Goal: Task Accomplishment & Management: Complete application form

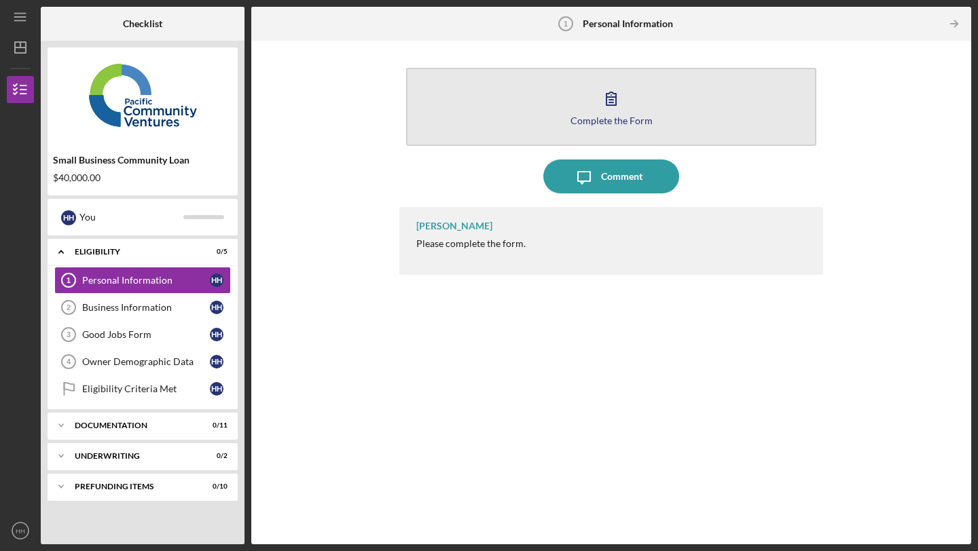
click at [614, 104] on icon "button" at bounding box center [611, 98] width 34 height 34
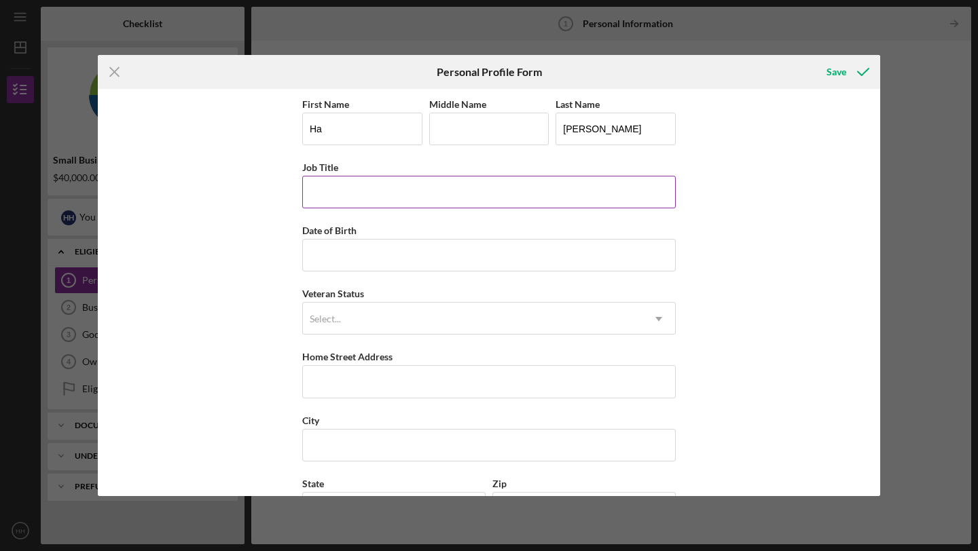
click at [605, 204] on input "Job Title" at bounding box center [489, 192] width 374 height 33
type input "Owner"
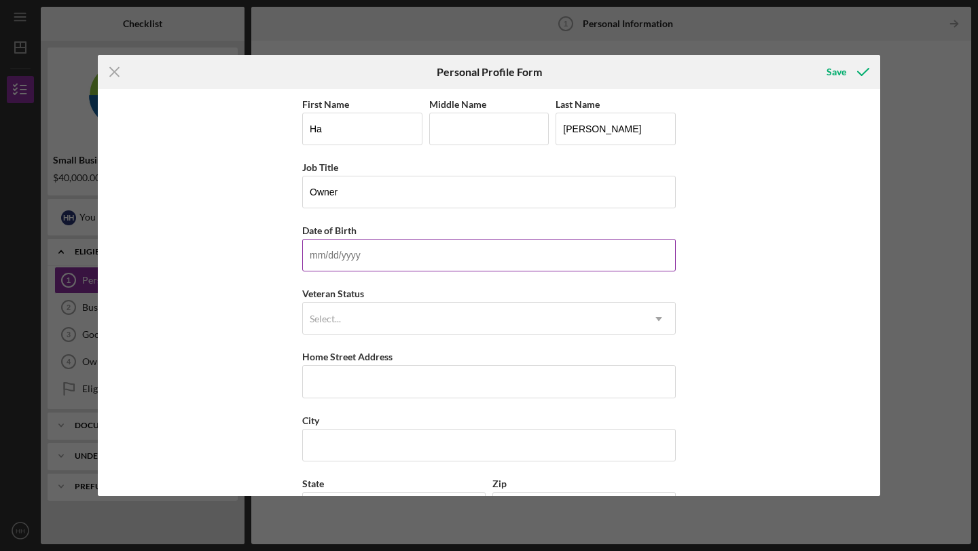
click at [583, 254] on input "Date of Birth" at bounding box center [489, 255] width 374 height 33
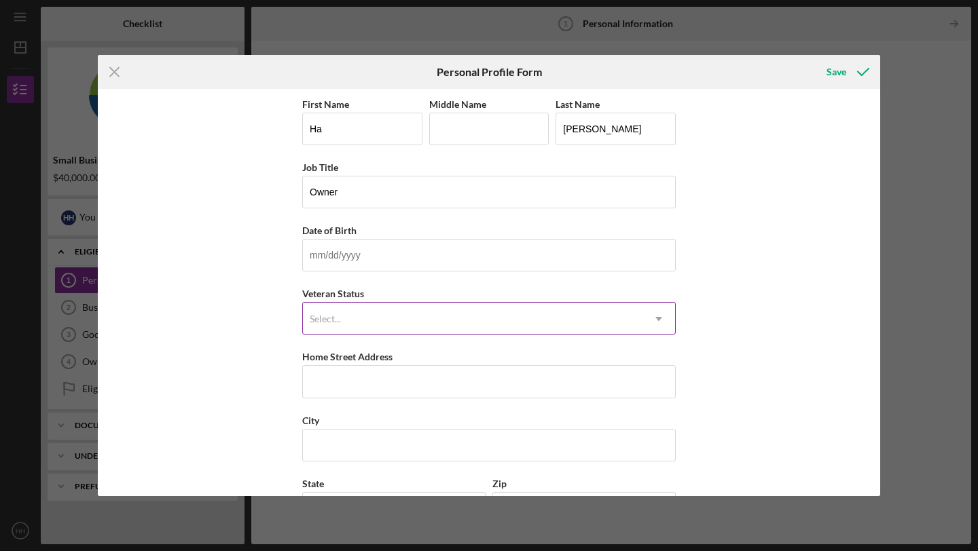
click at [660, 321] on icon "Icon/Dropdown Arrow" at bounding box center [658, 319] width 33 height 33
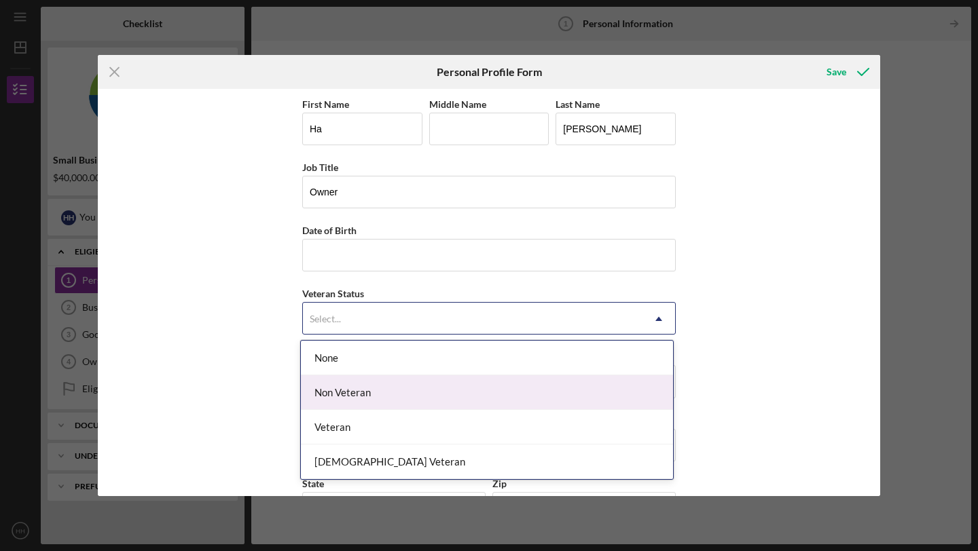
click at [625, 393] on div "Non Veteran" at bounding box center [487, 393] width 372 height 35
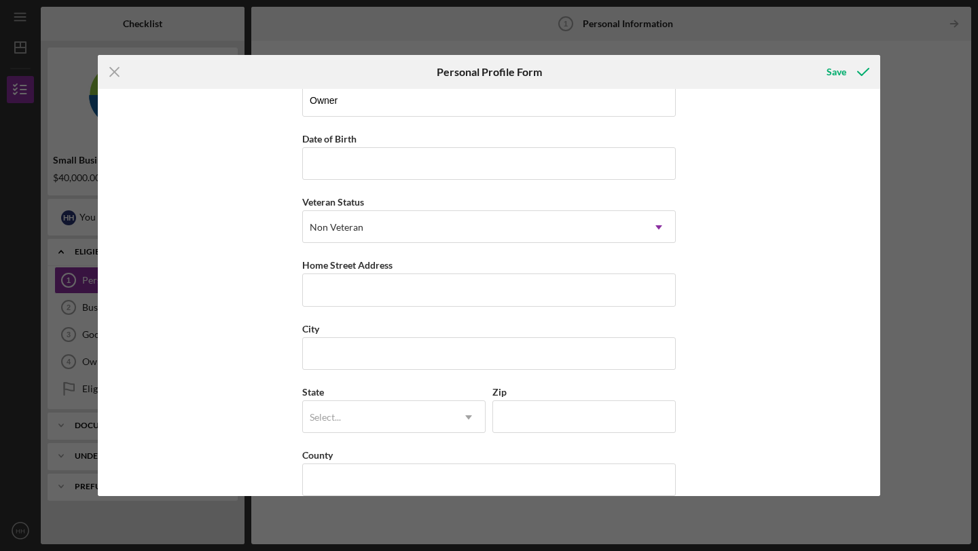
scroll to position [112, 0]
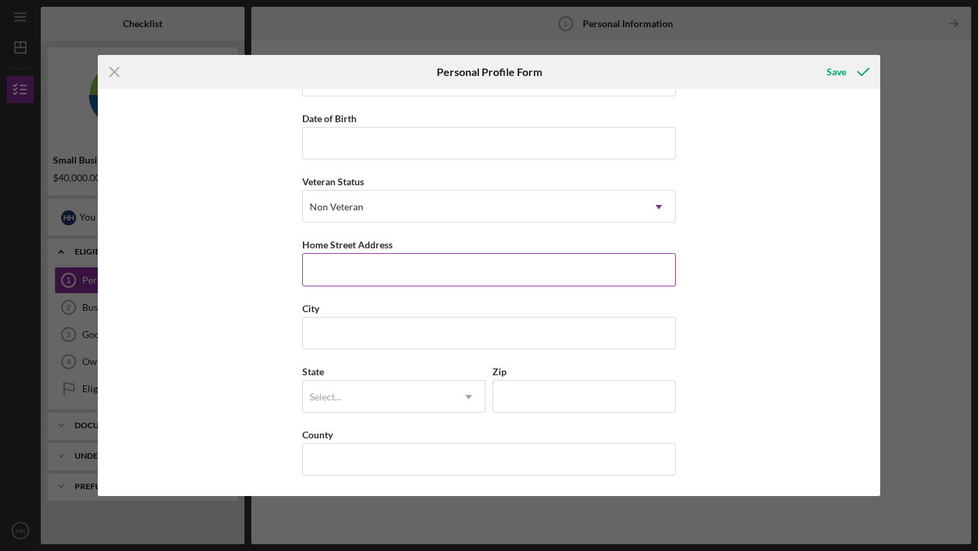
click at [612, 273] on input "Home Street Address" at bounding box center [489, 269] width 374 height 33
type input "1037 Las Palmas Dr"
click at [537, 338] on input "City" at bounding box center [489, 333] width 374 height 33
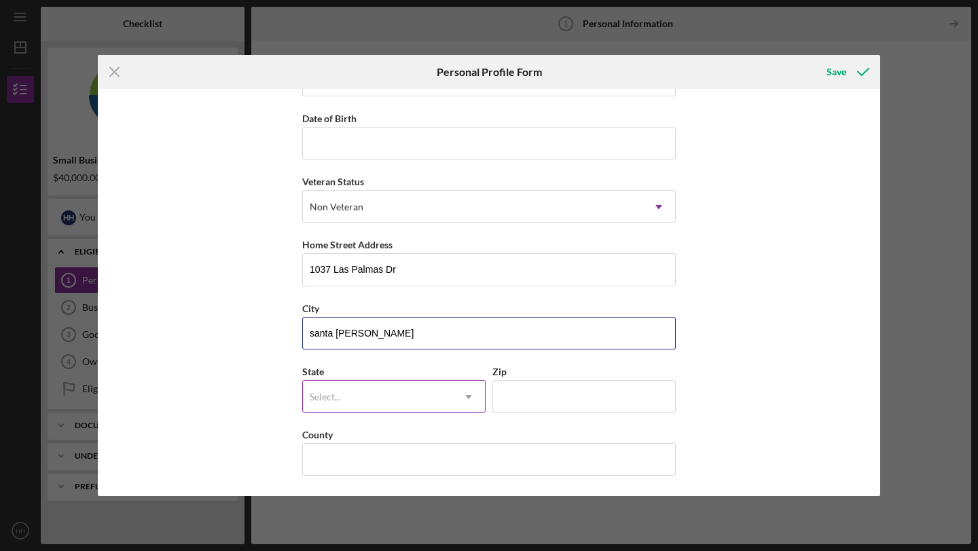
type input "santa [PERSON_NAME]"
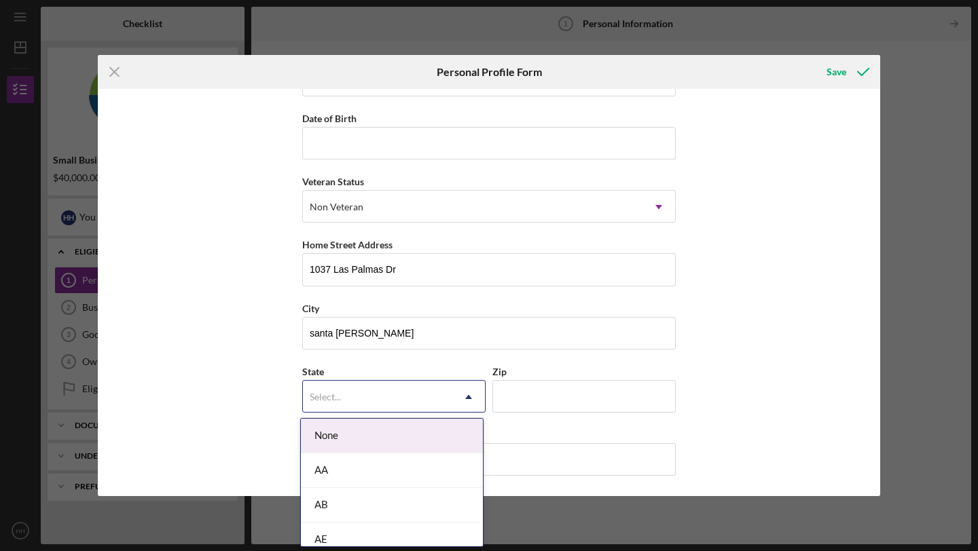
click at [464, 395] on icon "Icon/Dropdown Arrow" at bounding box center [468, 397] width 33 height 33
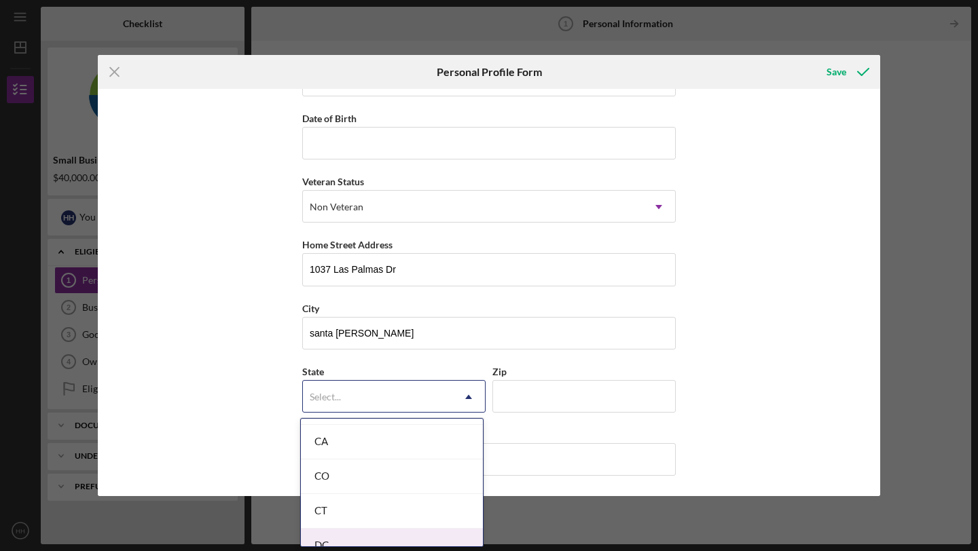
scroll to position [372, 0]
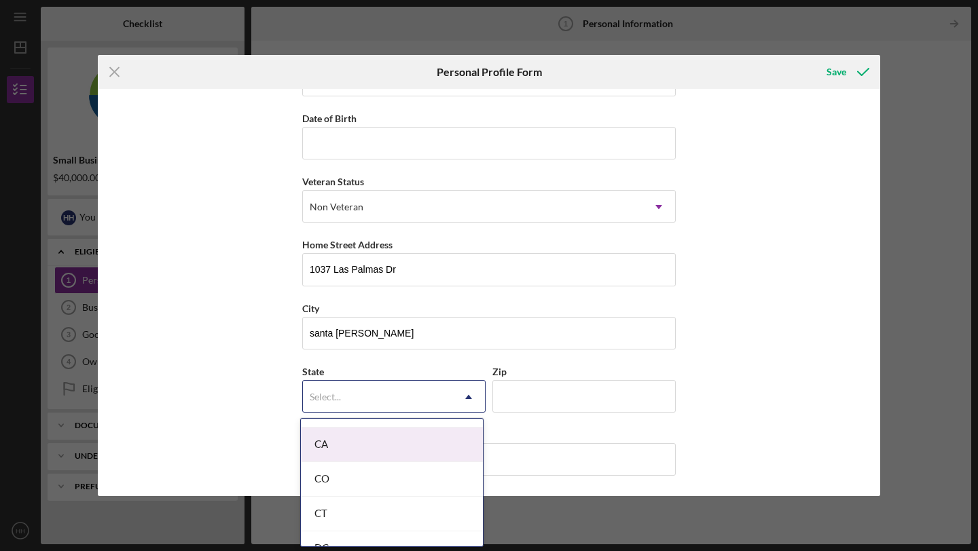
click at [443, 449] on div "CA" at bounding box center [392, 445] width 182 height 35
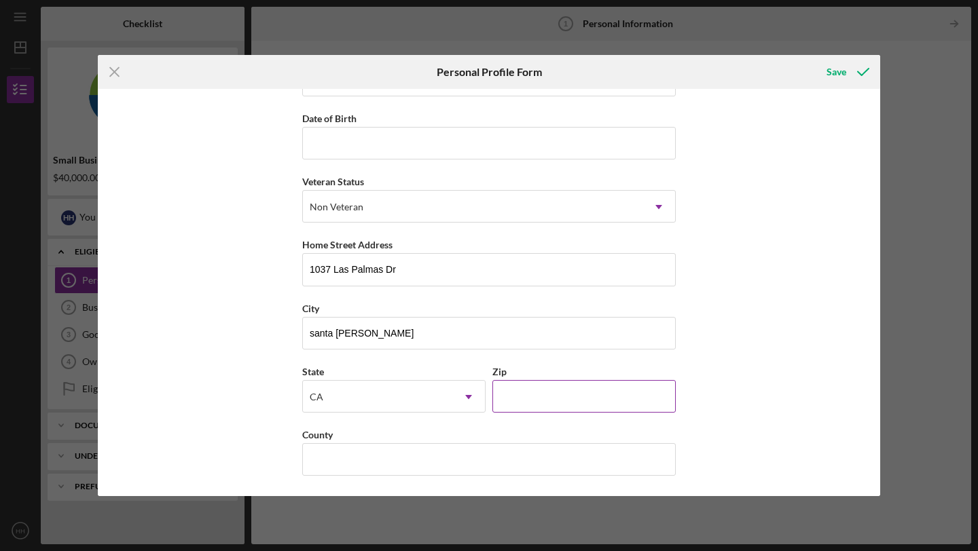
click at [511, 400] on input "Zip" at bounding box center [583, 396] width 183 height 33
type input "95051"
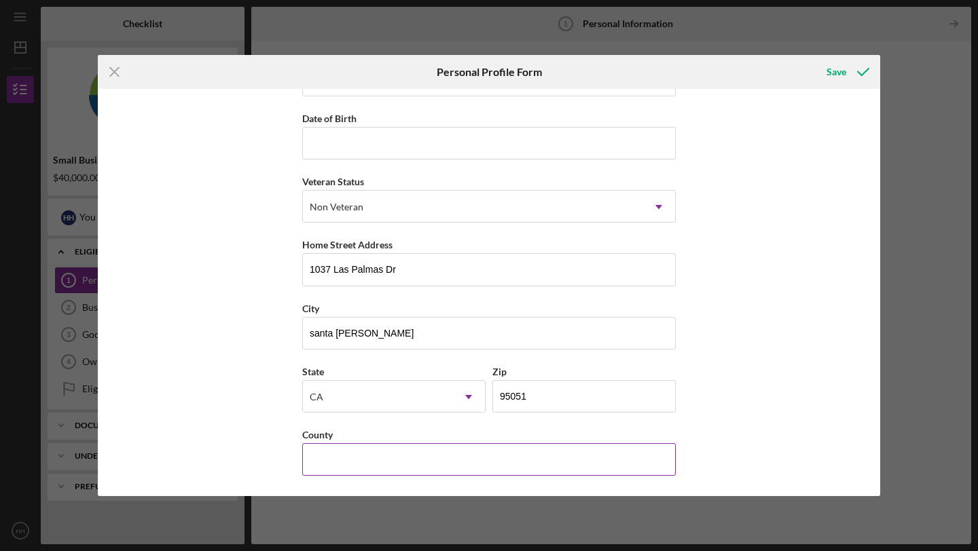
click at [449, 460] on input "County" at bounding box center [489, 459] width 374 height 33
type input "santa [PERSON_NAME]"
click at [844, 76] on div "Save" at bounding box center [837, 71] width 20 height 27
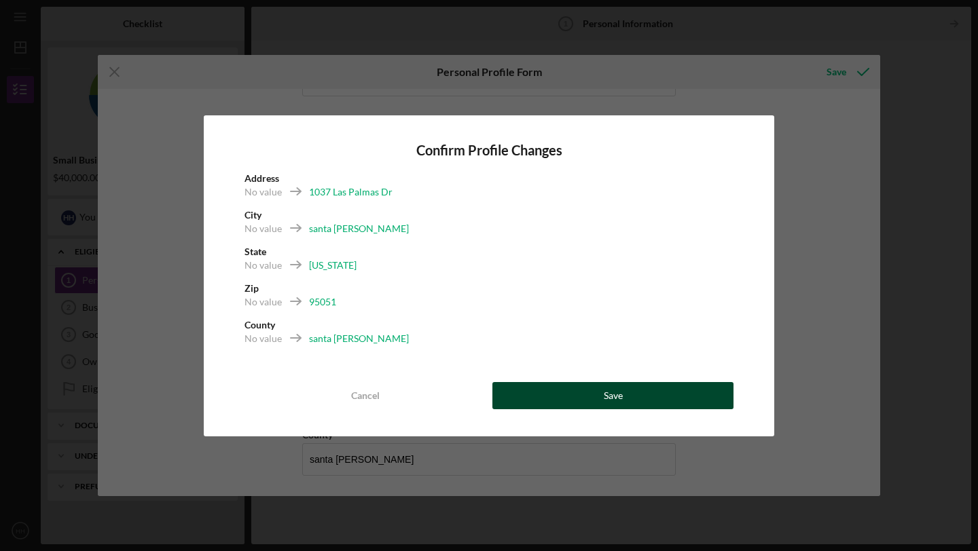
click at [622, 394] on button "Save" at bounding box center [612, 395] width 241 height 27
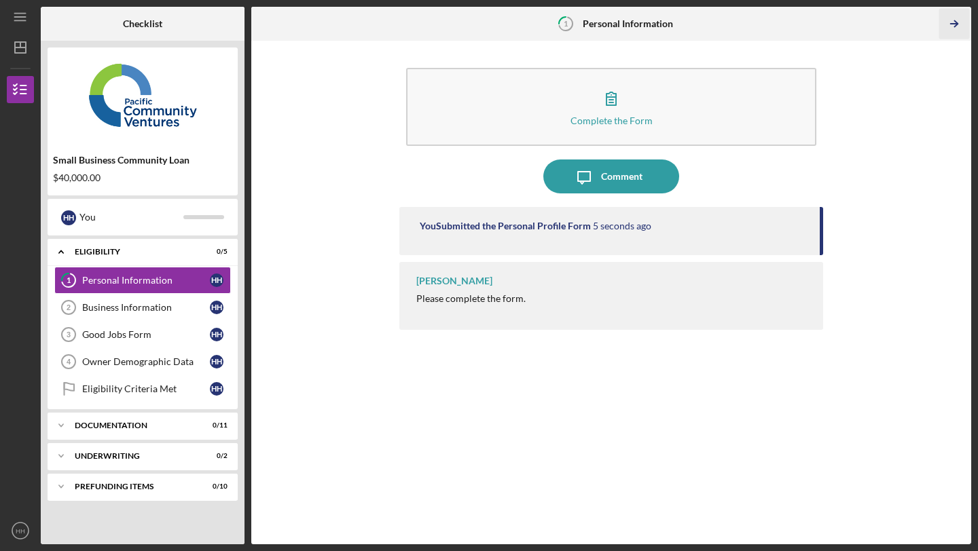
click at [953, 20] on icon "Icon/Table Pagination Arrow" at bounding box center [954, 24] width 31 height 31
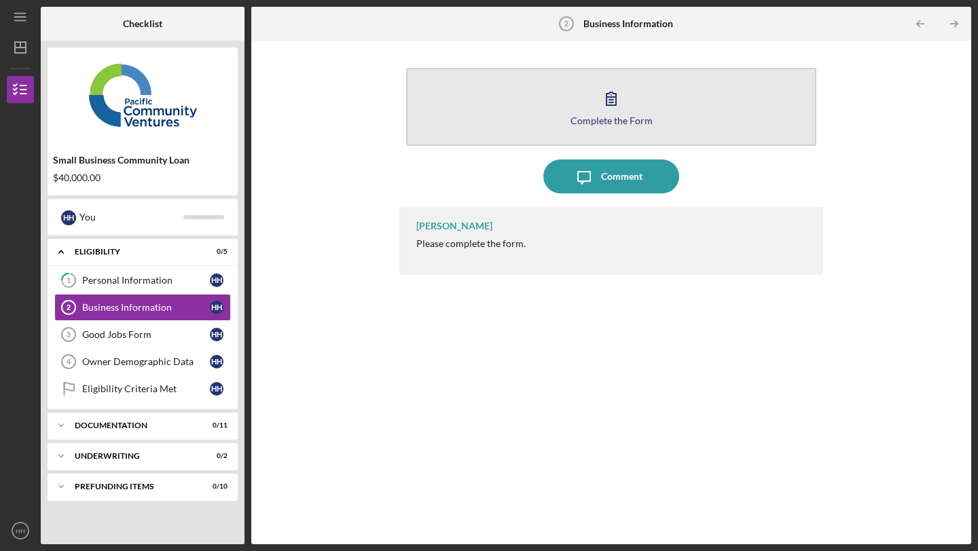
click at [636, 95] on button "Complete the Form Form" at bounding box center [611, 107] width 410 height 78
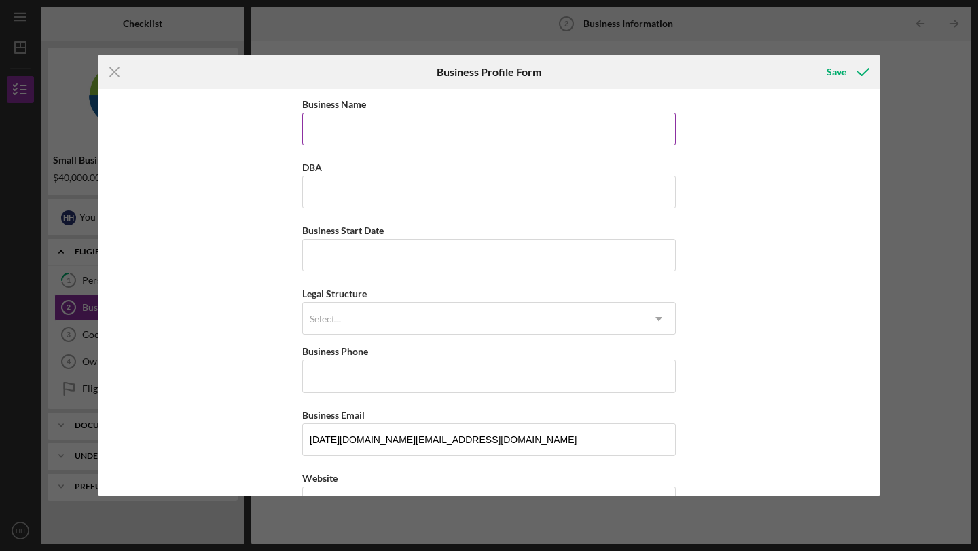
click at [607, 127] on input "Business Name" at bounding box center [489, 129] width 374 height 33
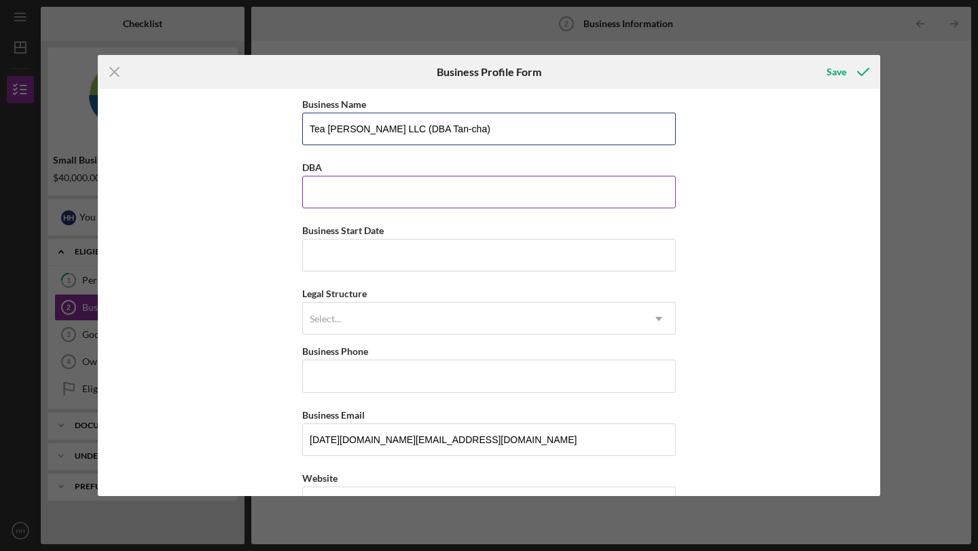
type input "Tea [PERSON_NAME] LLC (DBA Tan-cha)"
click at [437, 187] on input "DBA" at bounding box center [489, 192] width 374 height 33
type input "Tan-cha"
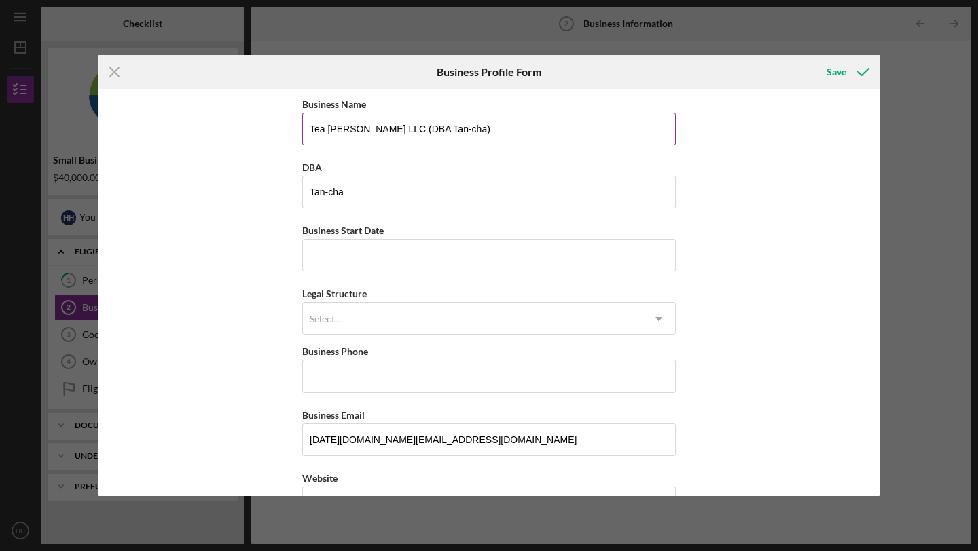
click at [479, 132] on input "Tea [PERSON_NAME] LLC (DBA Tan-cha)" at bounding box center [489, 129] width 374 height 33
type input "Tea [PERSON_NAME] LLC"
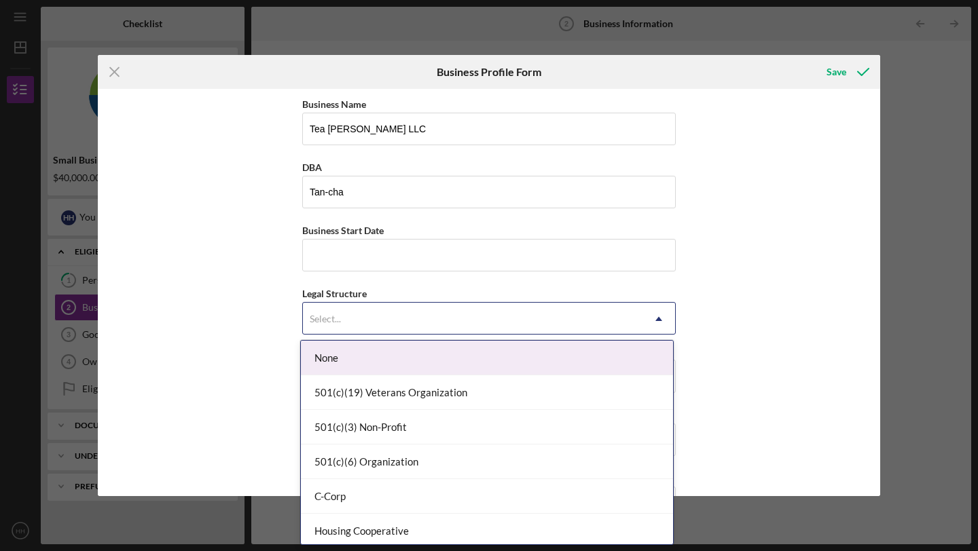
click at [493, 319] on div "Select..." at bounding box center [473, 319] width 340 height 31
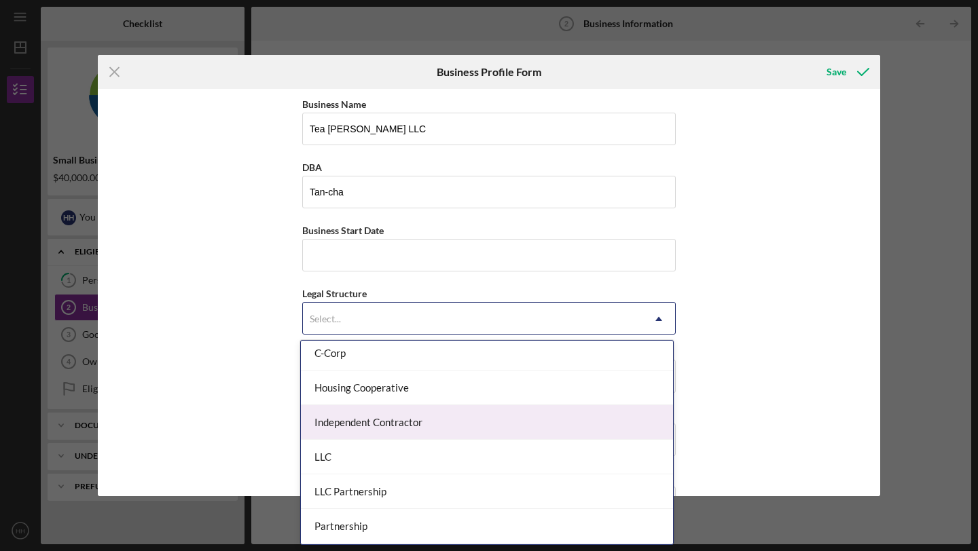
scroll to position [147, 0]
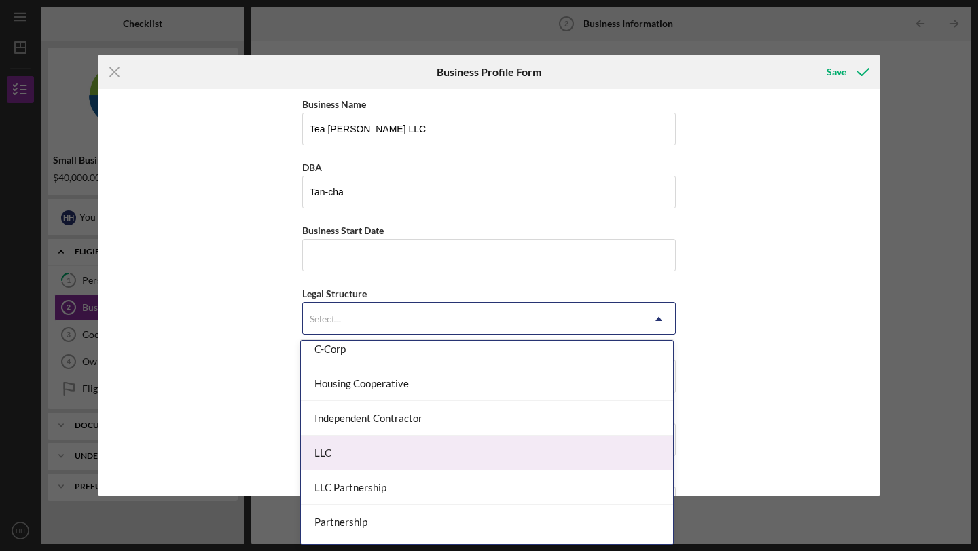
click at [490, 448] on div "LLC" at bounding box center [487, 453] width 372 height 35
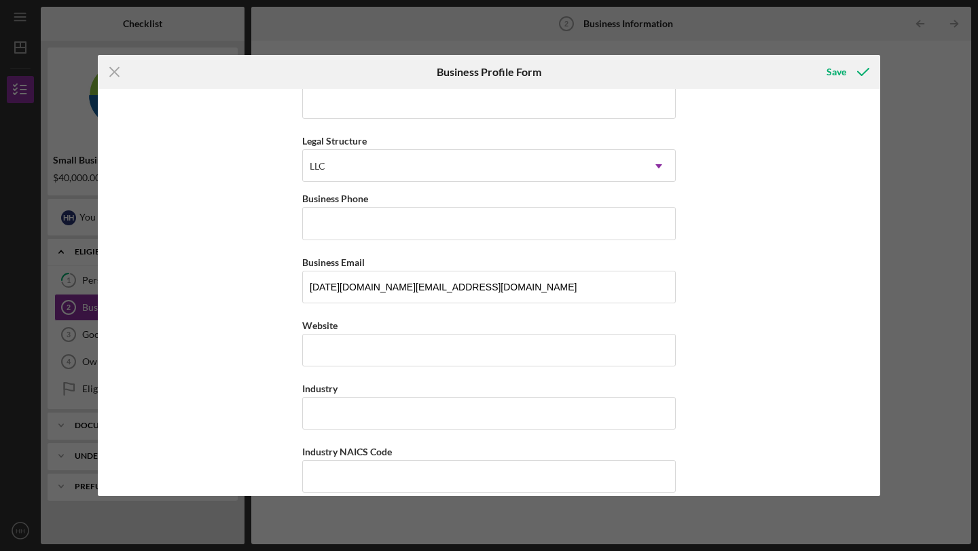
scroll to position [154, 0]
click at [496, 413] on input "Industry" at bounding box center [489, 412] width 374 height 33
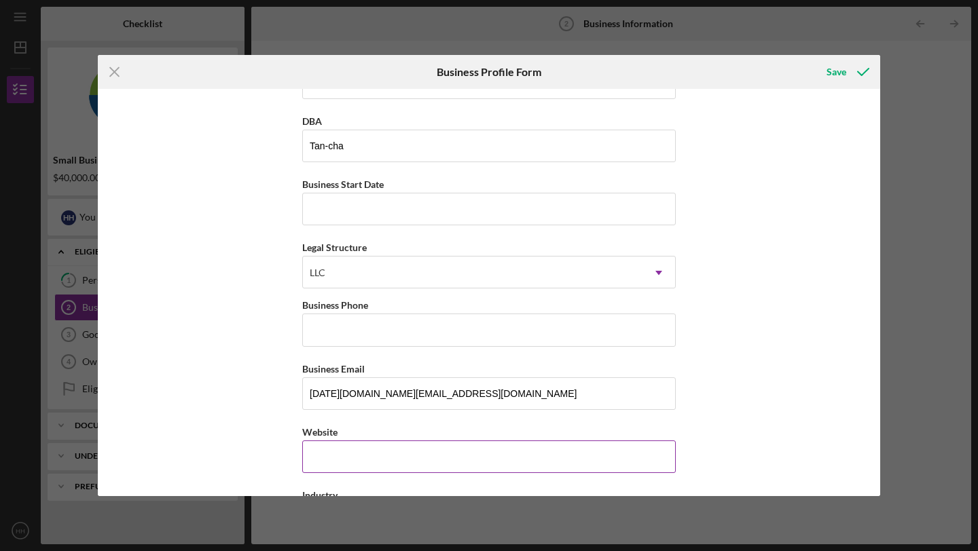
scroll to position [0, 0]
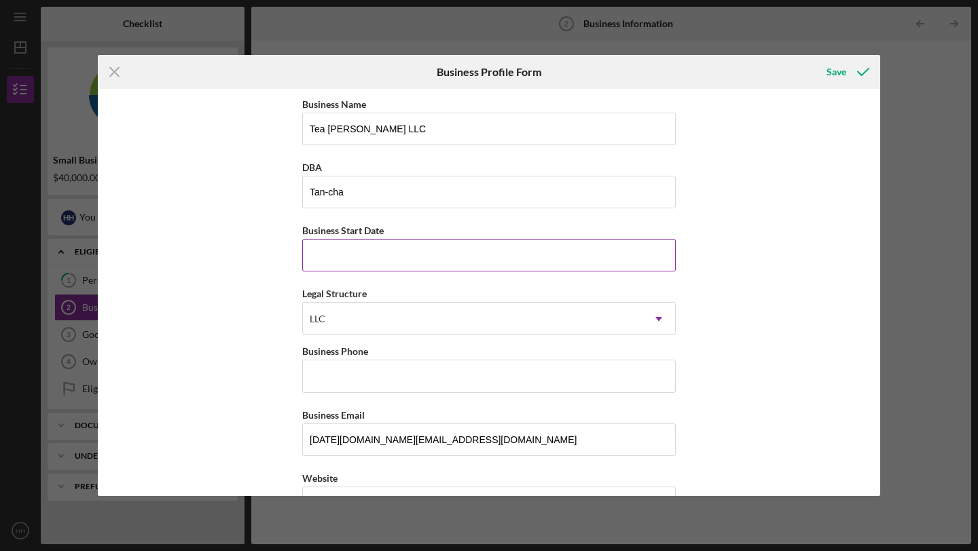
click at [463, 264] on input "Business Start Date" at bounding box center [489, 255] width 374 height 33
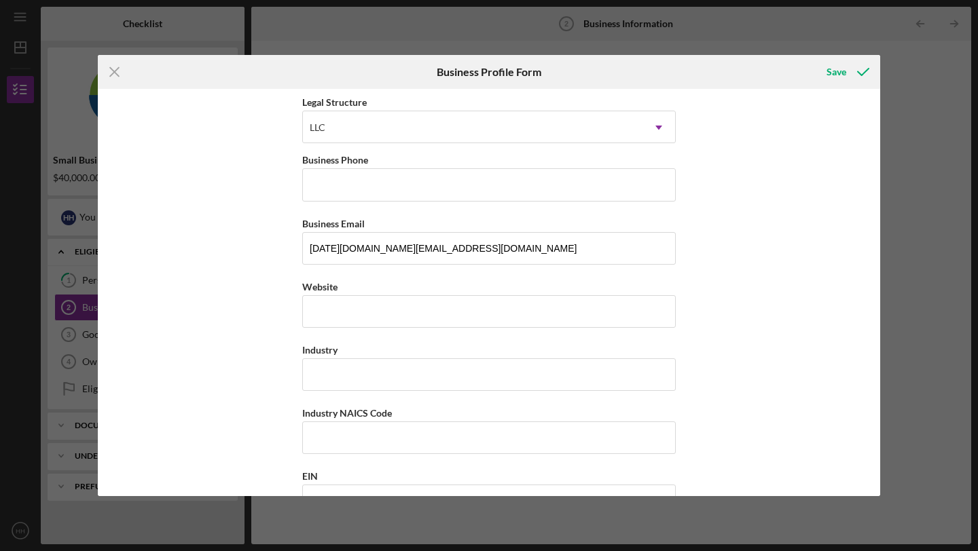
scroll to position [190, 0]
type input "[DATE]"
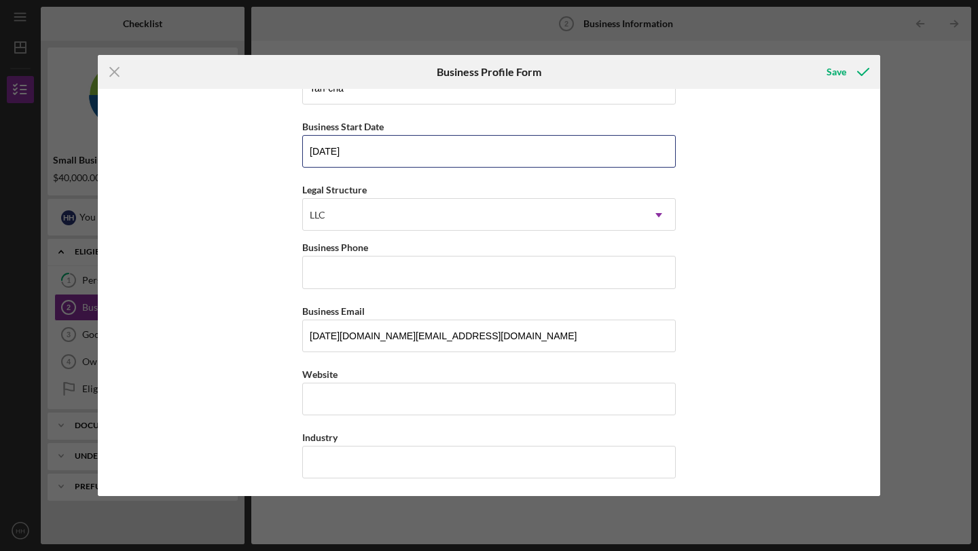
scroll to position [0, 0]
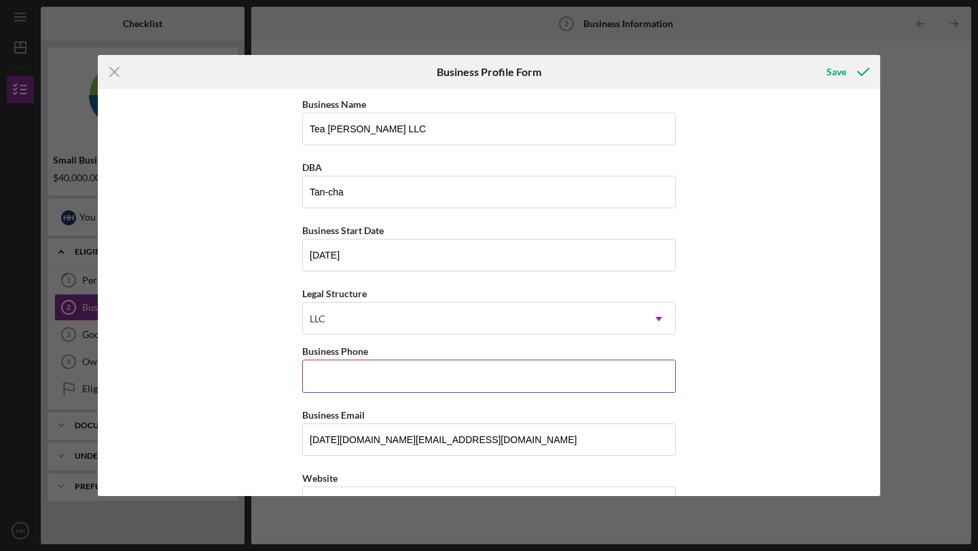
click at [386, 382] on input "Business Phone" at bounding box center [489, 376] width 374 height 33
type input "[PHONE_NUMBER]"
click at [746, 401] on div "Business Name Tea [PERSON_NAME] LLC DBA Tan-cha Business Start Date [DATE] Lega…" at bounding box center [489, 292] width 782 height 407
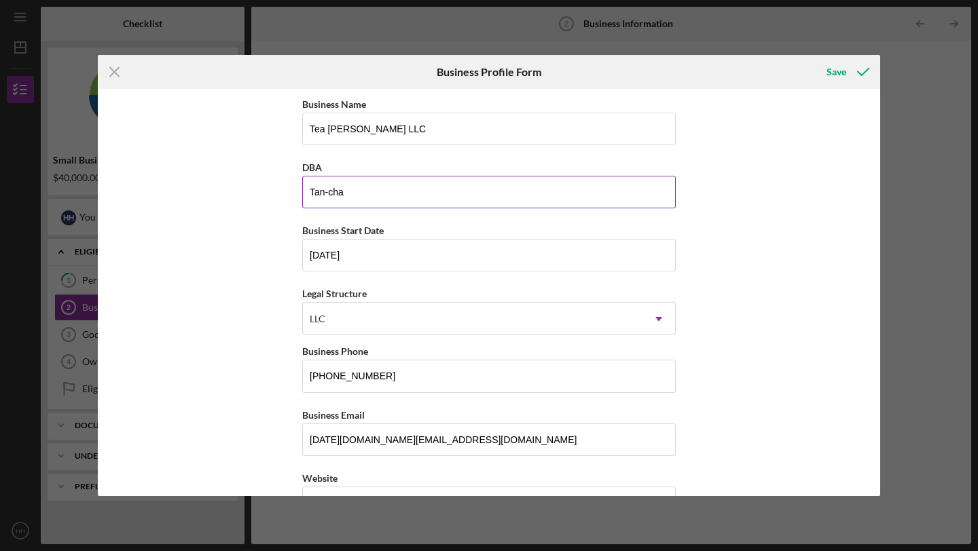
click at [405, 195] on input "Tan-cha" at bounding box center [489, 192] width 374 height 33
type input "T"
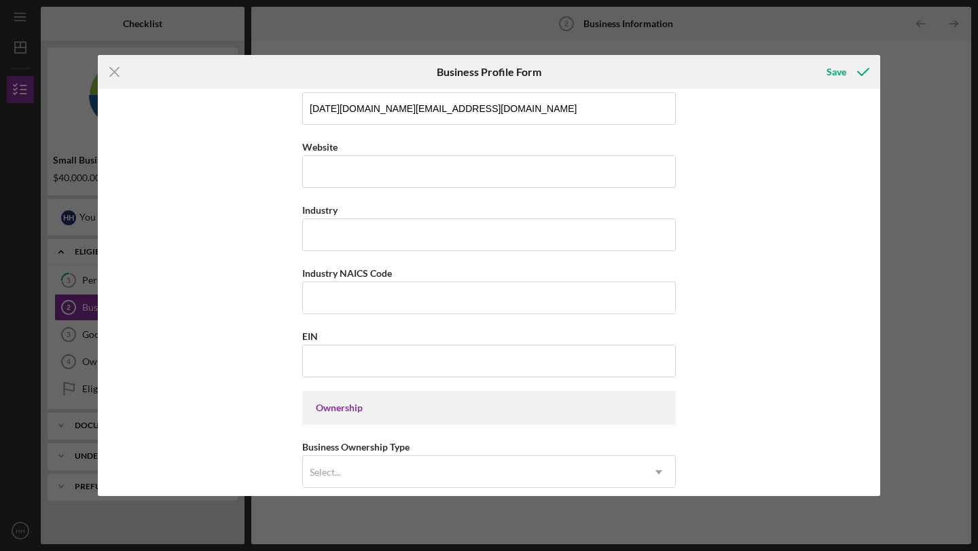
scroll to position [325, 0]
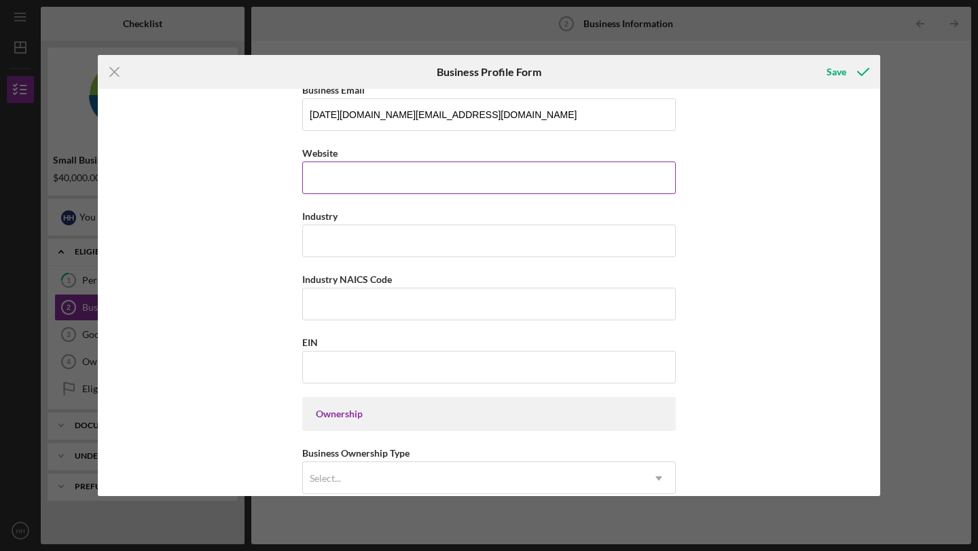
type input "September Cafe"
click at [326, 181] on div "Website" at bounding box center [489, 170] width 374 height 50
type input "[DOMAIN_NAME]"
click at [323, 244] on input "Industry" at bounding box center [489, 241] width 374 height 33
type input "B"
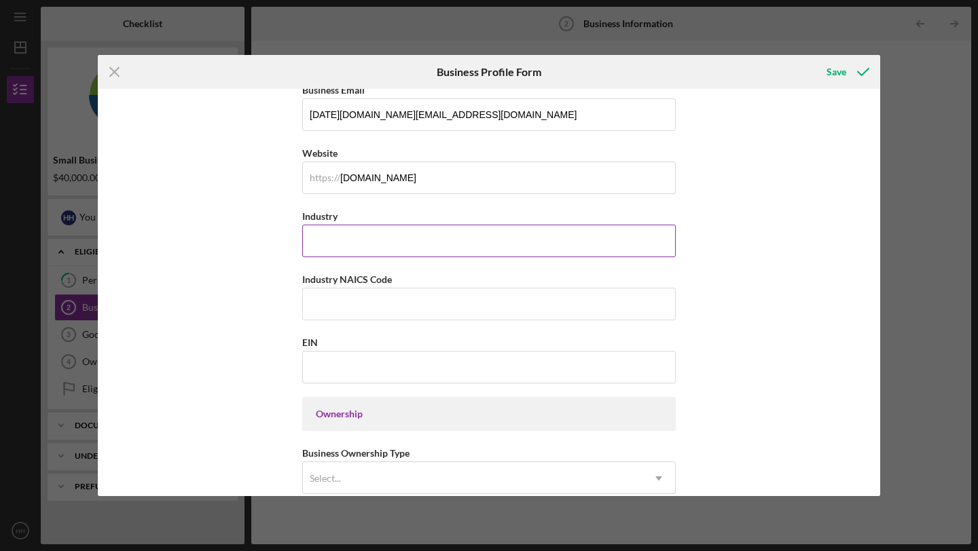
paste input "Beverage"
type input "Beverage"
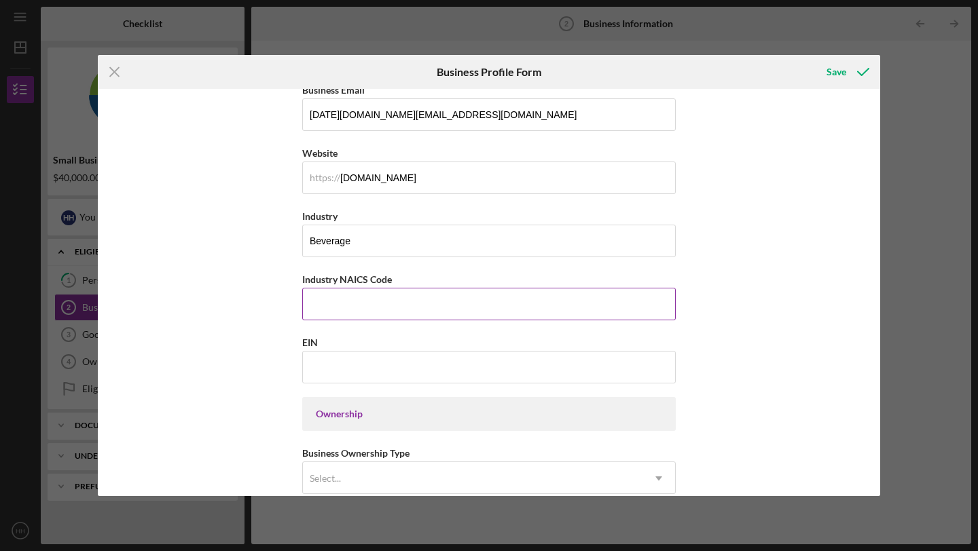
click at [404, 310] on input "Industry NAICS Code" at bounding box center [489, 304] width 374 height 33
paste input "722515"
type input "722515"
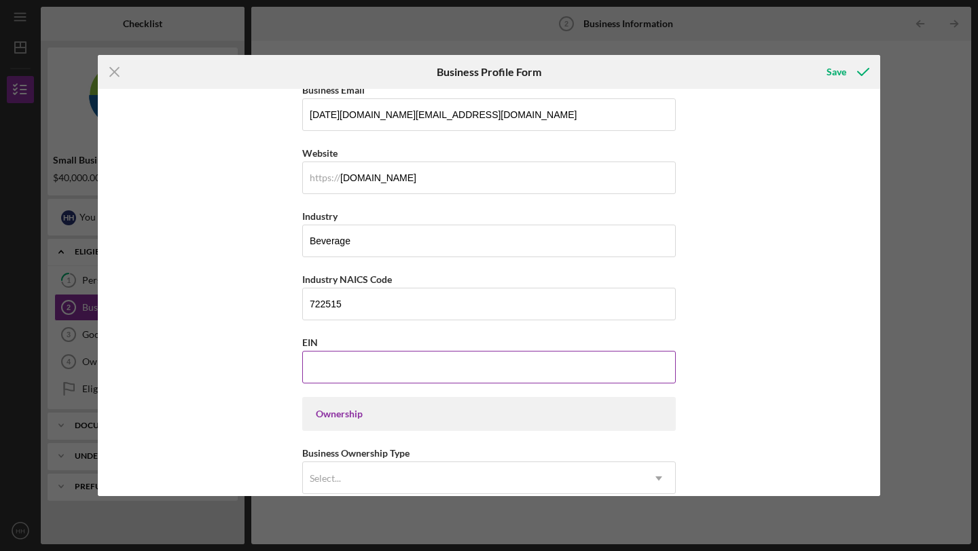
click at [475, 365] on input "EIN" at bounding box center [489, 367] width 374 height 33
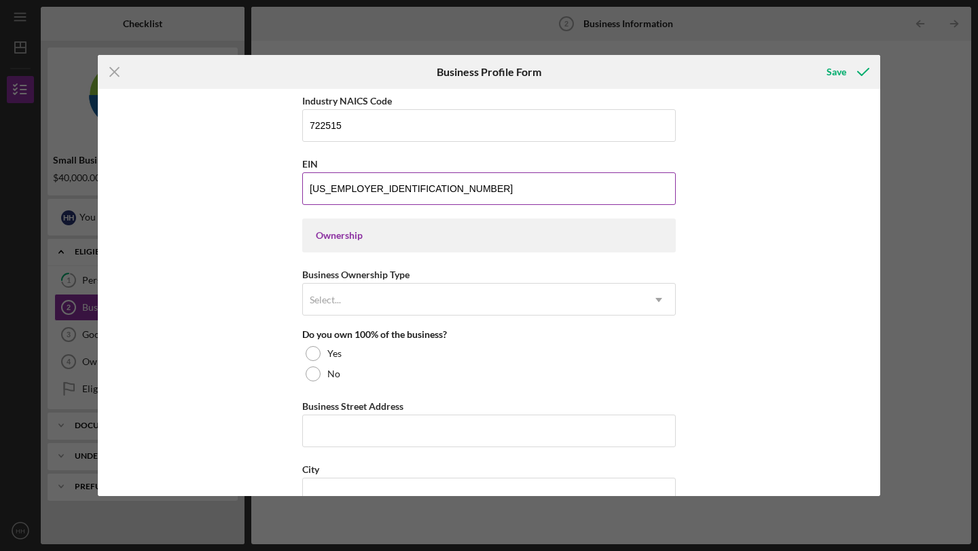
scroll to position [514, 0]
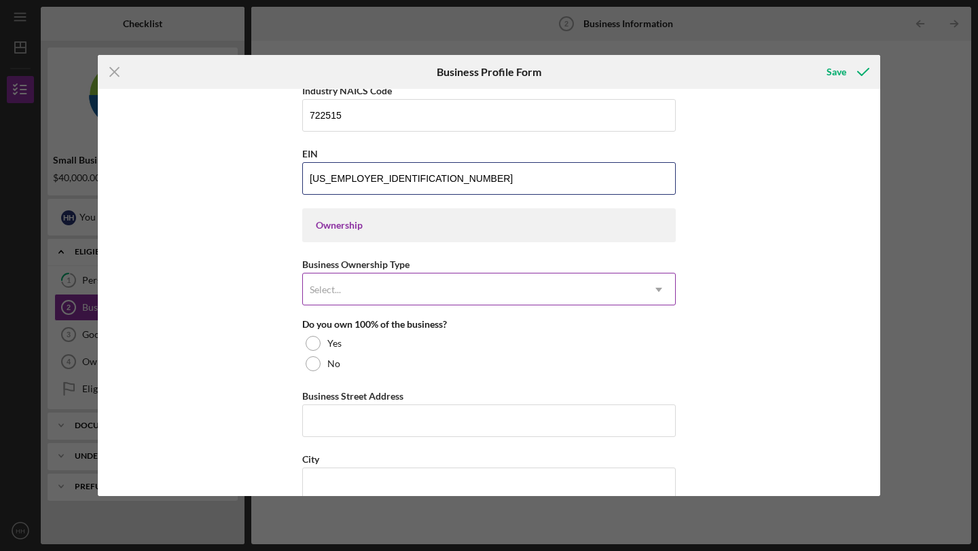
type input "[US_EMPLOYER_IDENTIFICATION_NUMBER]"
click at [659, 293] on icon "Icon/Dropdown Arrow" at bounding box center [658, 290] width 33 height 33
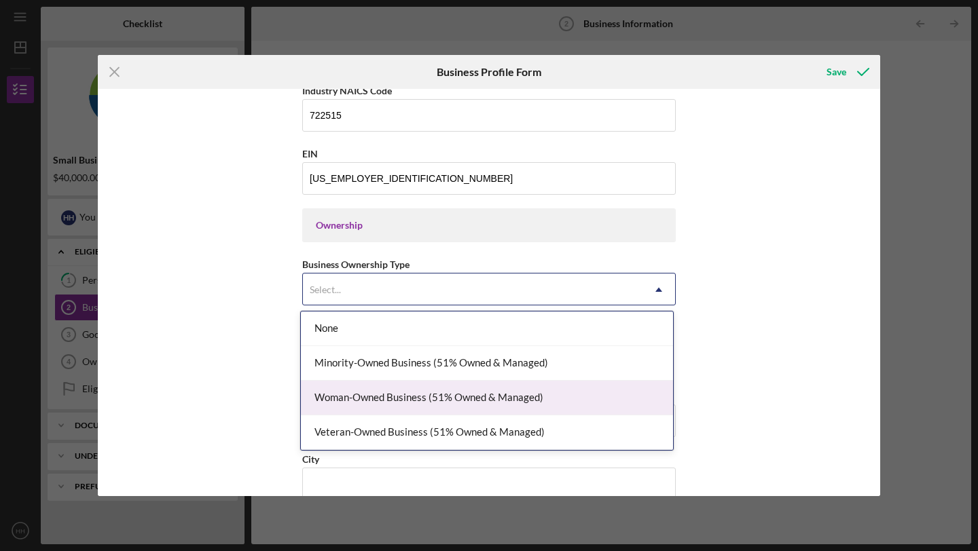
click at [614, 387] on div "Woman-Owned Business (51% Owned & Managed)" at bounding box center [487, 398] width 372 height 35
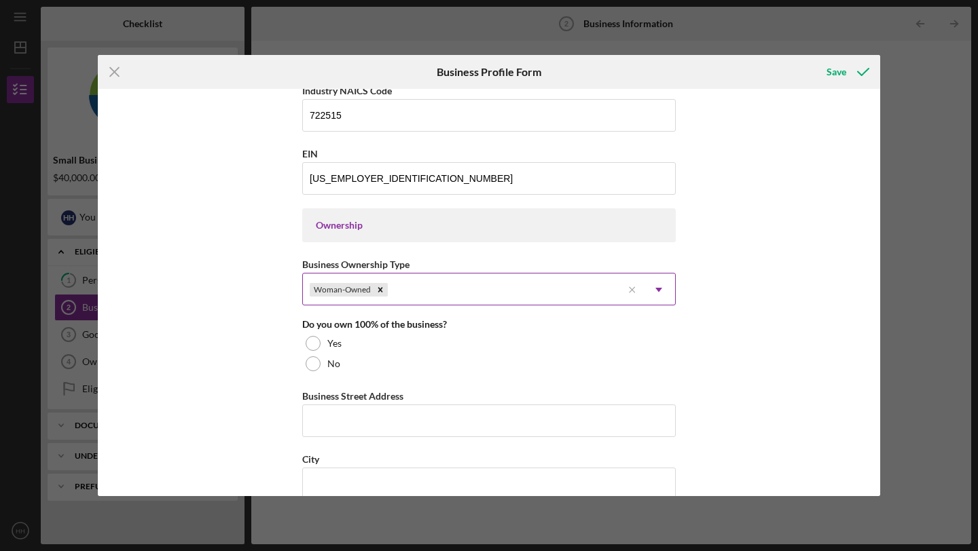
click at [652, 290] on icon "Icon/Dropdown Arrow" at bounding box center [658, 290] width 33 height 33
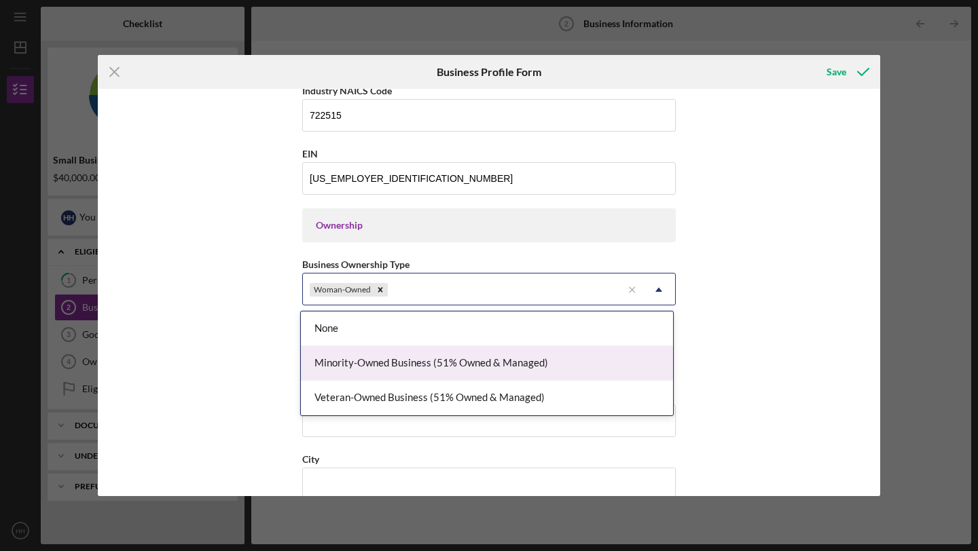
click at [613, 360] on div "Minority-Owned Business (51% Owned & Managed)" at bounding box center [487, 363] width 372 height 35
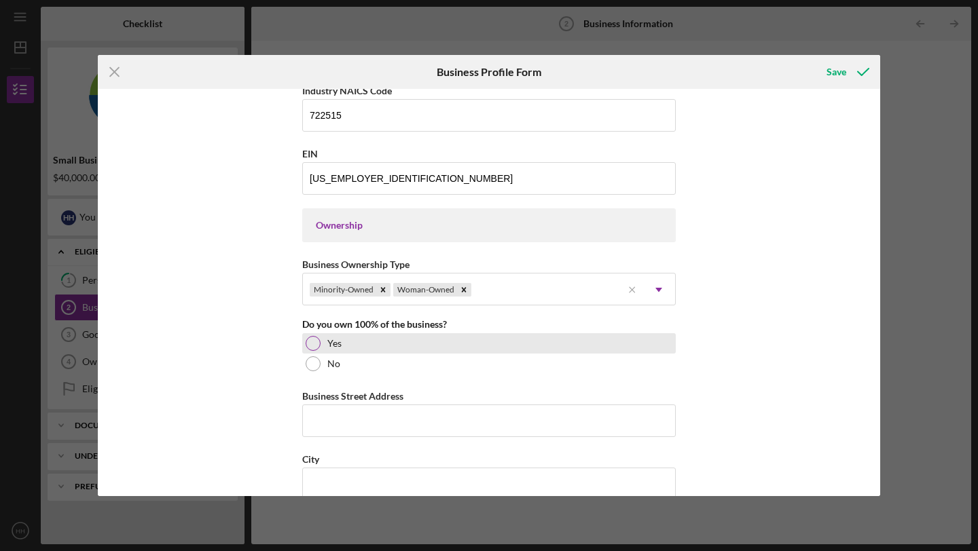
click at [313, 342] on div at bounding box center [313, 343] width 15 height 15
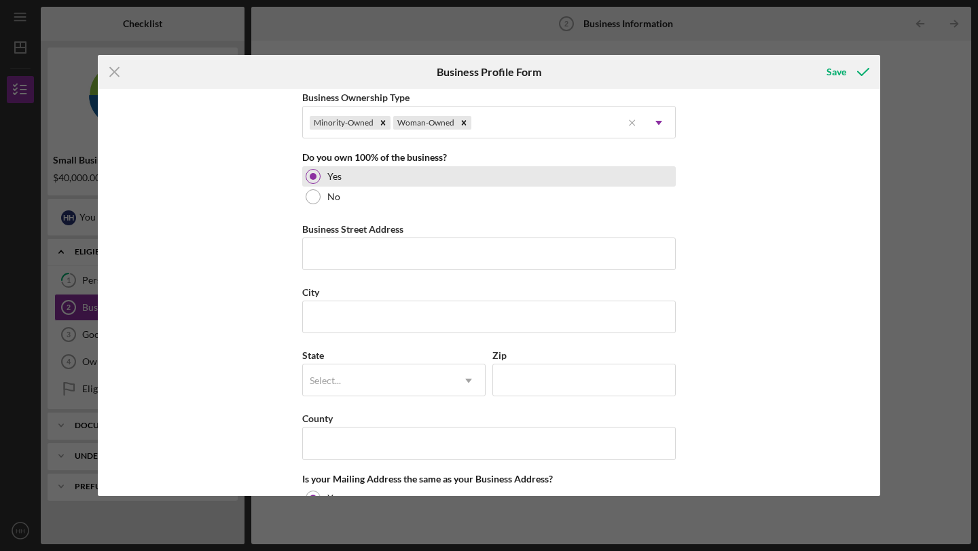
scroll to position [685, 0]
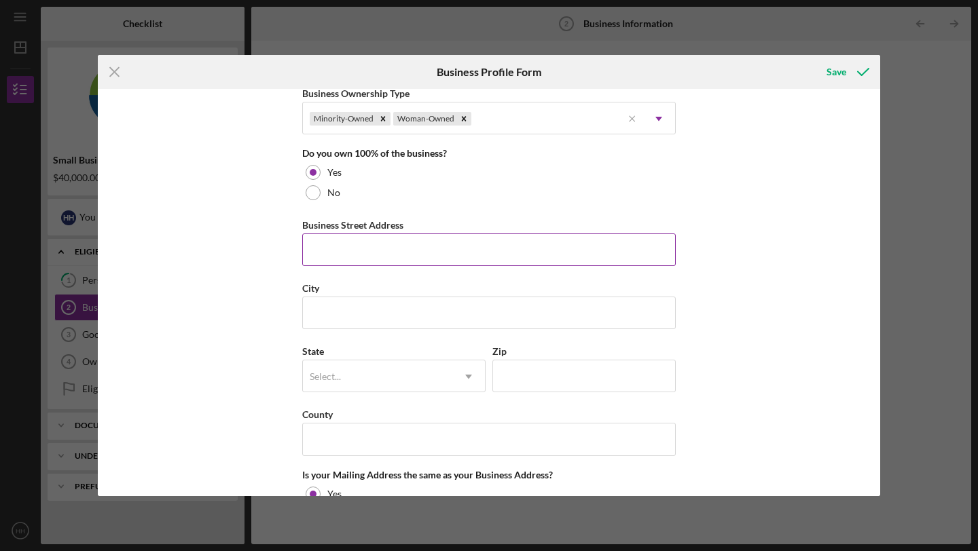
click at [590, 257] on input "Business Street Address" at bounding box center [489, 250] width 374 height 33
type input "[STREET_ADDRESS]"
click at [520, 312] on input "City" at bounding box center [489, 313] width 374 height 33
type input "santa [PERSON_NAME]"
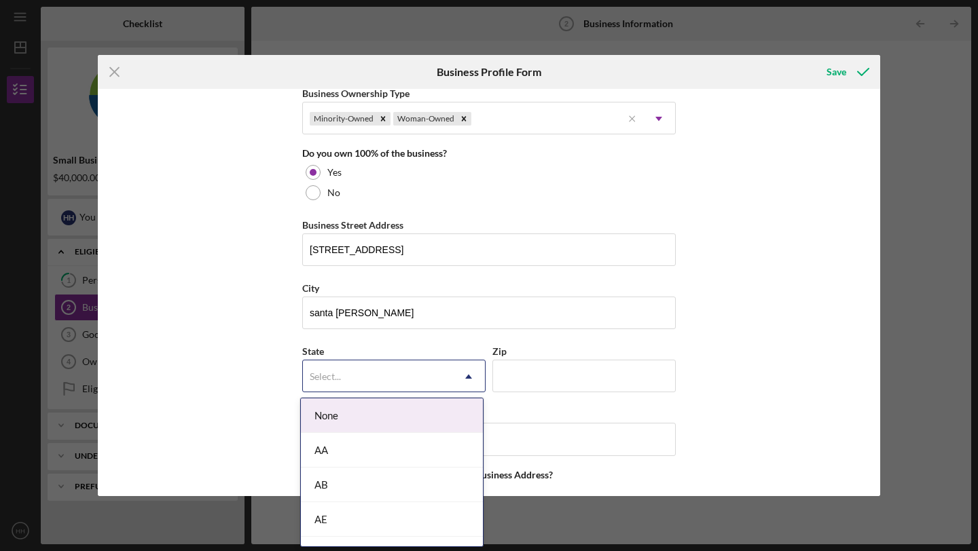
click at [418, 378] on div "Select..." at bounding box center [377, 376] width 149 height 31
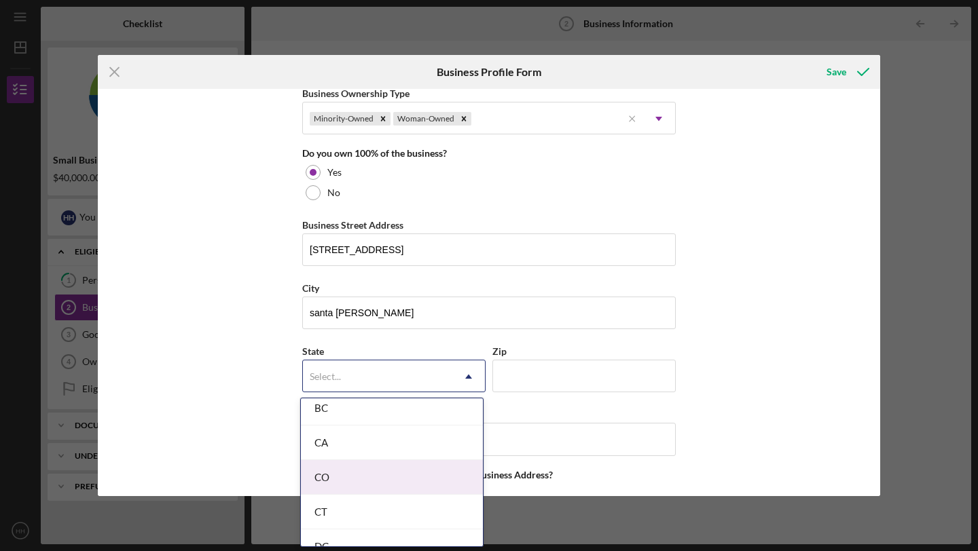
scroll to position [354, 0]
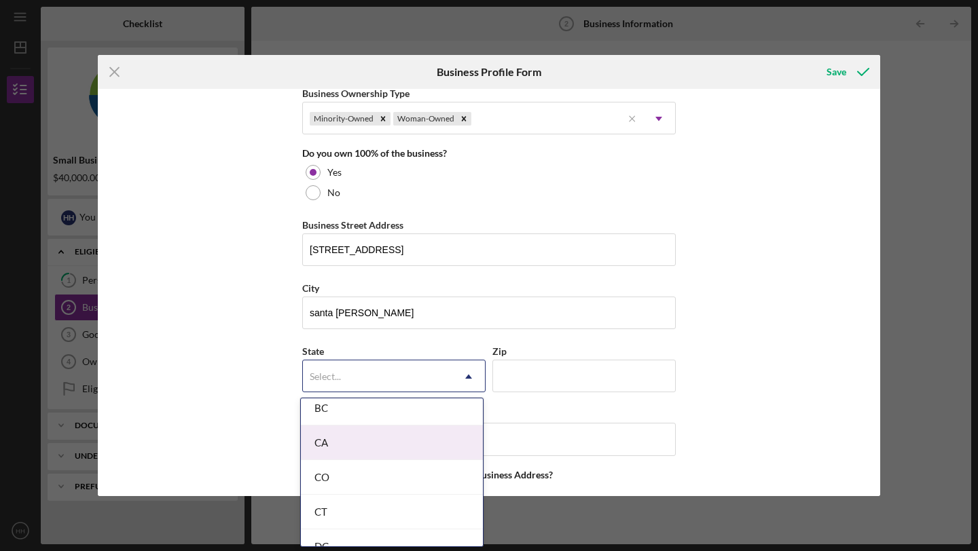
click at [407, 439] on div "CA" at bounding box center [392, 443] width 182 height 35
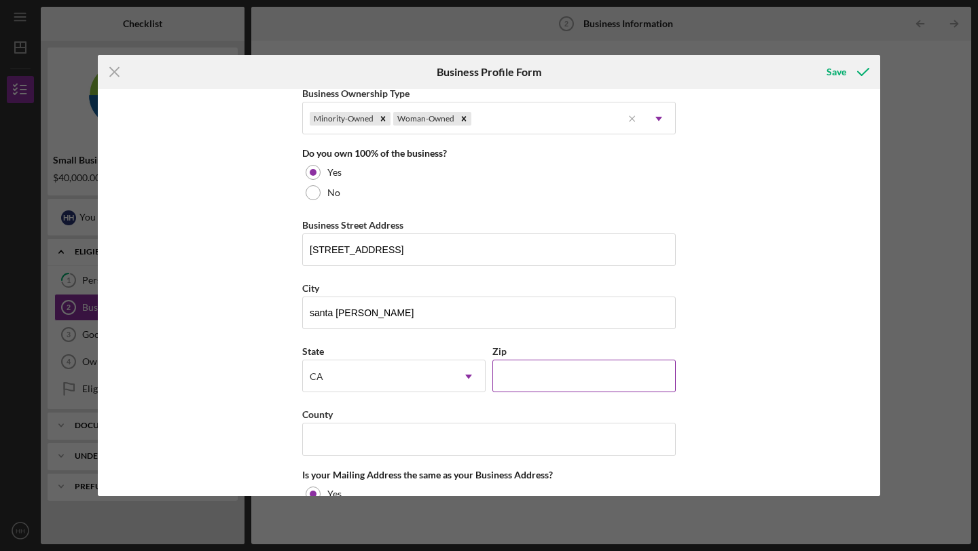
click at [534, 372] on input "Zip" at bounding box center [583, 376] width 183 height 33
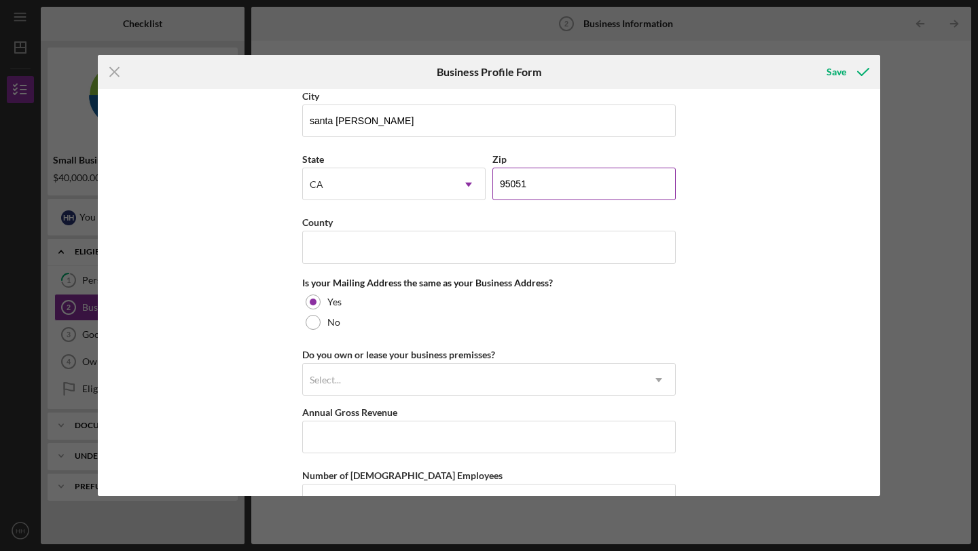
scroll to position [898, 0]
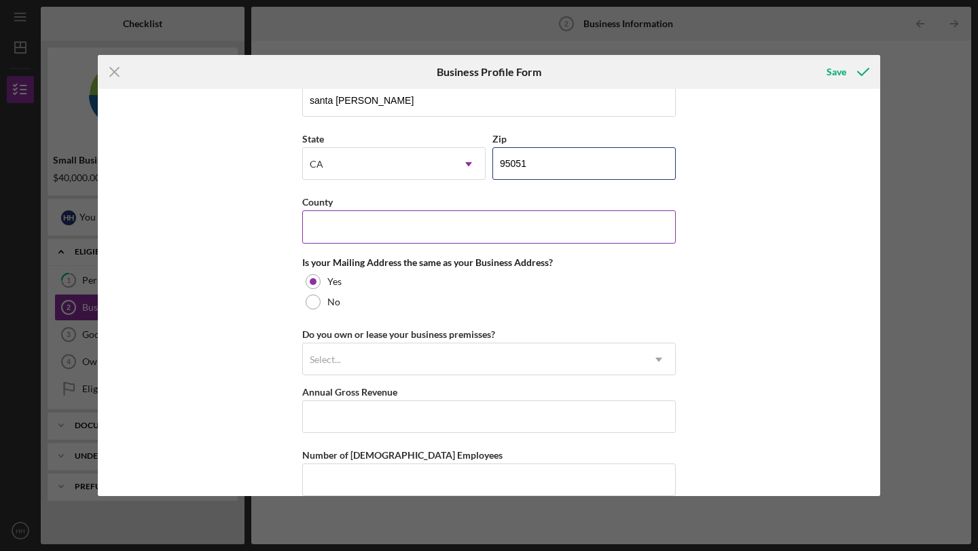
type input "95051"
click at [520, 231] on input "County" at bounding box center [489, 227] width 374 height 33
type input "santa [PERSON_NAME]"
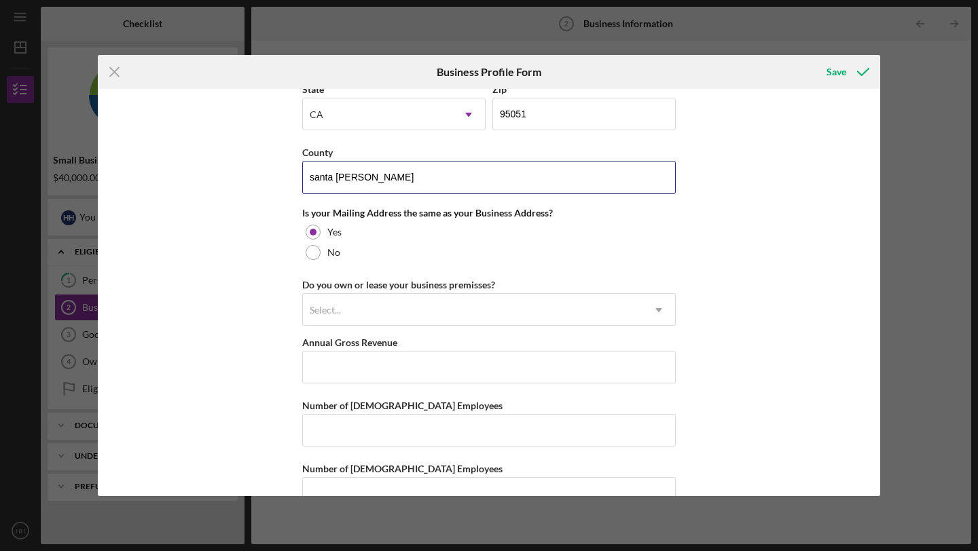
scroll to position [981, 0]
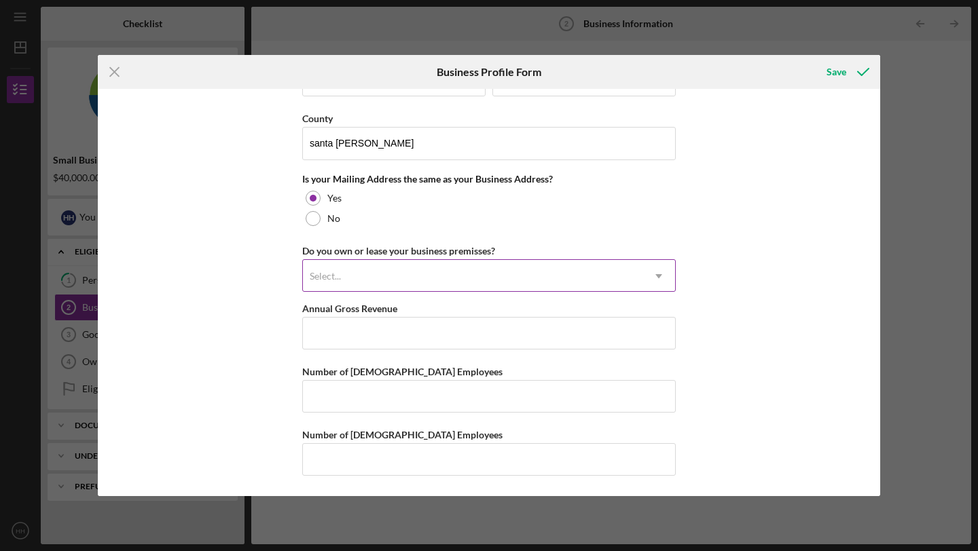
click at [650, 270] on icon "Icon/Dropdown Arrow" at bounding box center [658, 276] width 33 height 33
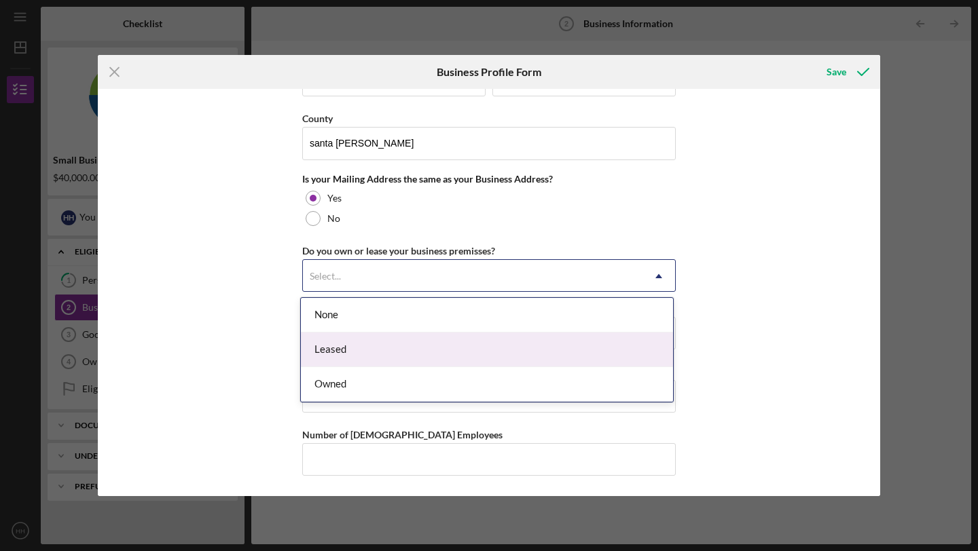
click at [618, 346] on div "Leased" at bounding box center [487, 350] width 372 height 35
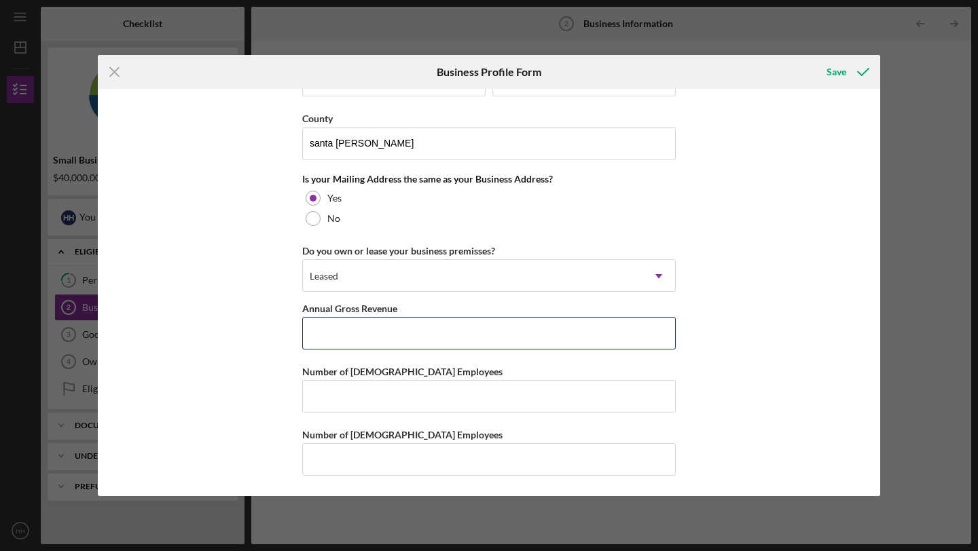
click at [618, 346] on input "Annual Gross Revenue" at bounding box center [489, 333] width 374 height 33
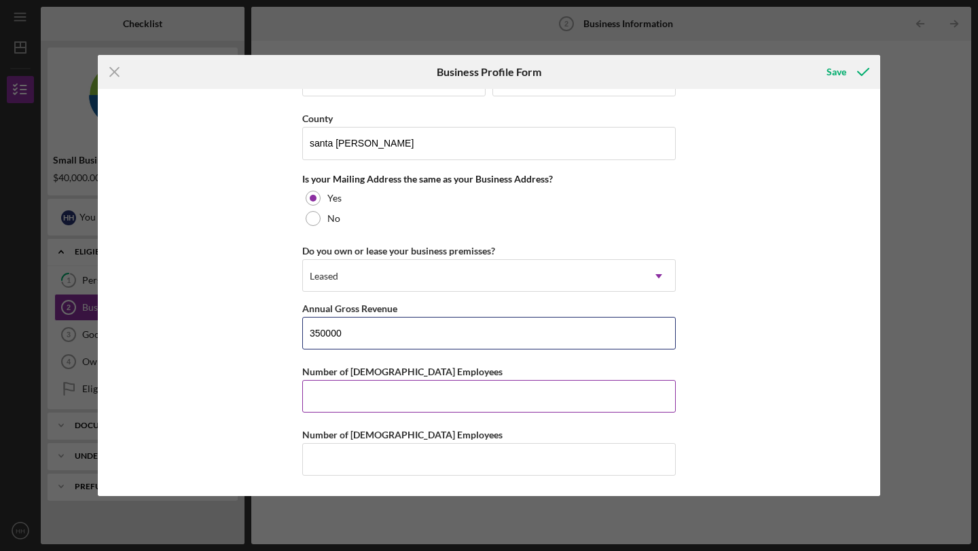
type input "$350,000"
click at [386, 401] on input "Number of [DEMOGRAPHIC_DATA] Employees" at bounding box center [489, 396] width 374 height 33
type input "0"
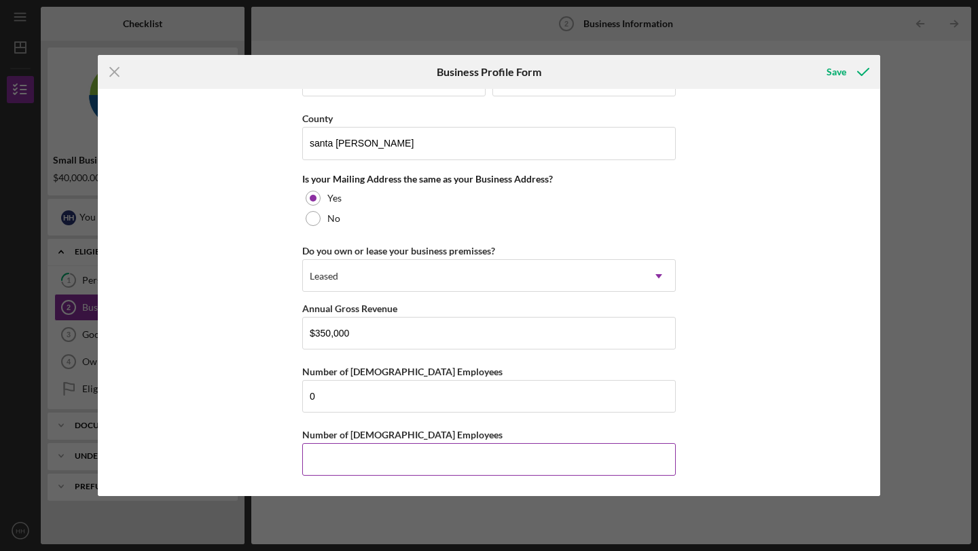
click at [415, 471] on input "Number of [DEMOGRAPHIC_DATA] Employees" at bounding box center [489, 459] width 374 height 33
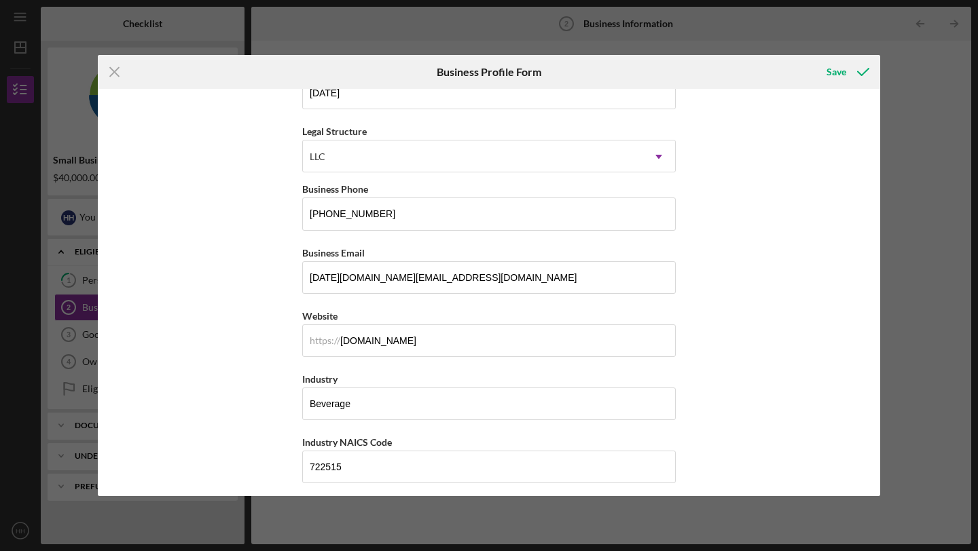
scroll to position [0, 0]
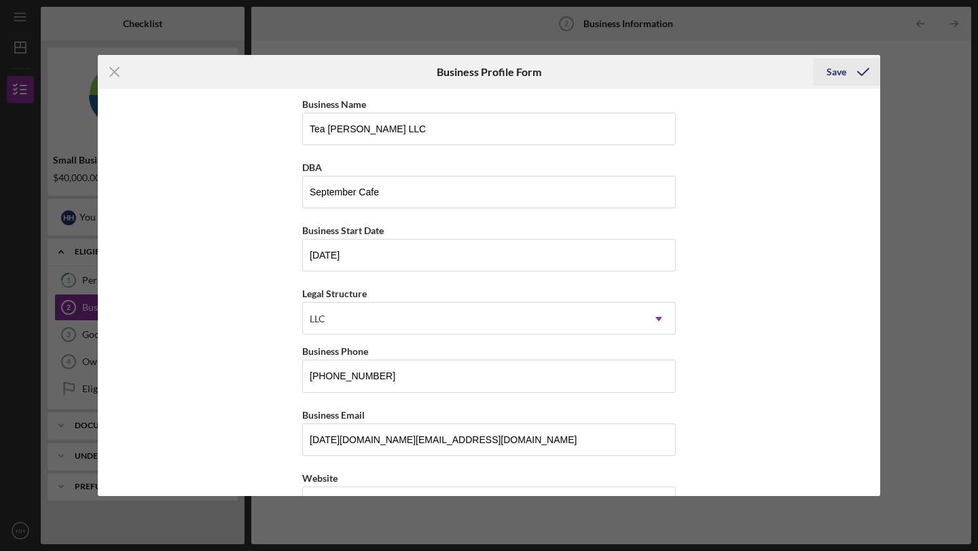
type input "5"
click at [838, 74] on div "Save" at bounding box center [837, 71] width 20 height 27
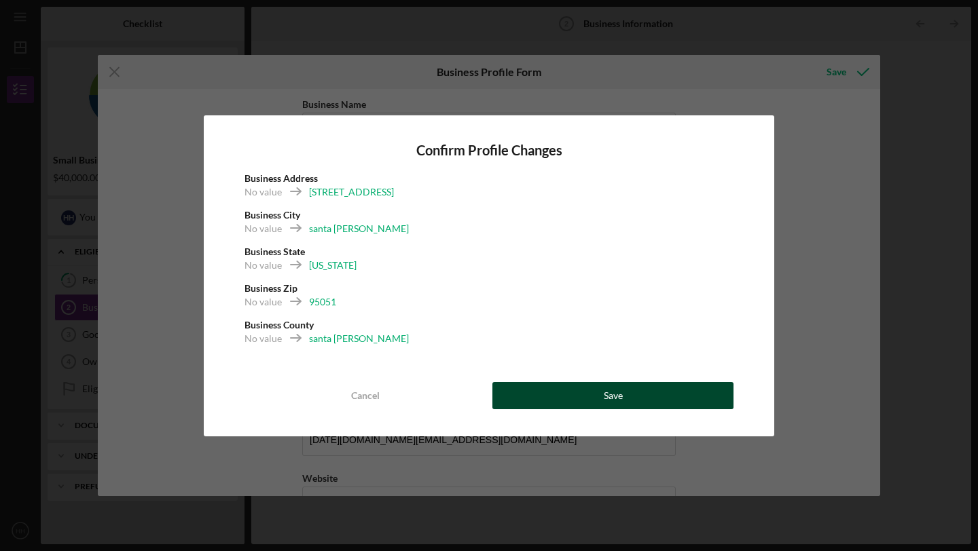
click at [613, 395] on div "Save" at bounding box center [613, 395] width 19 height 27
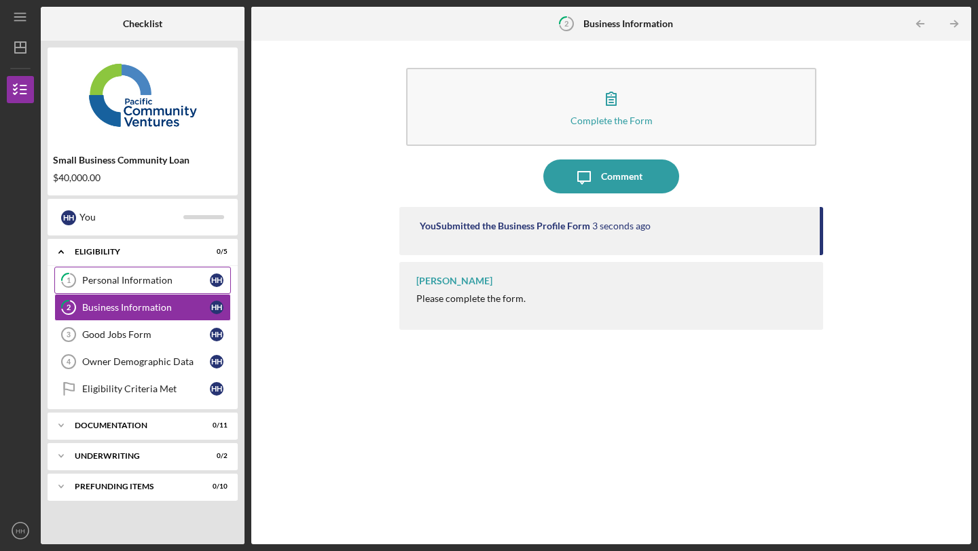
click at [138, 274] on link "1 Personal Information H H" at bounding box center [142, 280] width 177 height 27
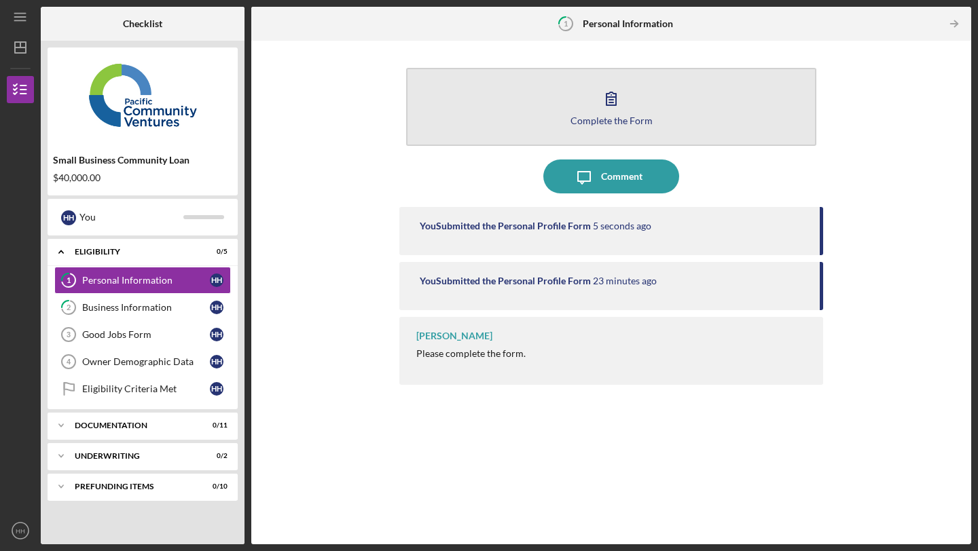
click at [579, 116] on div "Complete the Form" at bounding box center [611, 120] width 82 height 10
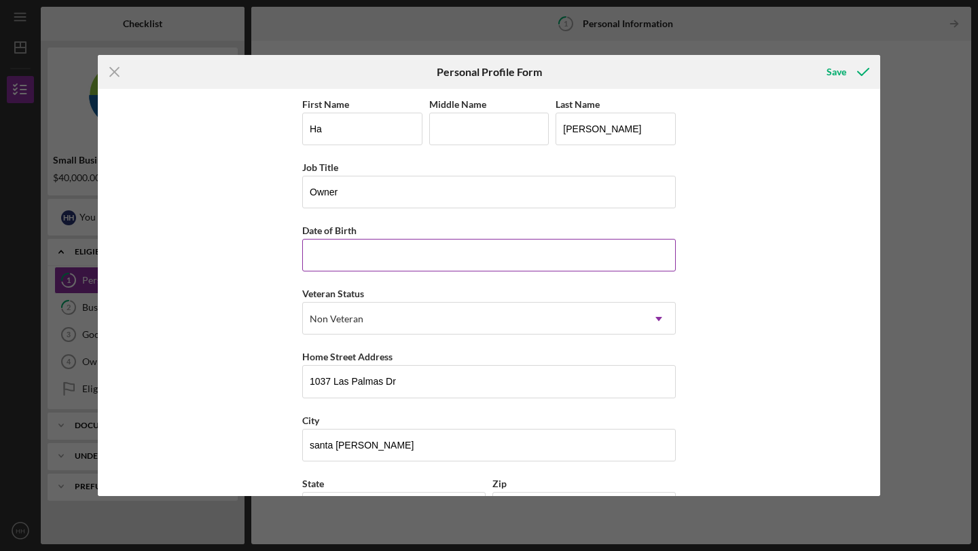
click at [525, 251] on input "Date of Birth" at bounding box center [489, 255] width 374 height 33
type input "[DATE]"
click at [731, 247] on div "First Name Ha Middle Name Last Name [PERSON_NAME] Job Title Owner Date of Birth…" at bounding box center [489, 292] width 782 height 407
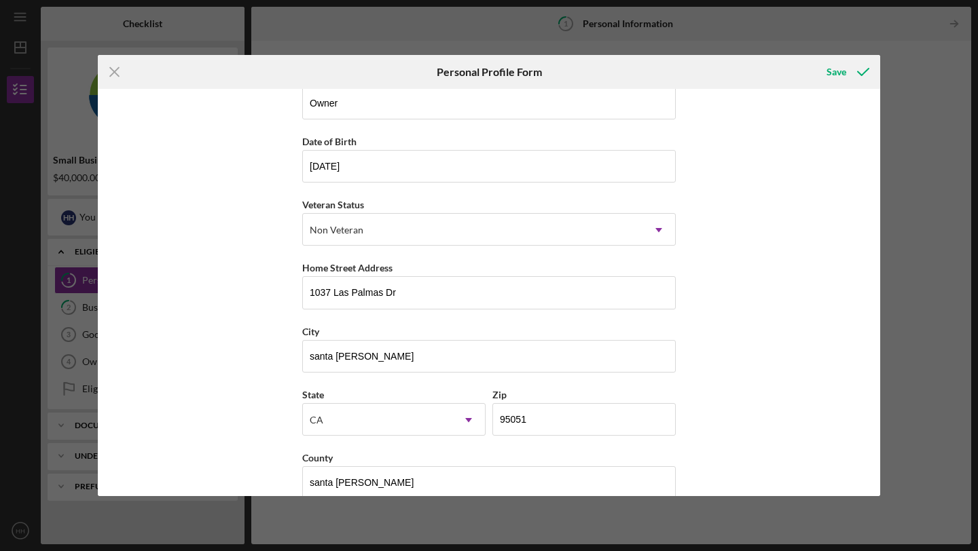
scroll to position [112, 0]
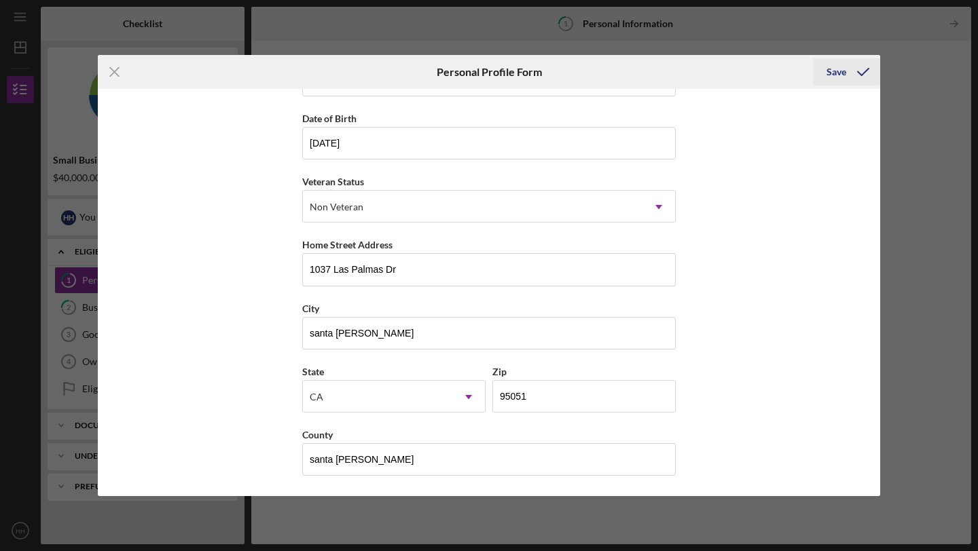
click at [849, 73] on icon "submit" at bounding box center [863, 72] width 34 height 34
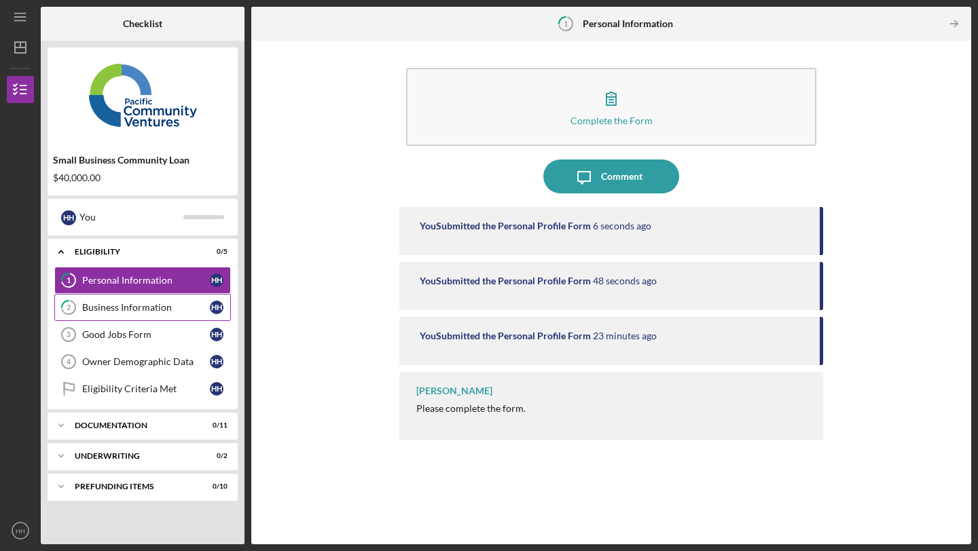
click at [174, 315] on link "2 Business Information H H" at bounding box center [142, 307] width 177 height 27
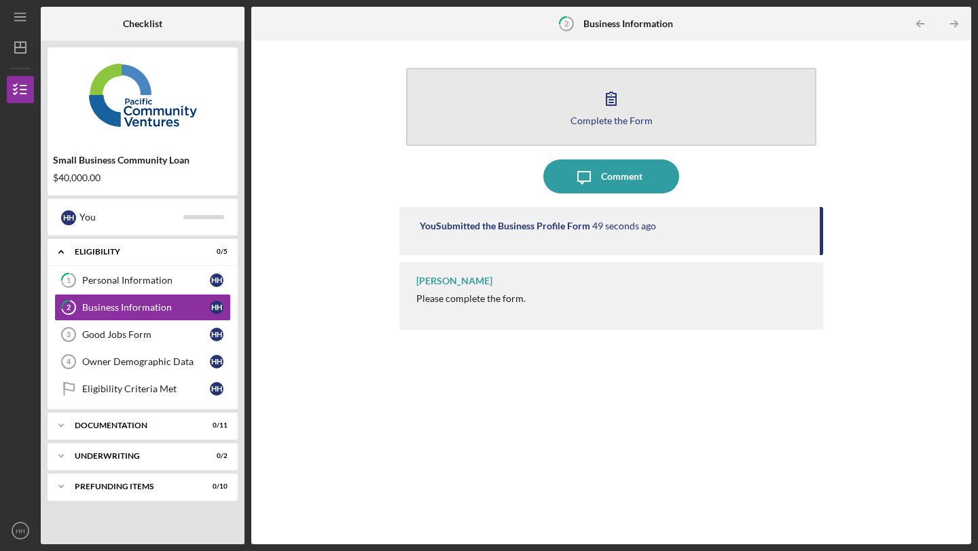
click at [565, 116] on button "Complete the Form Form" at bounding box center [611, 107] width 410 height 78
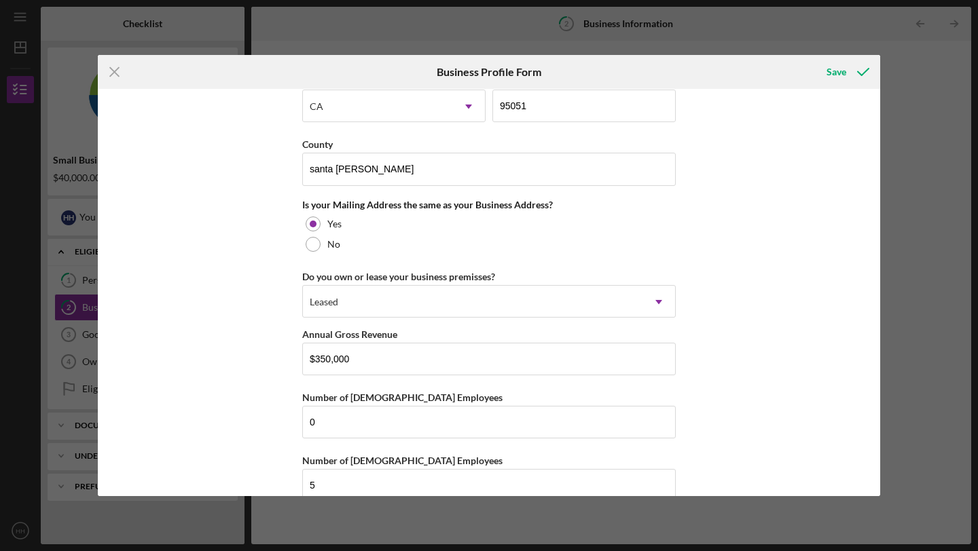
scroll to position [981, 0]
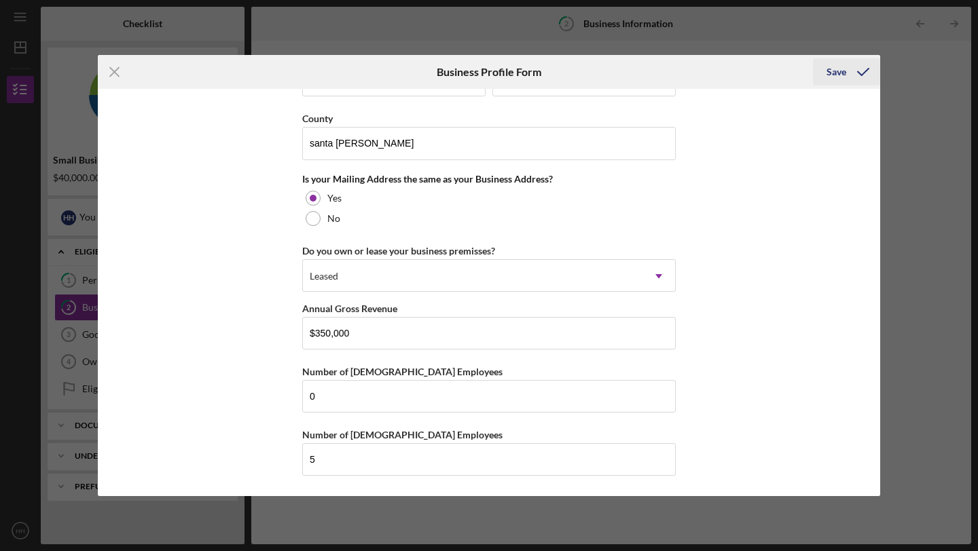
click at [833, 74] on div "Save" at bounding box center [837, 71] width 20 height 27
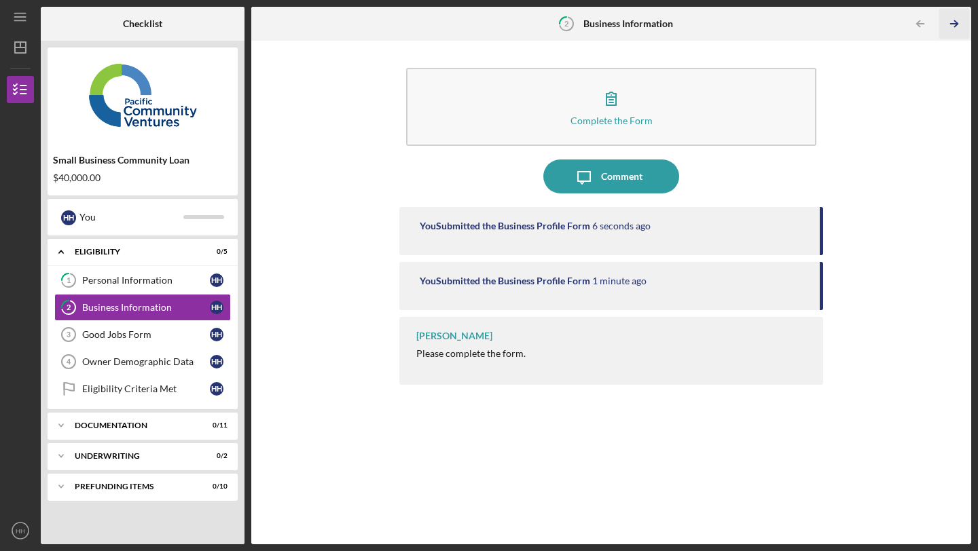
click at [950, 19] on icon "Icon/Table Pagination Arrow" at bounding box center [954, 24] width 31 height 31
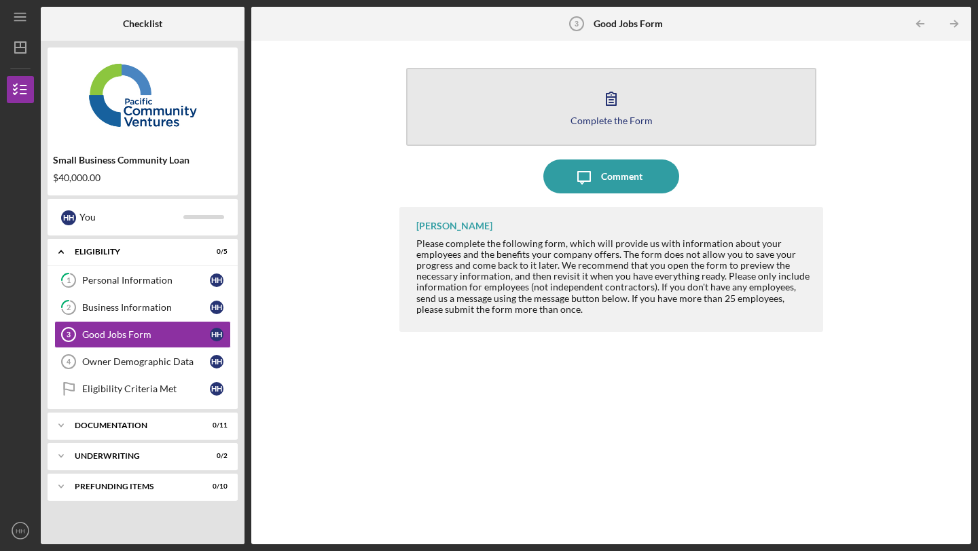
click at [617, 112] on icon "button" at bounding box center [611, 98] width 34 height 34
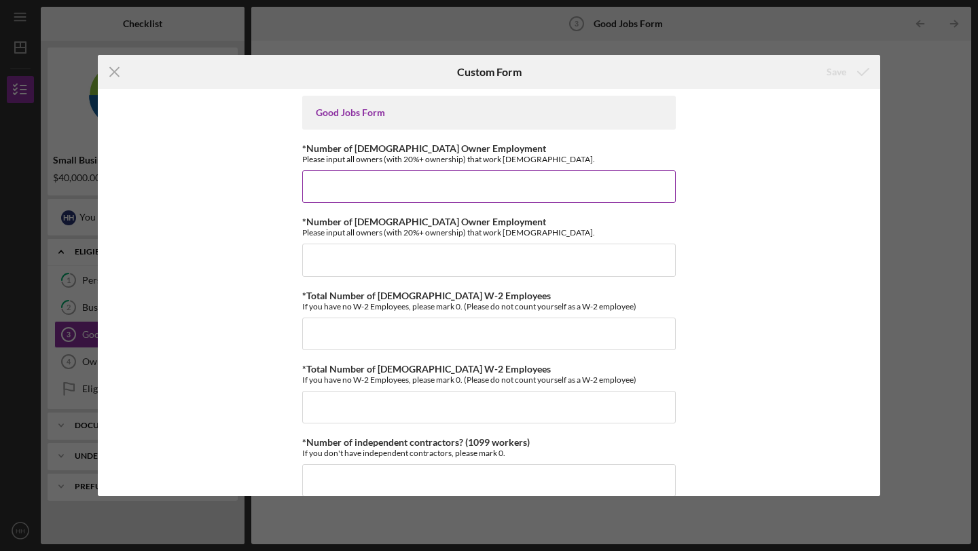
click at [585, 173] on input "*Number of [DEMOGRAPHIC_DATA] Owner Employment" at bounding box center [489, 186] width 374 height 33
type input "1"
click at [494, 252] on input "*Number of [DEMOGRAPHIC_DATA] Owner Employment" at bounding box center [489, 260] width 374 height 33
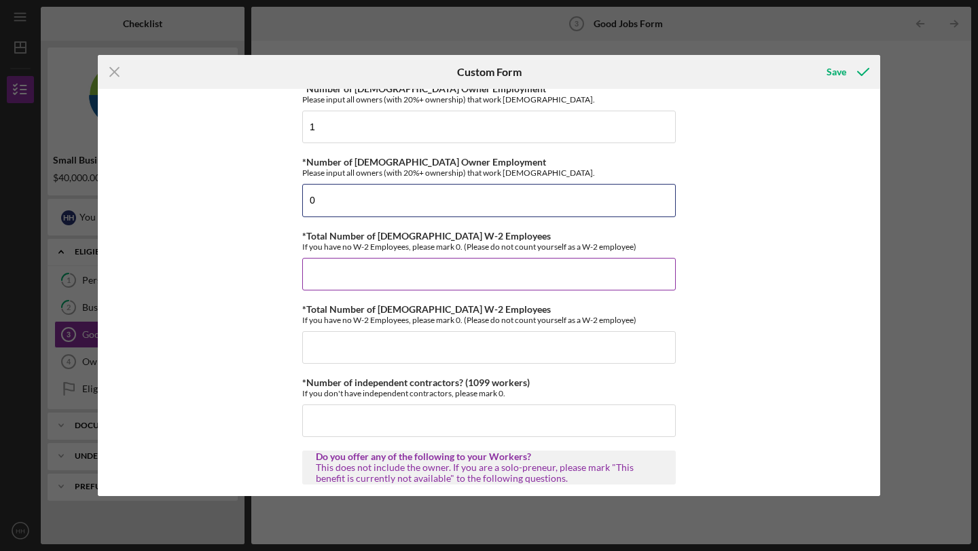
scroll to position [60, 0]
type input "0"
click at [485, 274] on input "*Total Number of [DEMOGRAPHIC_DATA] W-2 Employees" at bounding box center [489, 273] width 374 height 33
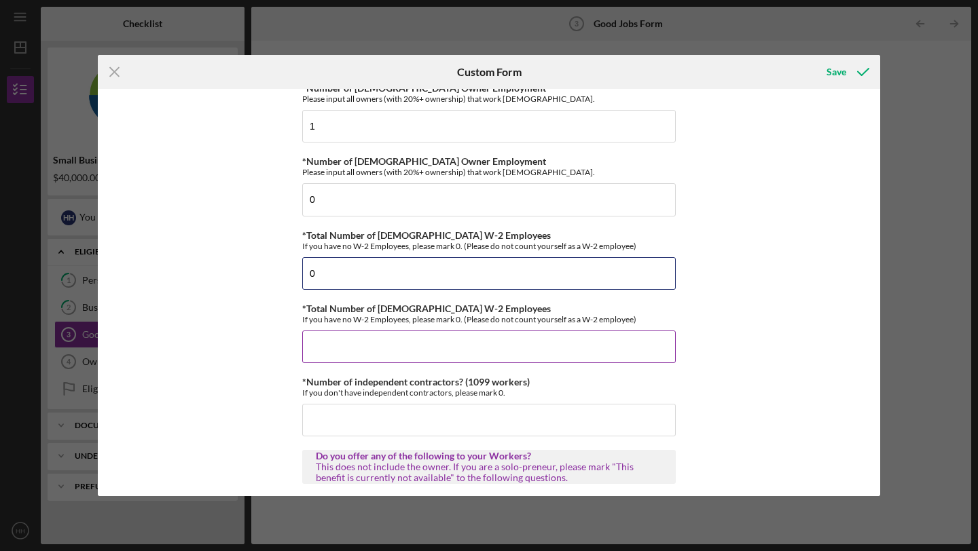
type input "0"
click at [451, 357] on input "*Total Number of [DEMOGRAPHIC_DATA] W-2 Employees" at bounding box center [489, 347] width 374 height 33
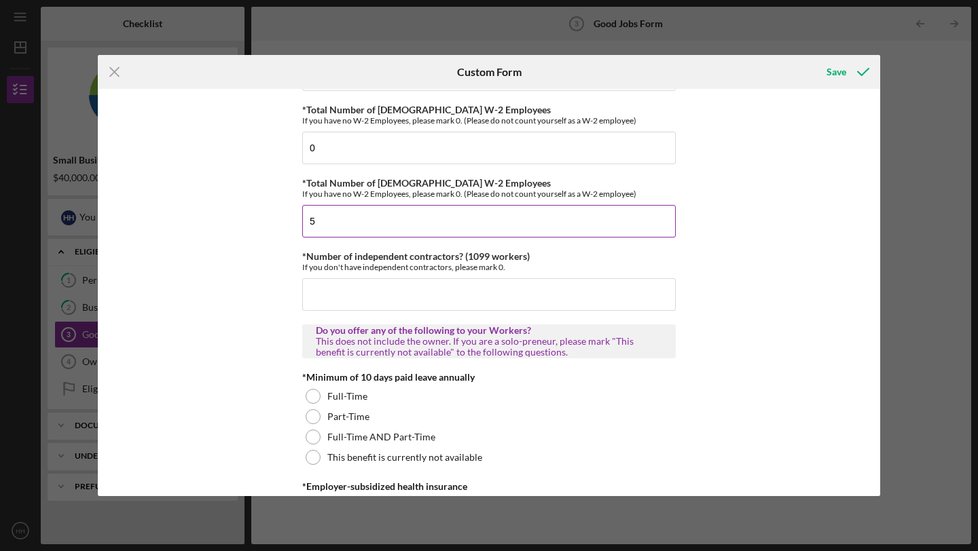
scroll to position [188, 0]
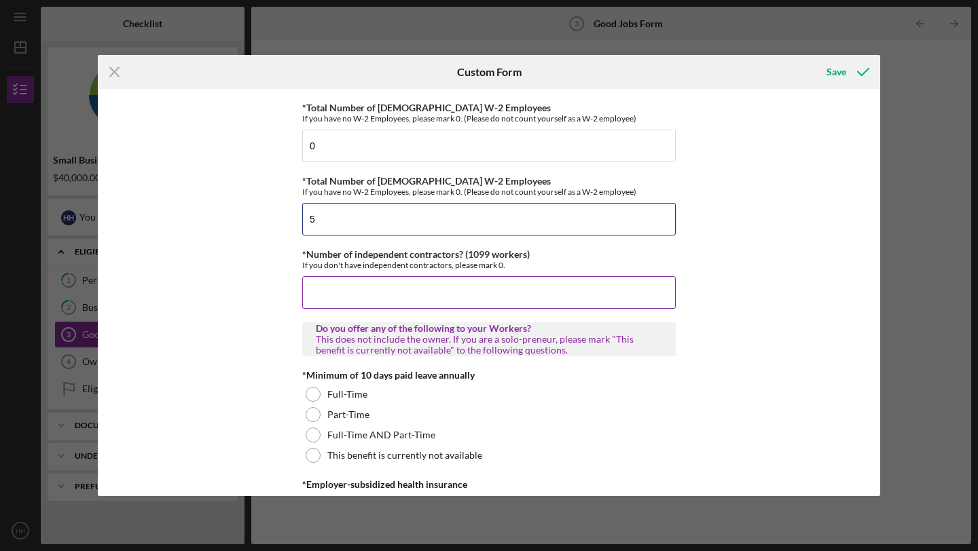
type input "5"
click at [460, 296] on input "*Number of independent contractors? (1099 workers)" at bounding box center [489, 292] width 374 height 33
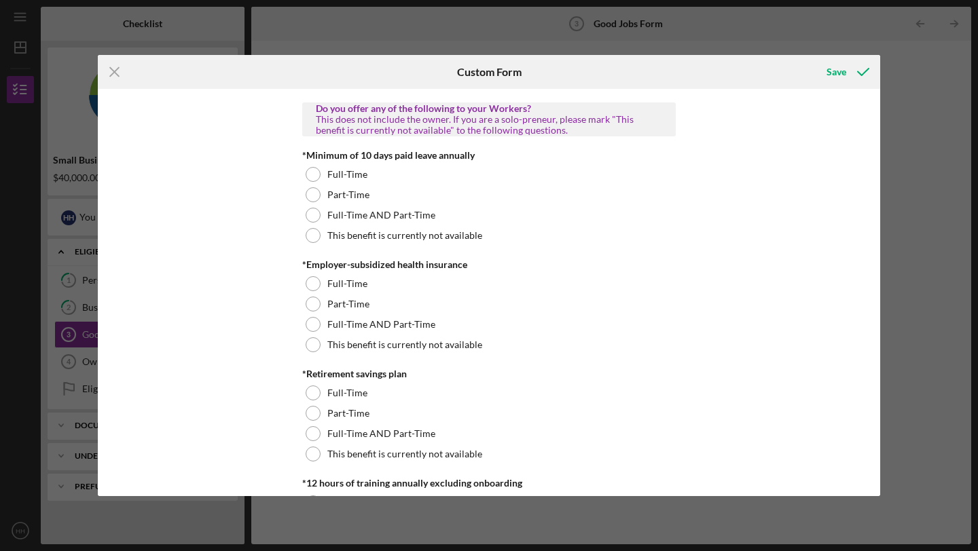
scroll to position [407, 0]
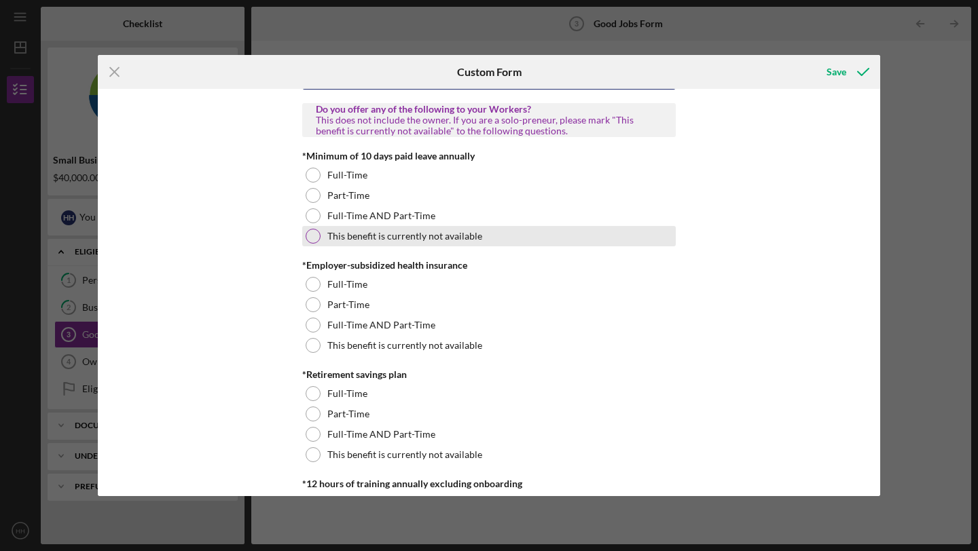
type input "0"
click at [311, 235] on div at bounding box center [313, 236] width 15 height 15
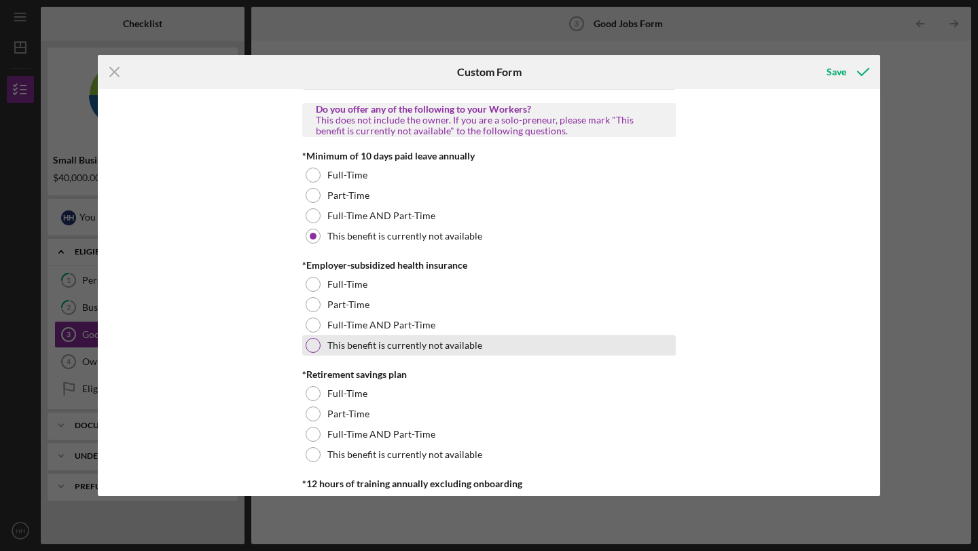
click at [312, 342] on div at bounding box center [313, 345] width 15 height 15
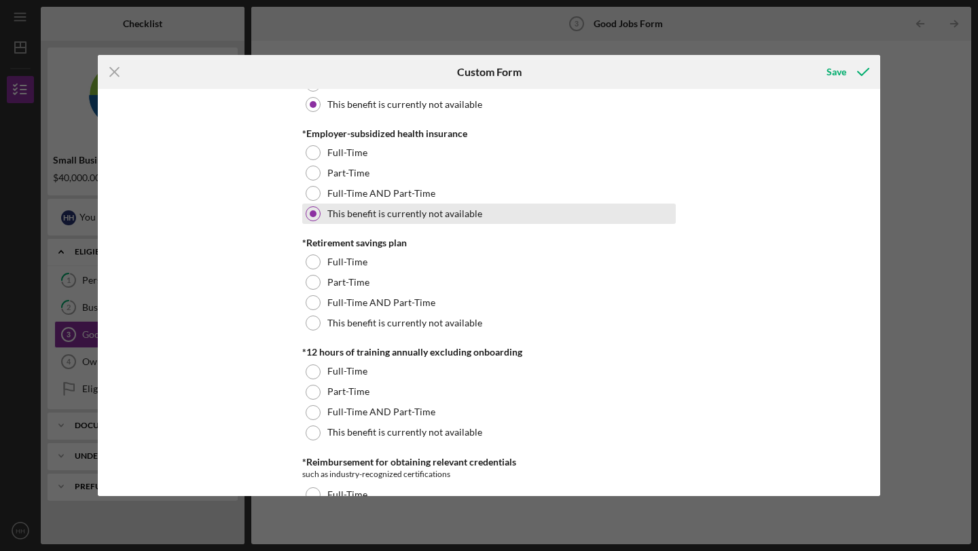
scroll to position [551, 0]
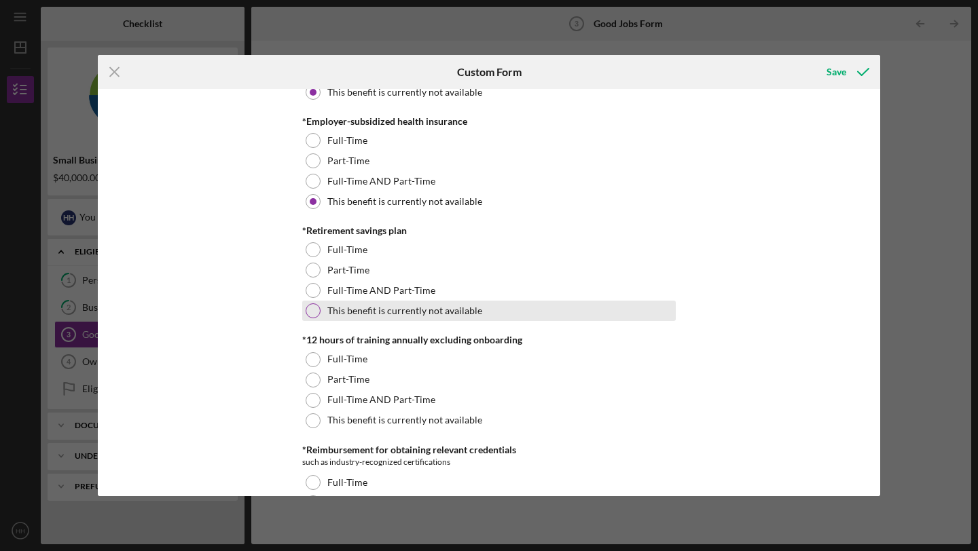
click at [314, 314] on div at bounding box center [313, 311] width 15 height 15
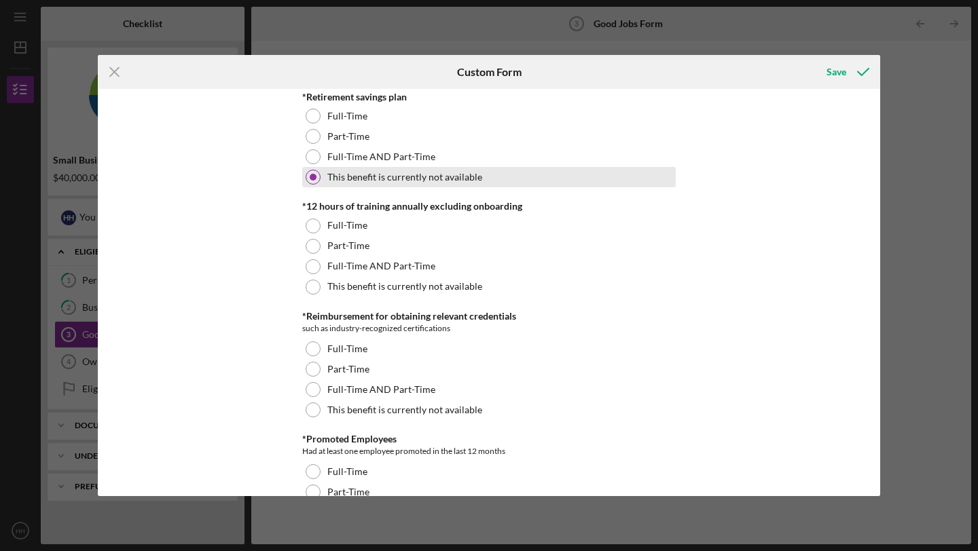
scroll to position [688, 0]
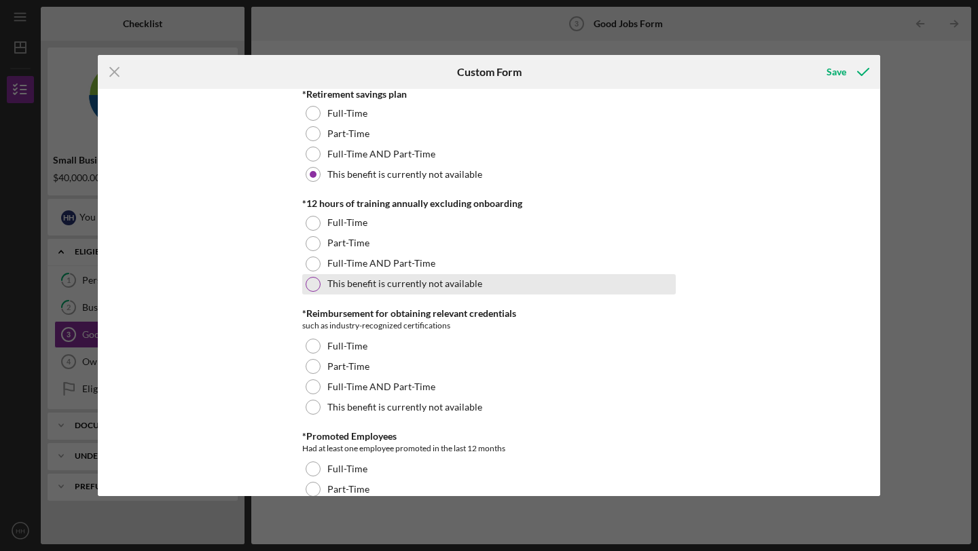
click at [312, 283] on div at bounding box center [313, 284] width 15 height 15
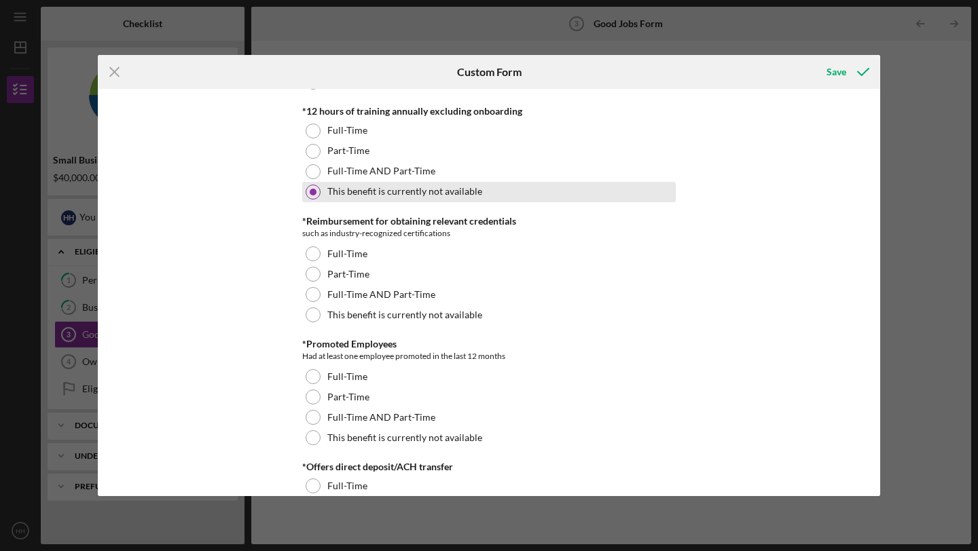
scroll to position [798, 0]
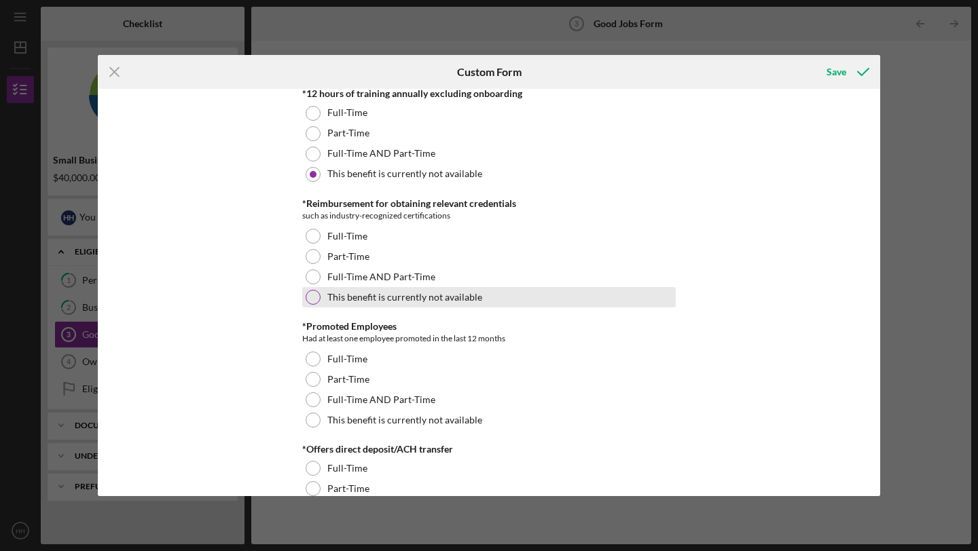
click at [310, 293] on div at bounding box center [313, 297] width 15 height 15
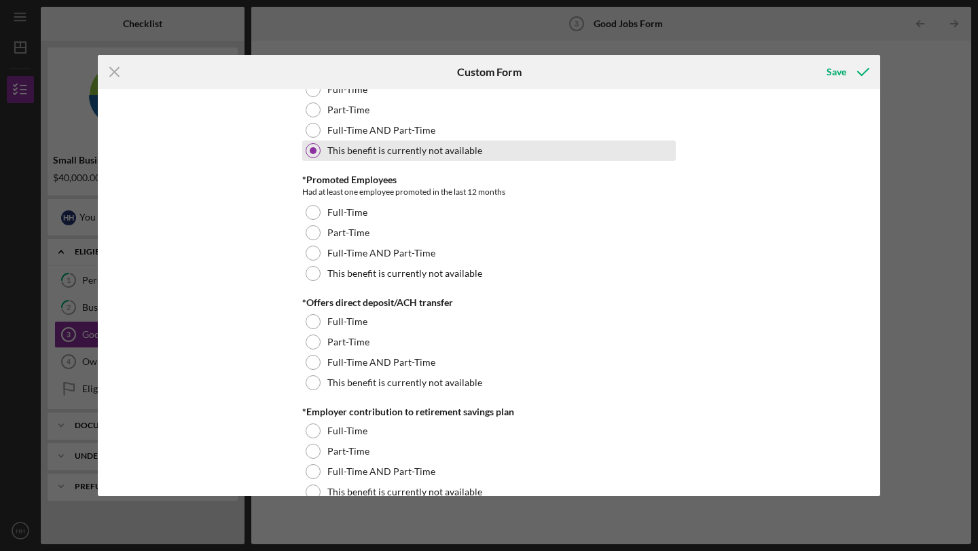
scroll to position [951, 0]
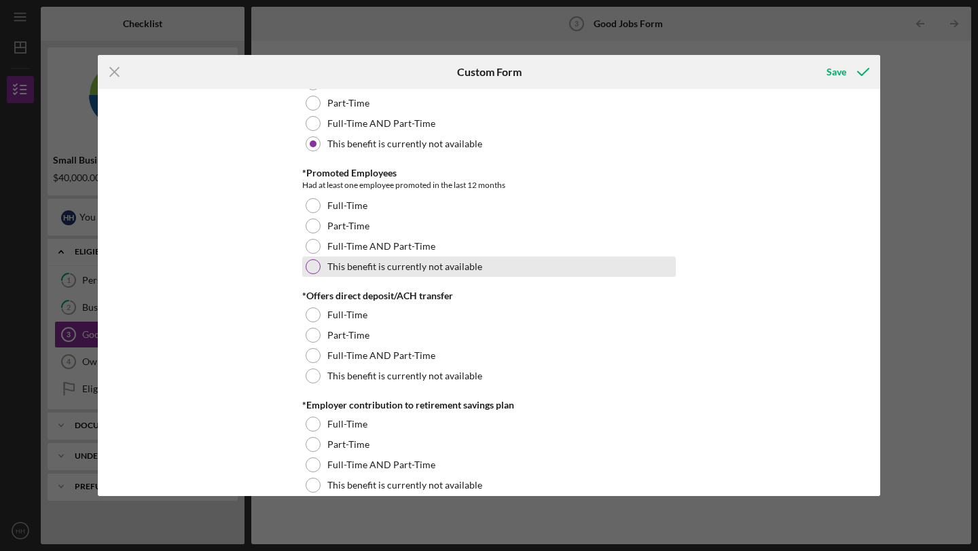
click at [311, 265] on div at bounding box center [313, 266] width 15 height 15
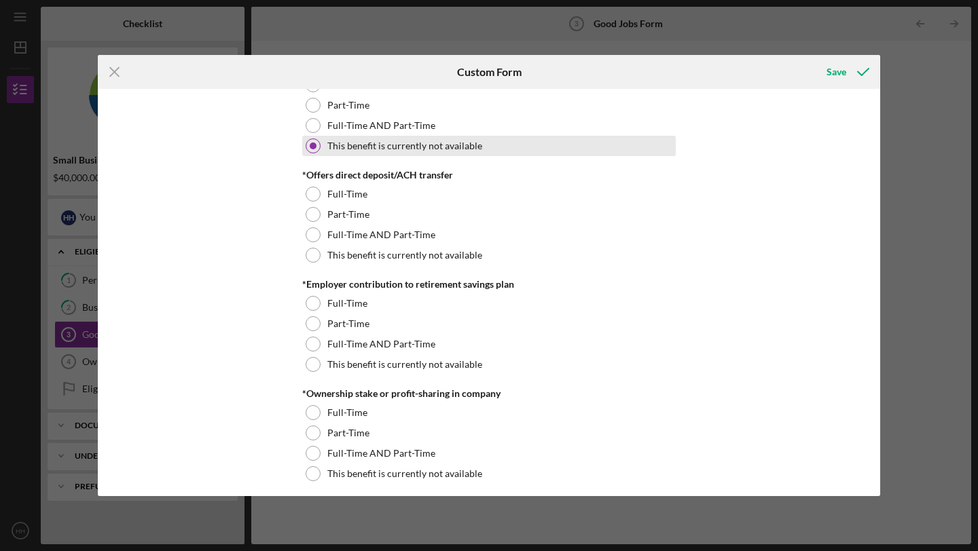
scroll to position [1074, 0]
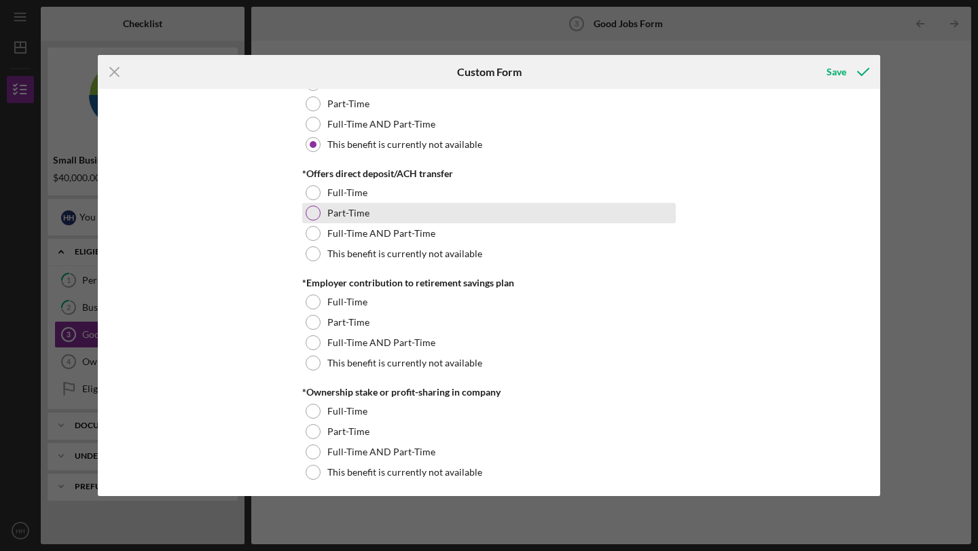
click at [314, 213] on div at bounding box center [313, 213] width 15 height 15
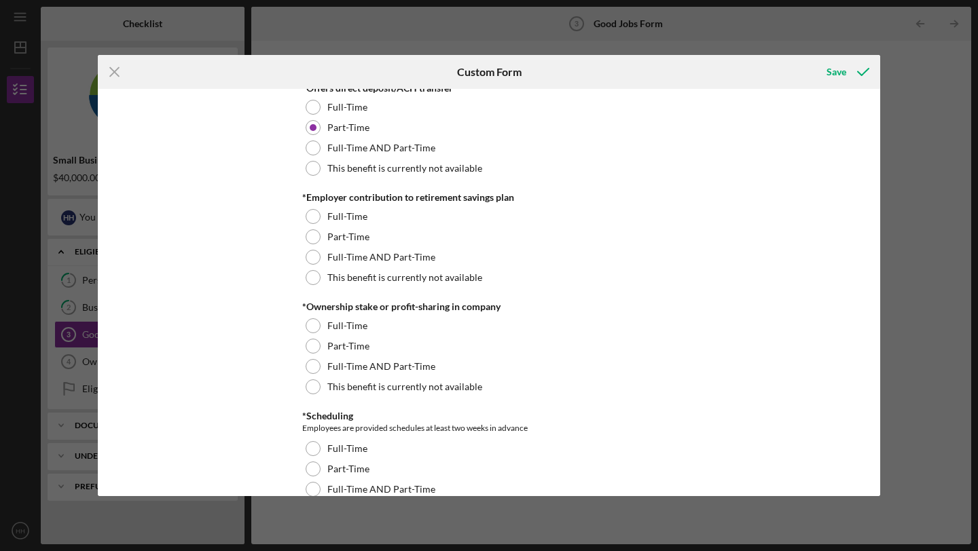
scroll to position [1241, 0]
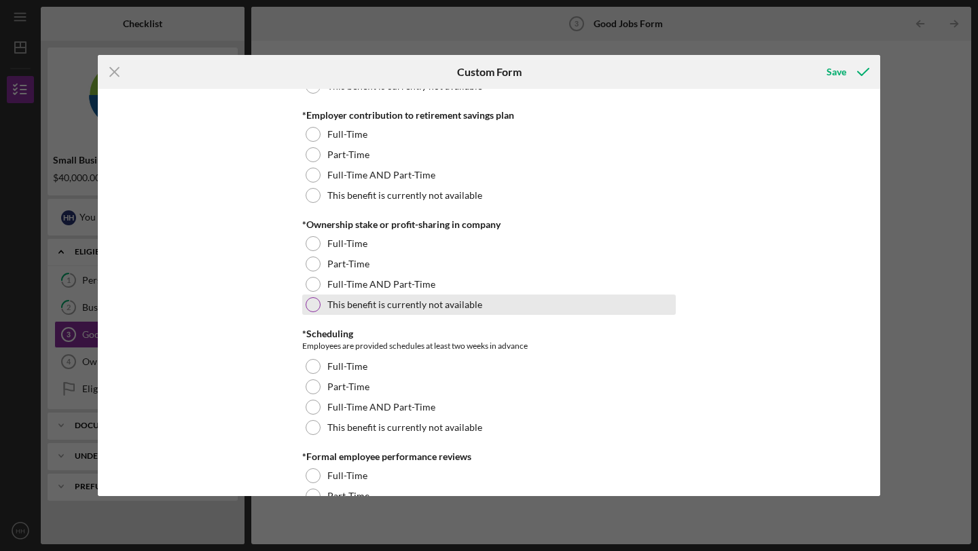
click at [309, 307] on div at bounding box center [313, 304] width 15 height 15
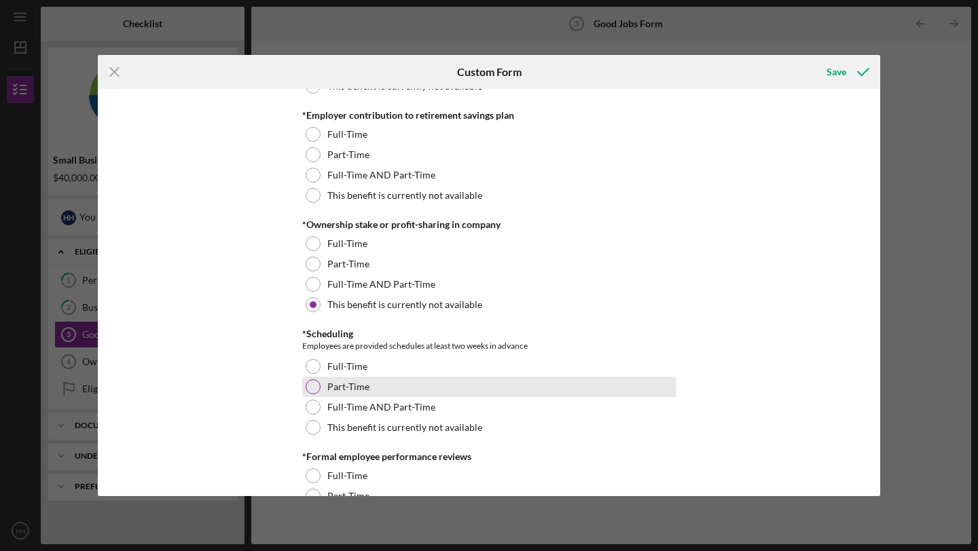
click at [312, 382] on div at bounding box center [313, 387] width 15 height 15
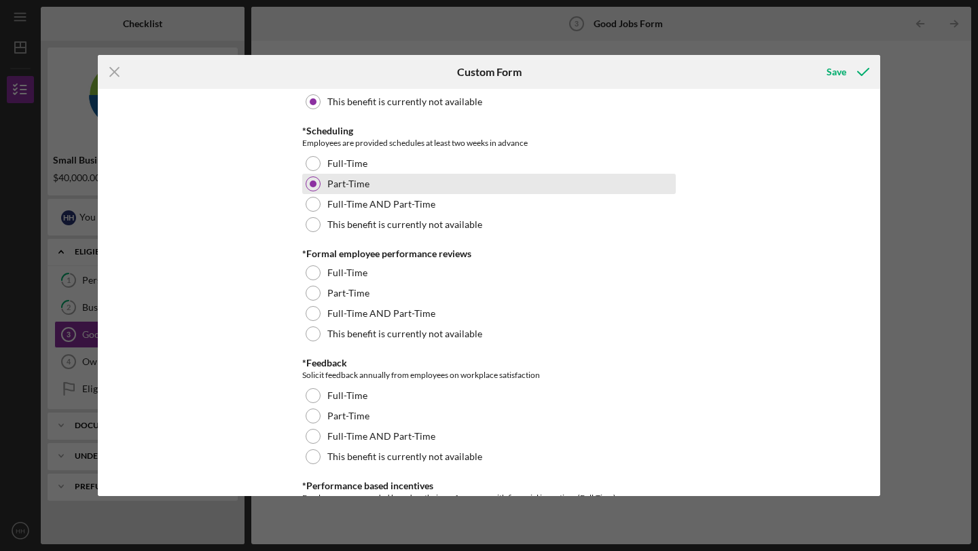
scroll to position [1446, 0]
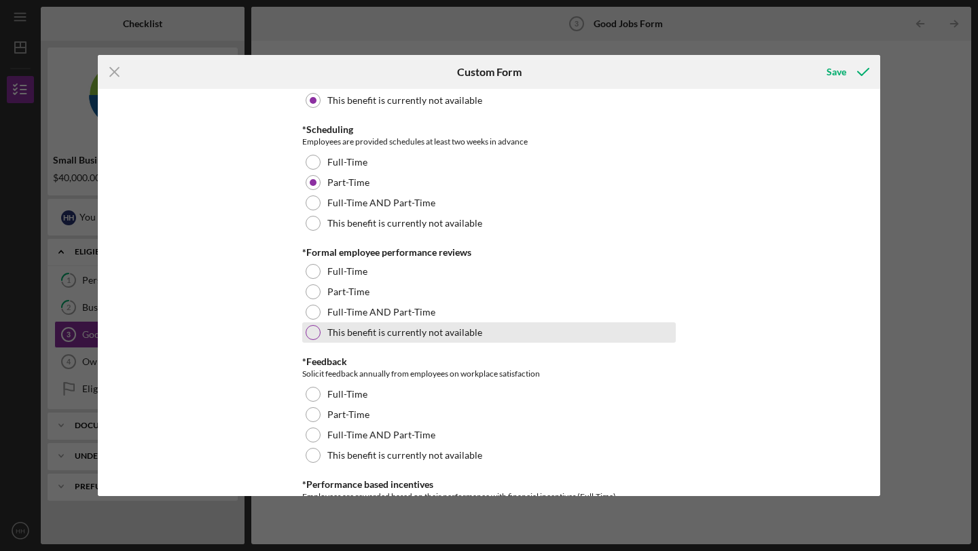
click at [308, 333] on div at bounding box center [313, 332] width 15 height 15
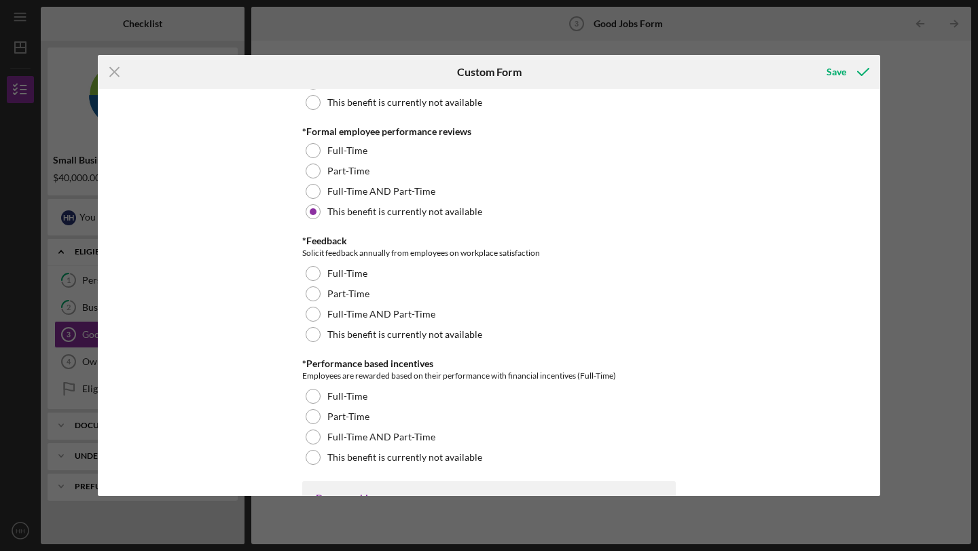
scroll to position [1582, 0]
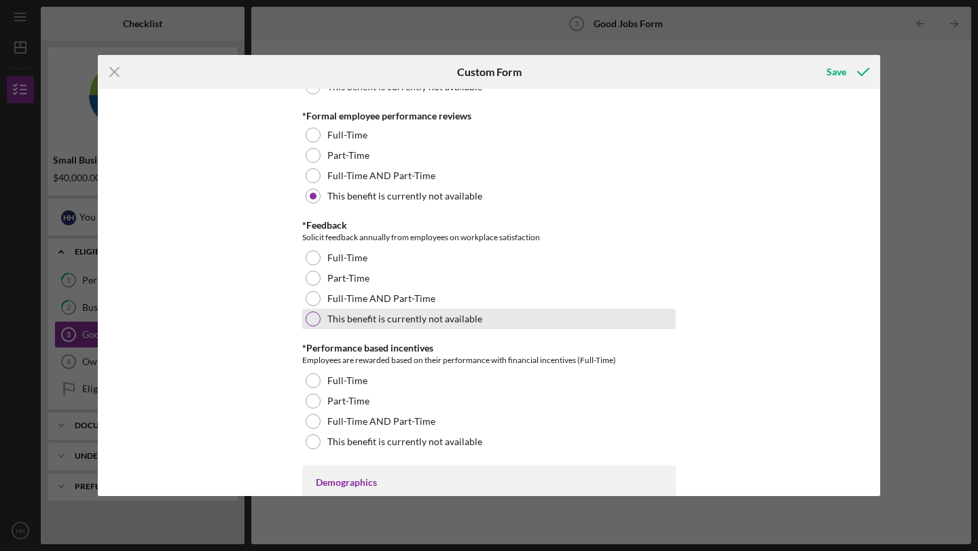
click at [315, 315] on div at bounding box center [313, 319] width 15 height 15
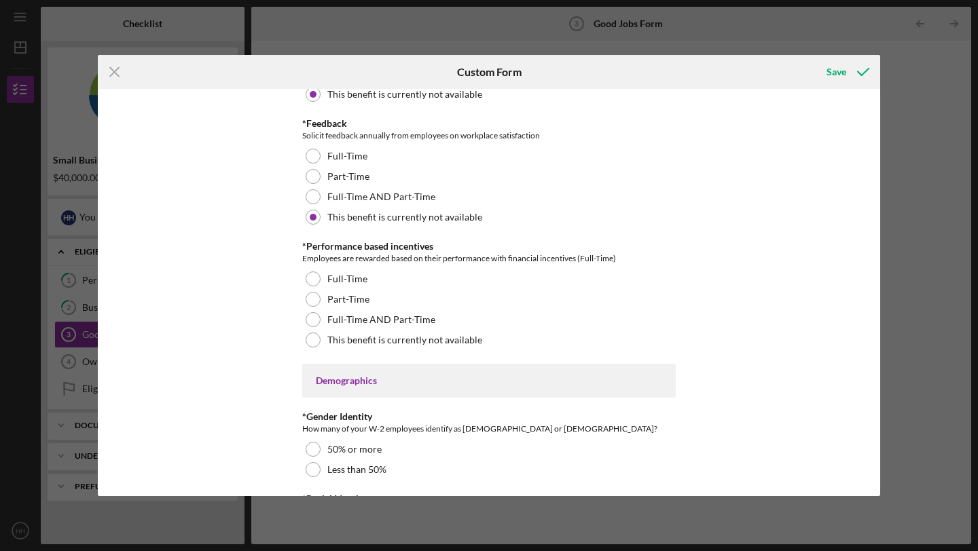
scroll to position [1688, 0]
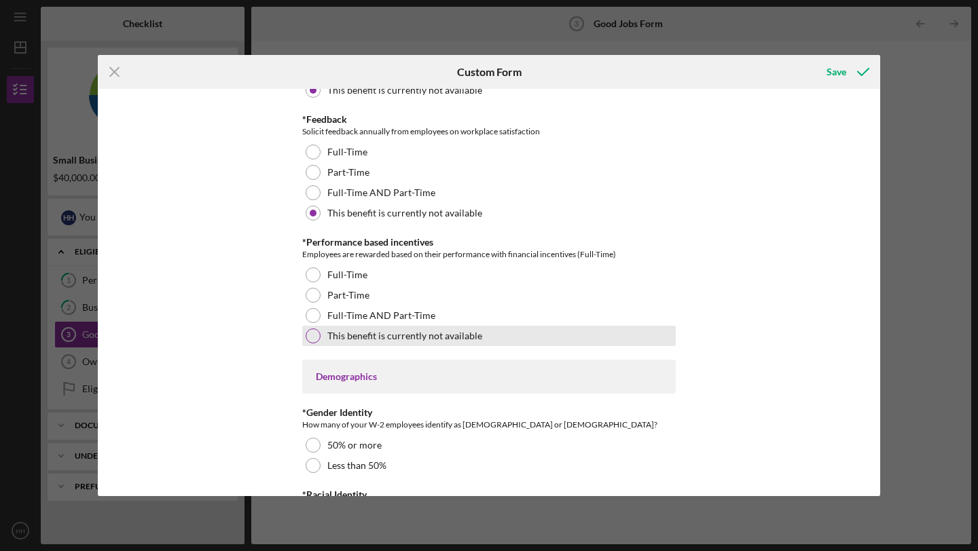
click at [310, 333] on div at bounding box center [313, 336] width 15 height 15
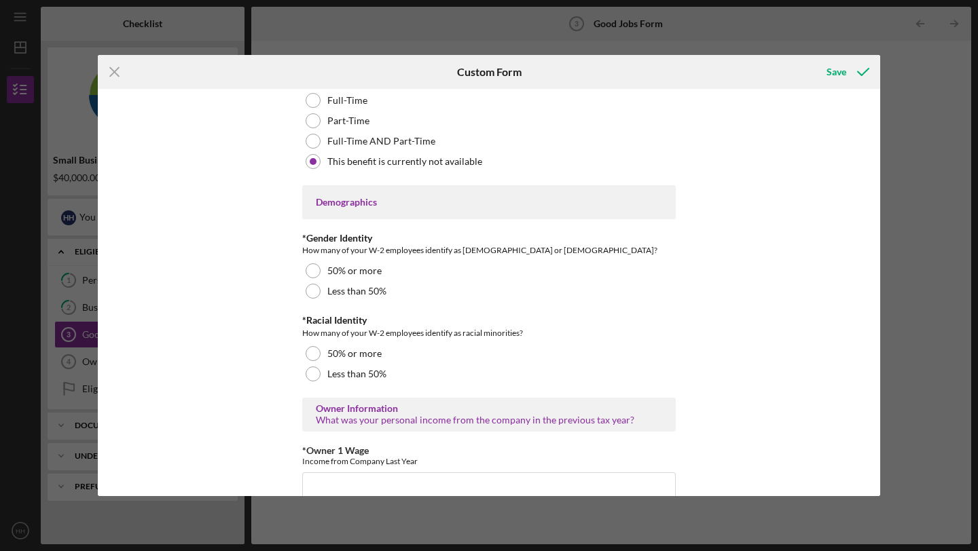
scroll to position [1866, 0]
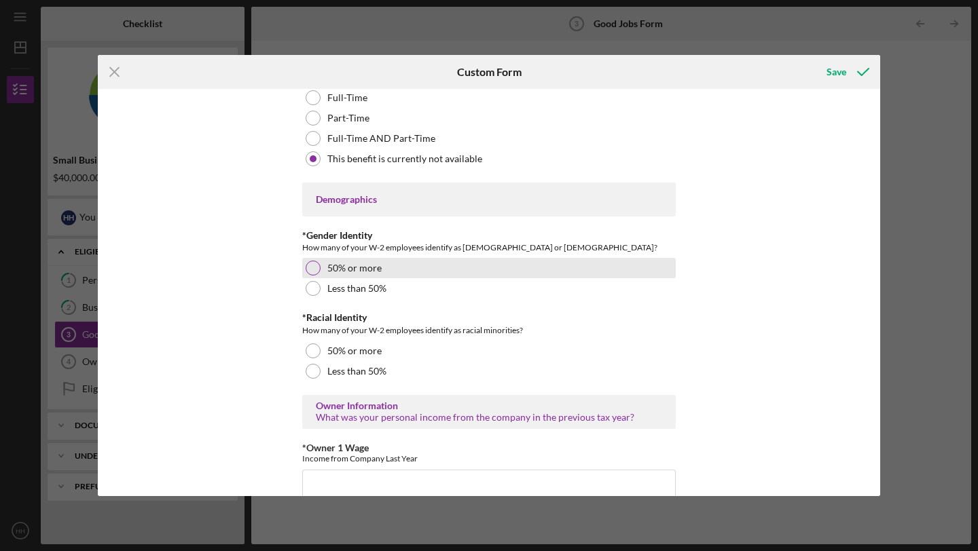
click at [309, 276] on div "50% or more" at bounding box center [489, 268] width 374 height 20
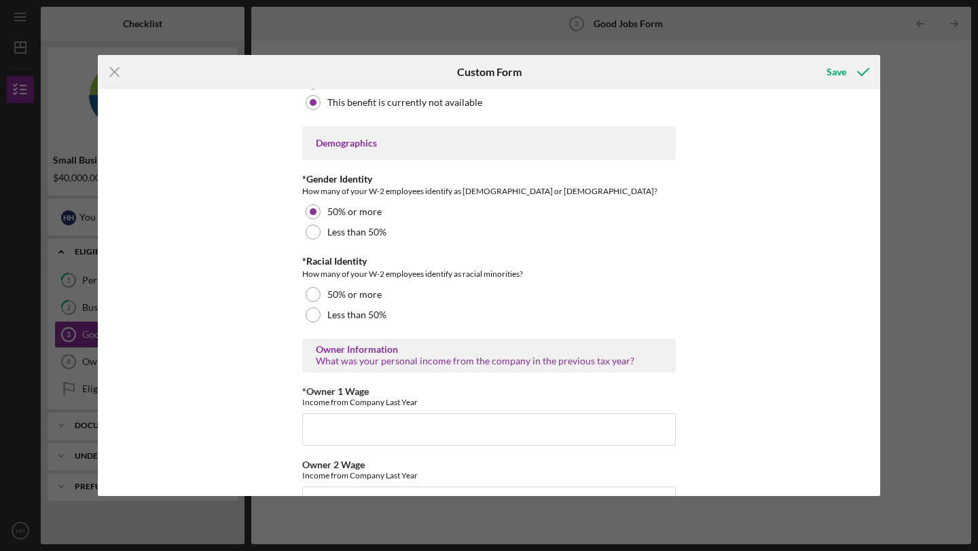
scroll to position [1925, 0]
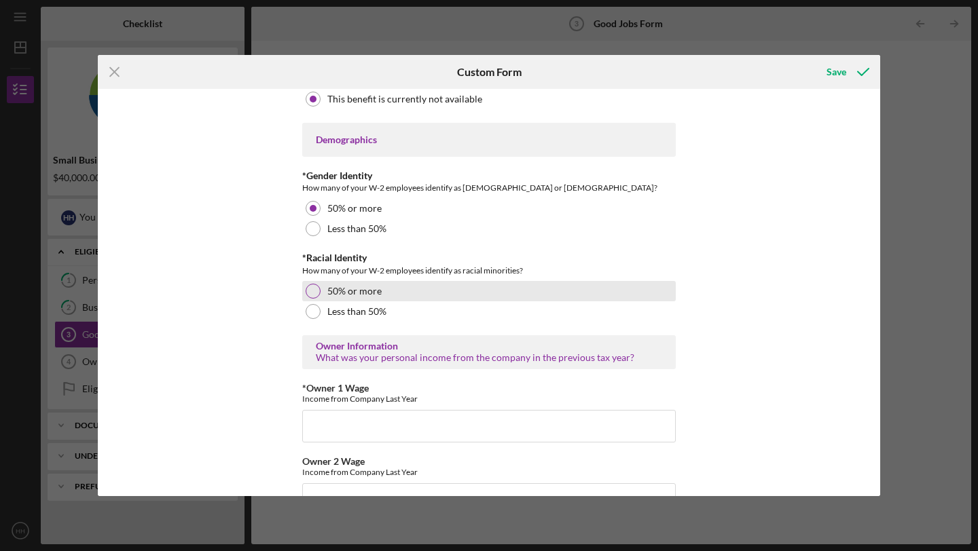
click at [306, 290] on div at bounding box center [313, 291] width 15 height 15
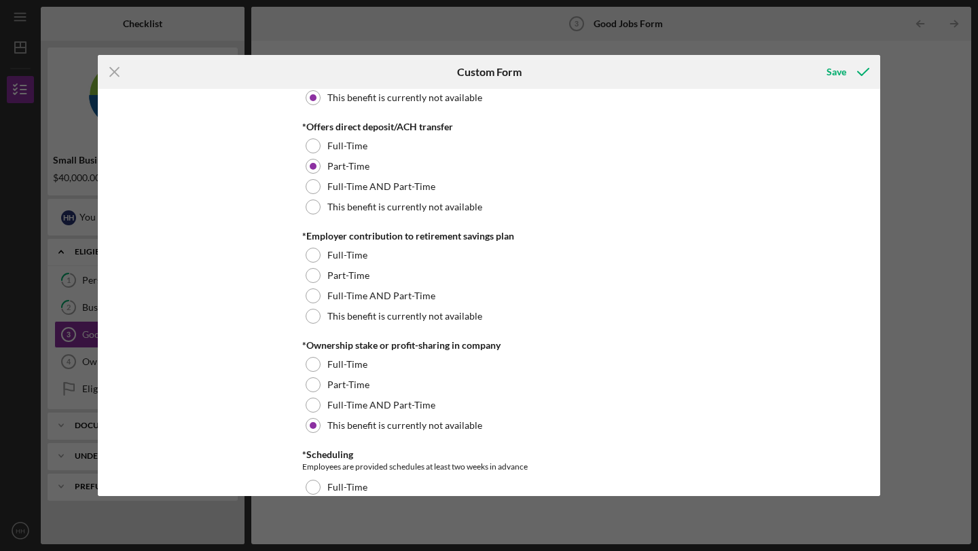
scroll to position [1127, 0]
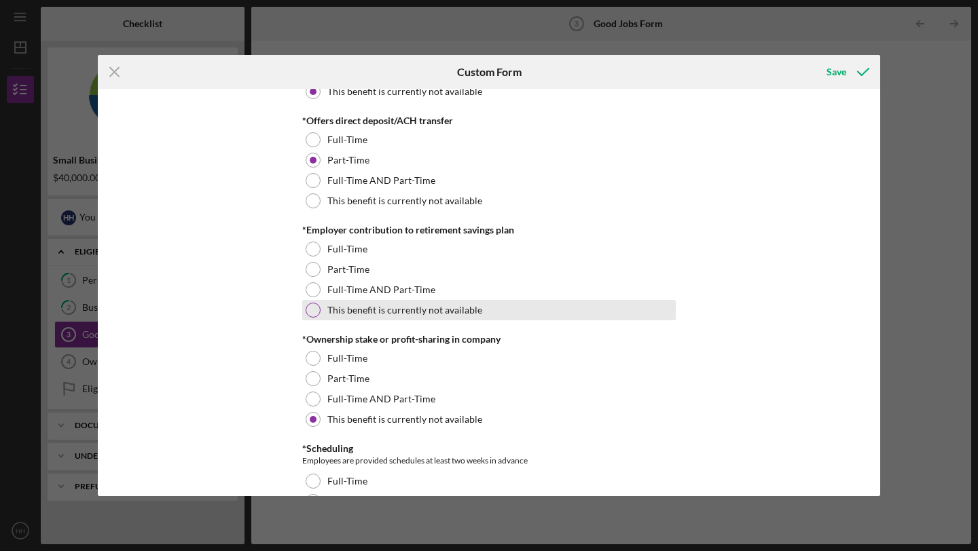
click at [314, 310] on div at bounding box center [313, 310] width 15 height 15
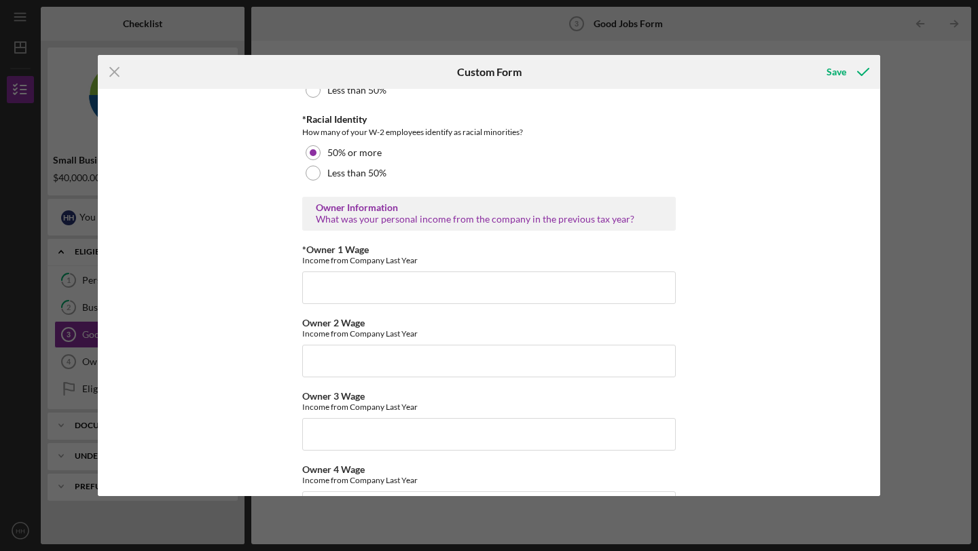
scroll to position [2069, 0]
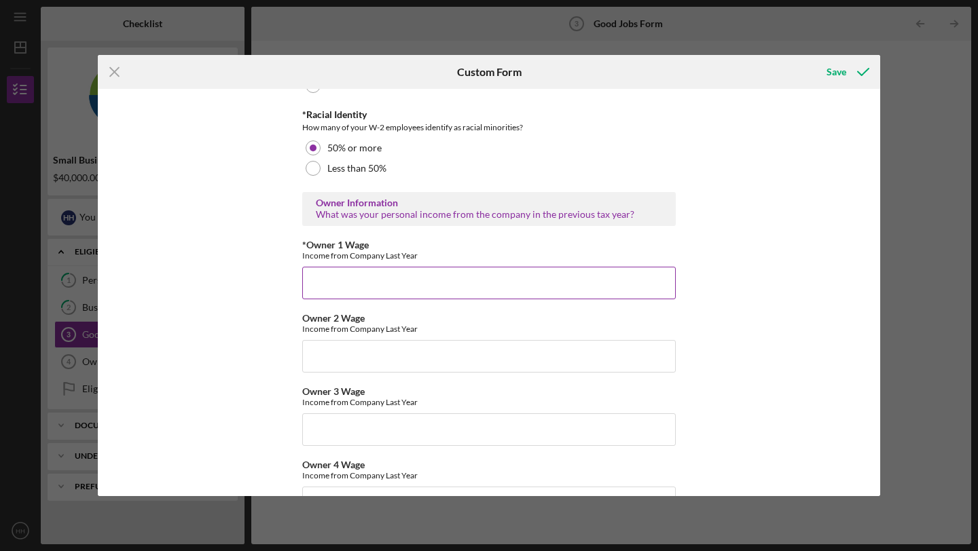
click at [630, 286] on input "*Owner 1 Wage" at bounding box center [489, 283] width 374 height 33
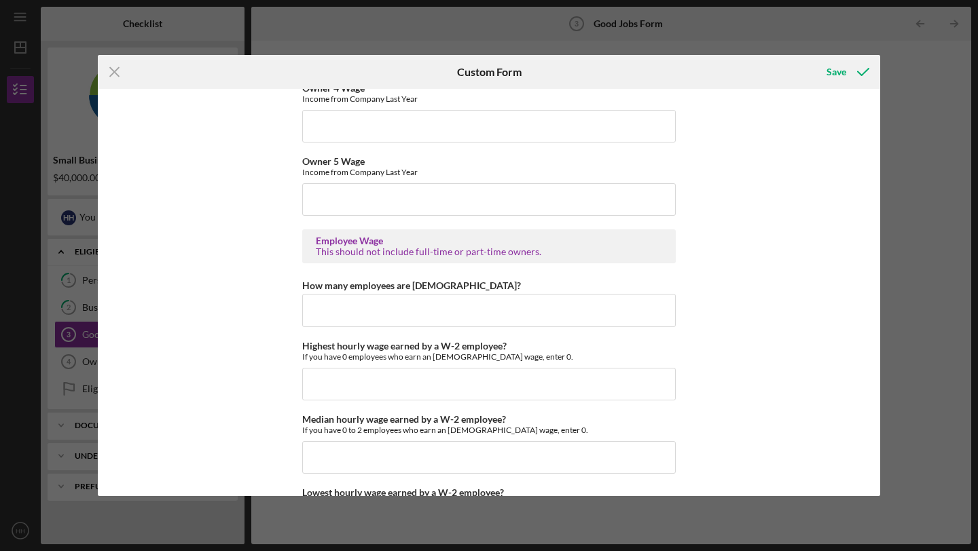
scroll to position [2448, 0]
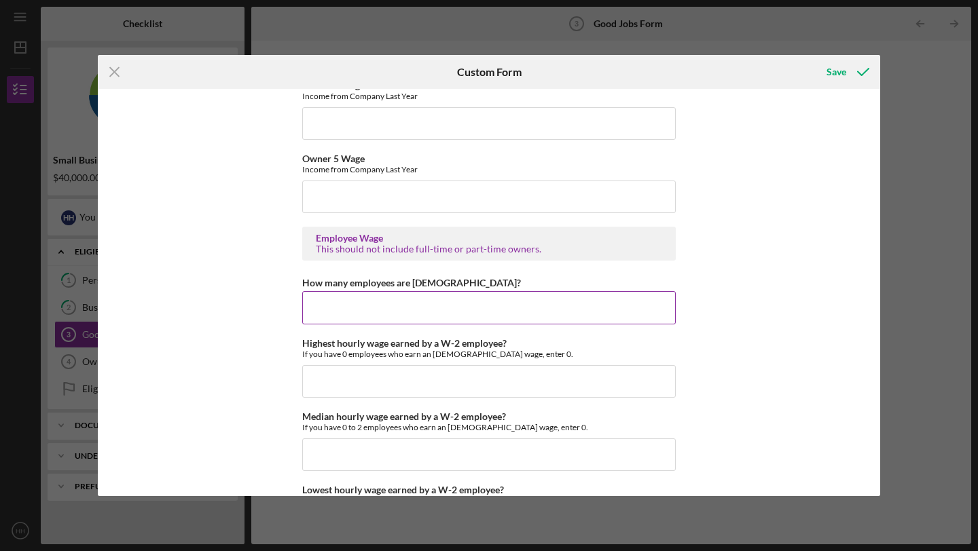
type input "0"
click at [575, 304] on input "How many employees are [DEMOGRAPHIC_DATA]?" at bounding box center [489, 307] width 374 height 33
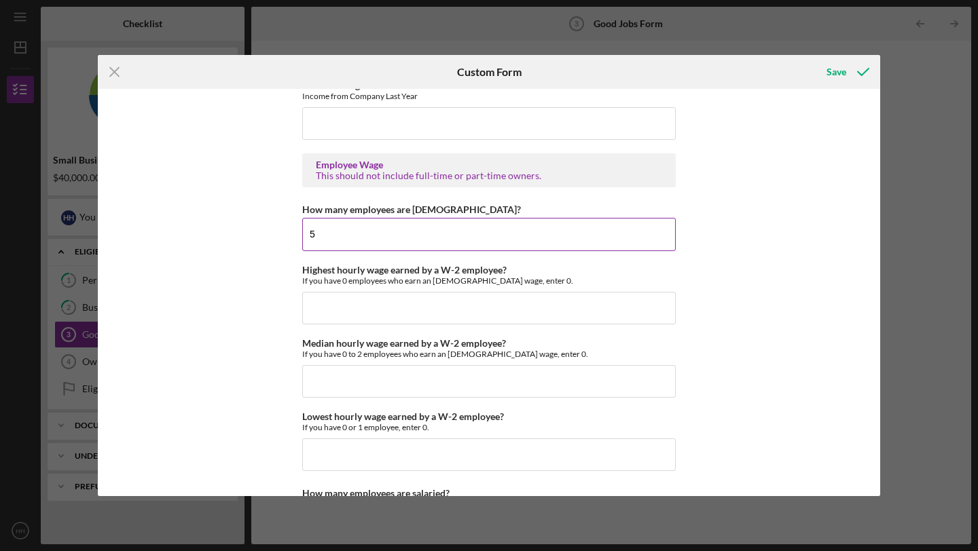
scroll to position [2526, 0]
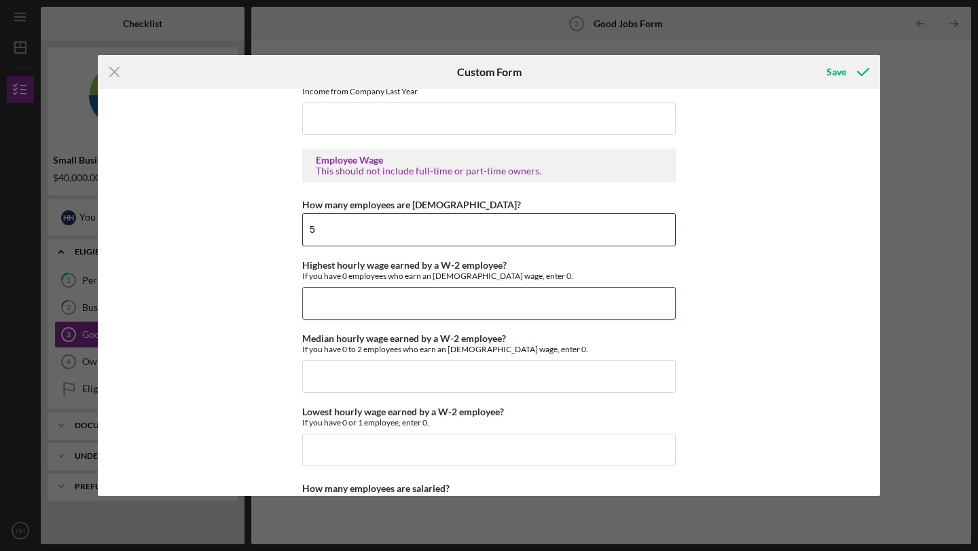
type input "5"
click at [575, 302] on input "Highest hourly wage earned by a W-2 employee?" at bounding box center [489, 303] width 374 height 33
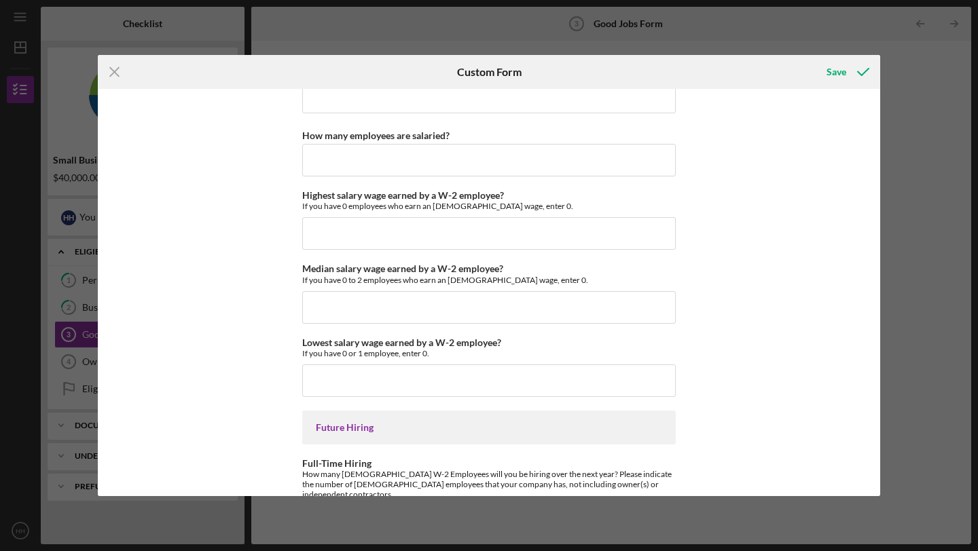
scroll to position [3015, 0]
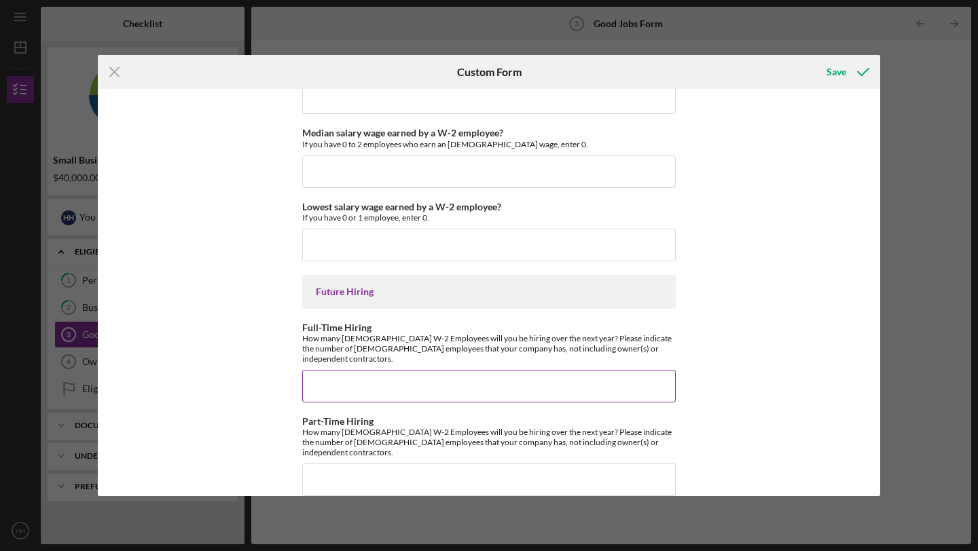
type input "$18.20"
click at [382, 370] on input "Full-Time Hiring" at bounding box center [489, 386] width 374 height 33
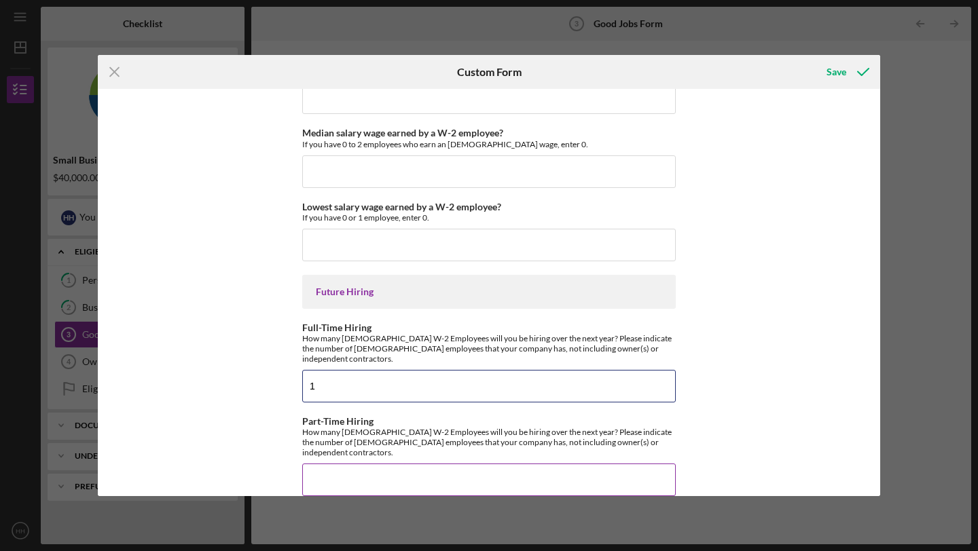
type input "1"
click at [374, 464] on input "Part-Time Hiring" at bounding box center [489, 480] width 374 height 33
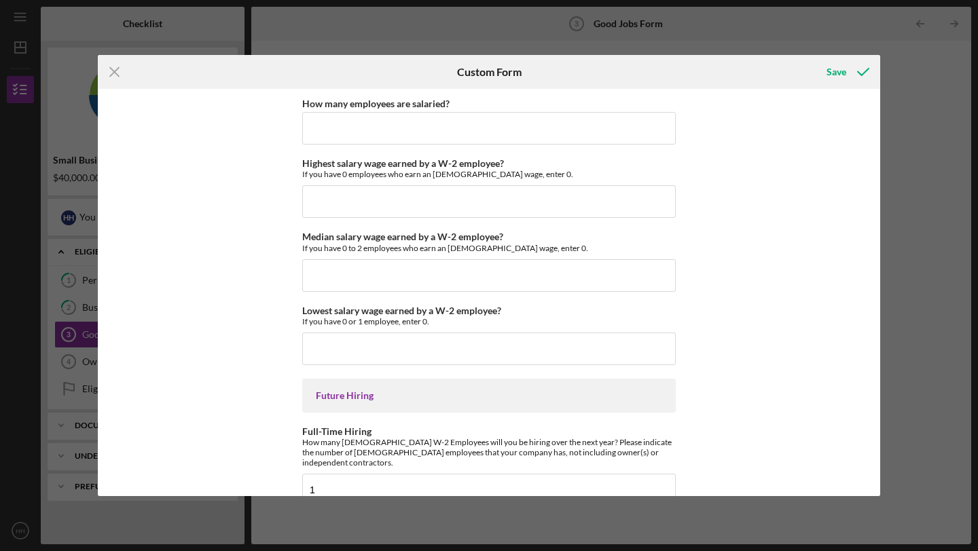
scroll to position [2903, 0]
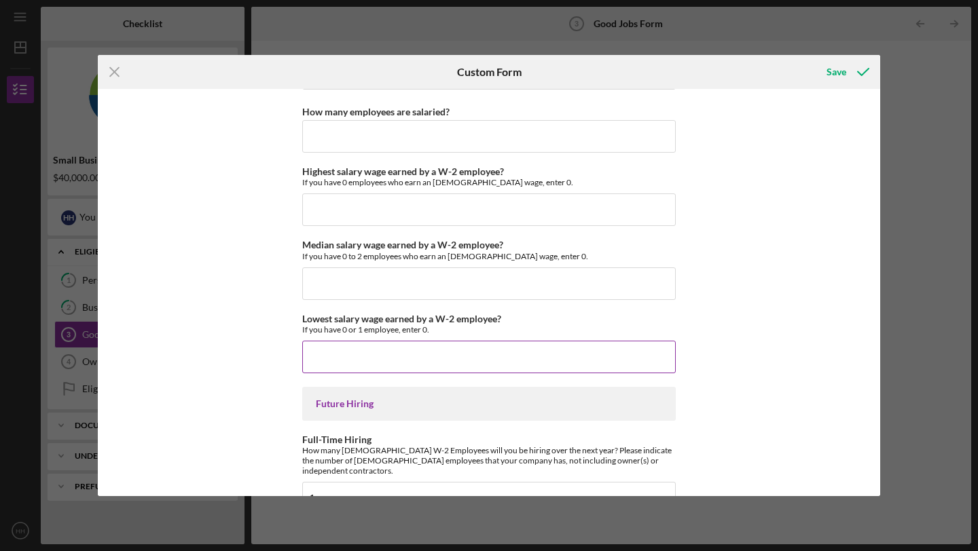
type input "0"
click at [388, 366] on input "Lowest salary wage earned by a W-2 employee?" at bounding box center [489, 357] width 374 height 33
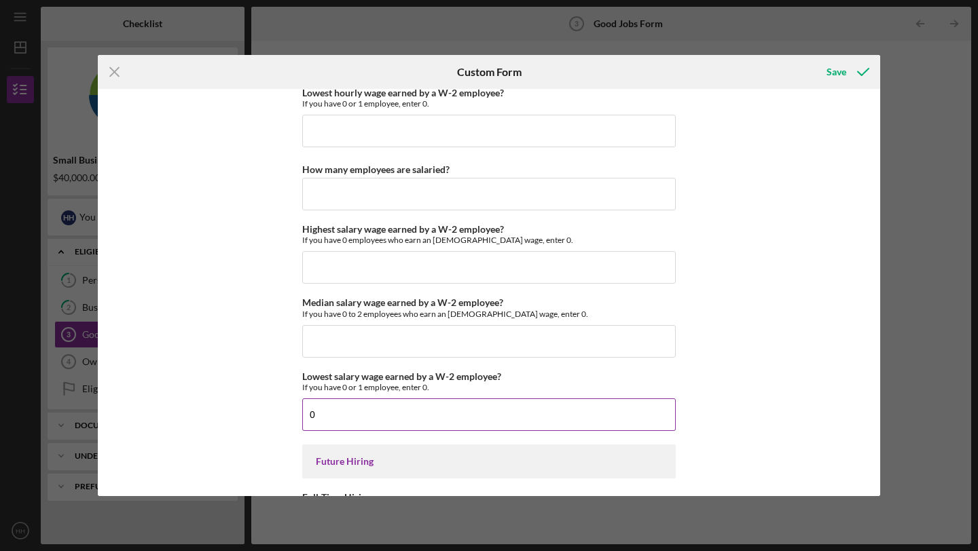
scroll to position [2842, 0]
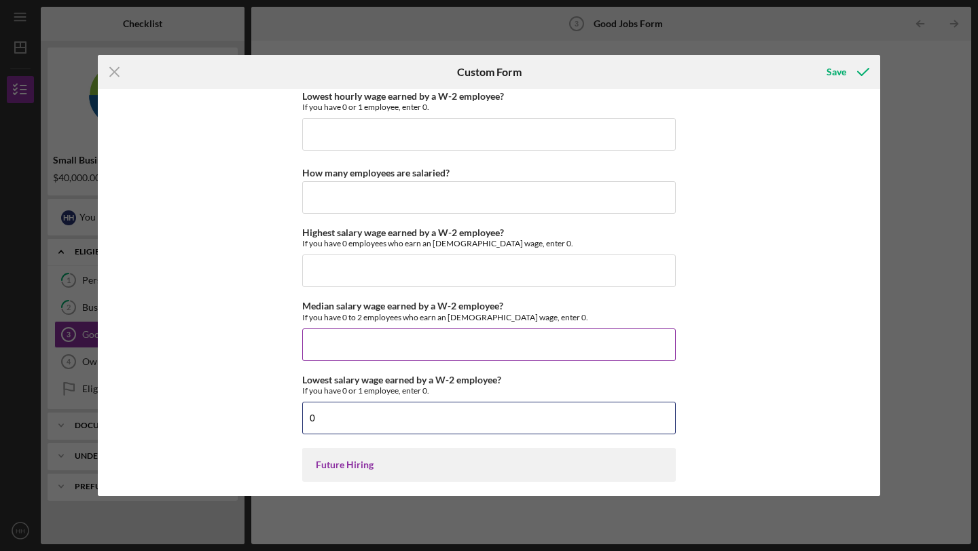
type input "$0"
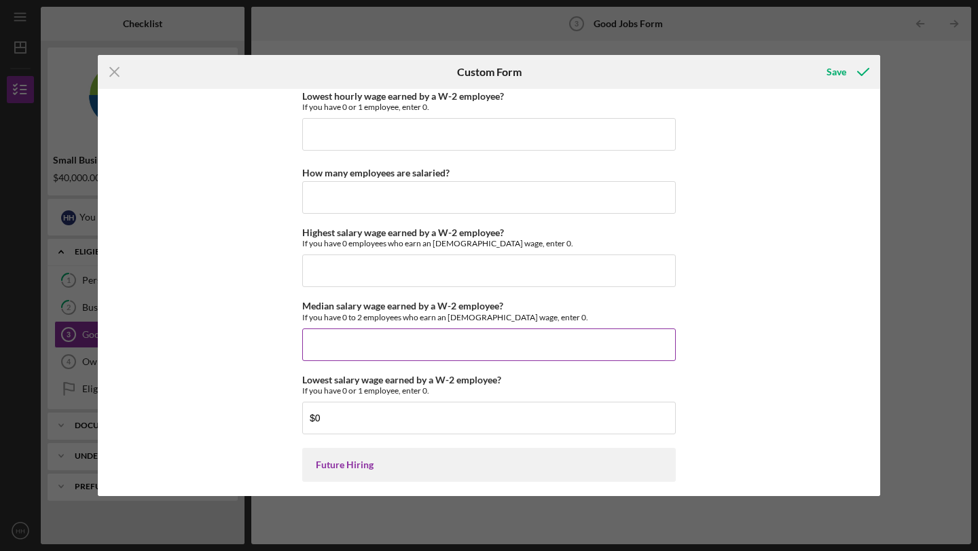
click at [380, 355] on input "Median salary wage earned by a W-2 employee?" at bounding box center [489, 345] width 374 height 33
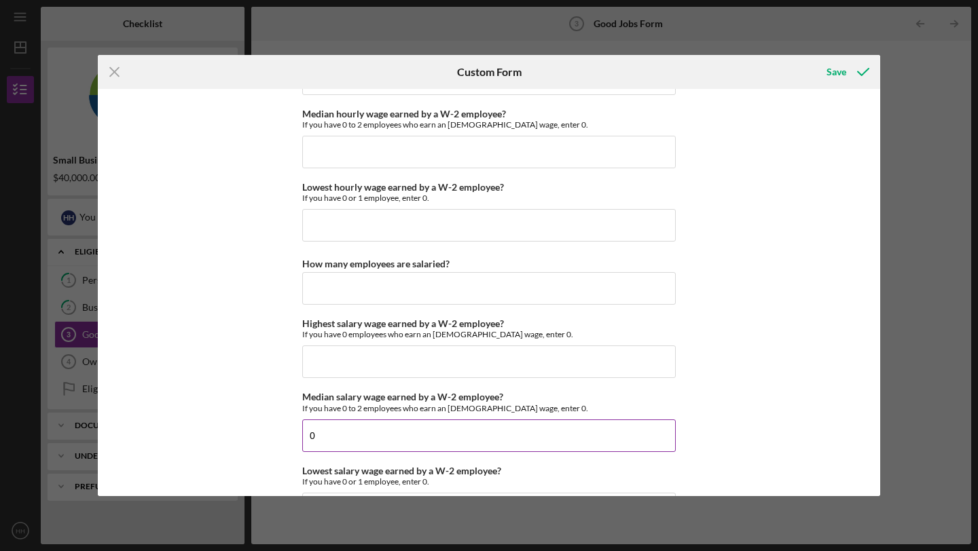
scroll to position [2747, 0]
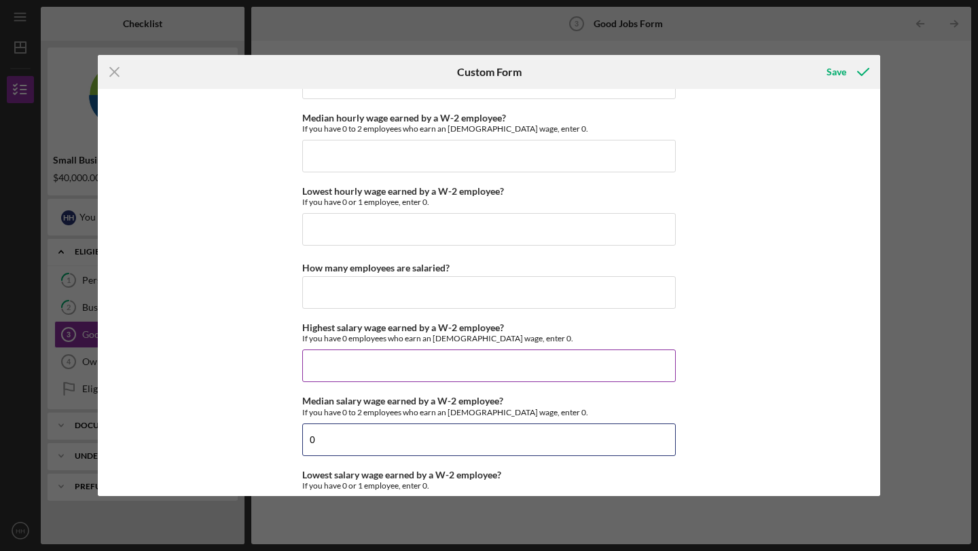
type input "$0"
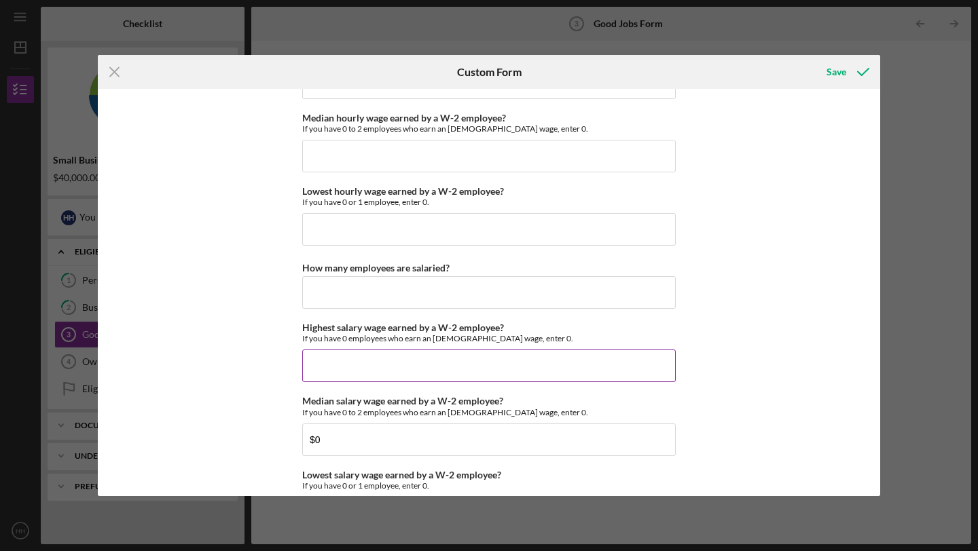
click at [378, 355] on input "Highest salary wage earned by a W-2 employee?" at bounding box center [489, 366] width 374 height 33
type input "5"
type input "$5"
click at [513, 303] on input "How many employees are salaried?" at bounding box center [489, 292] width 374 height 33
type input "0"
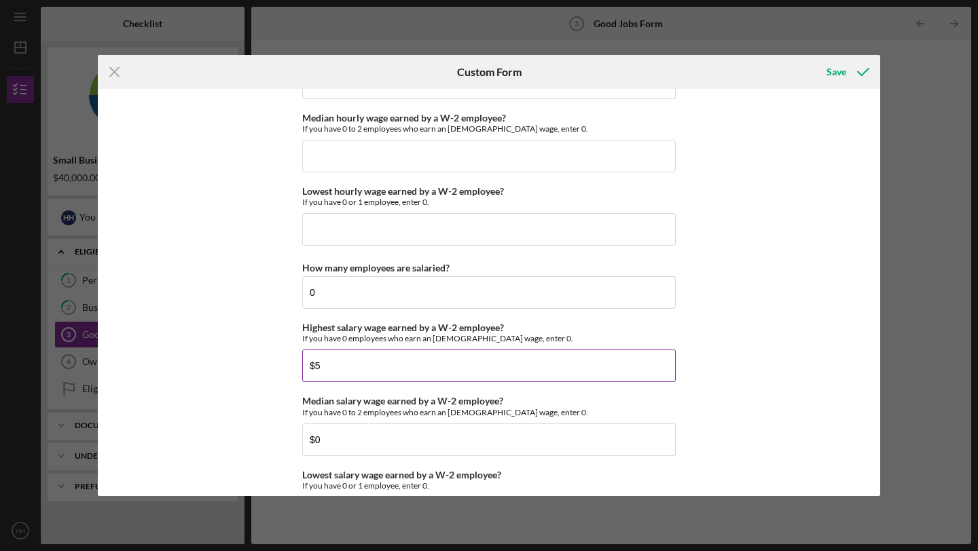
click at [475, 374] on input "$5" at bounding box center [489, 366] width 374 height 33
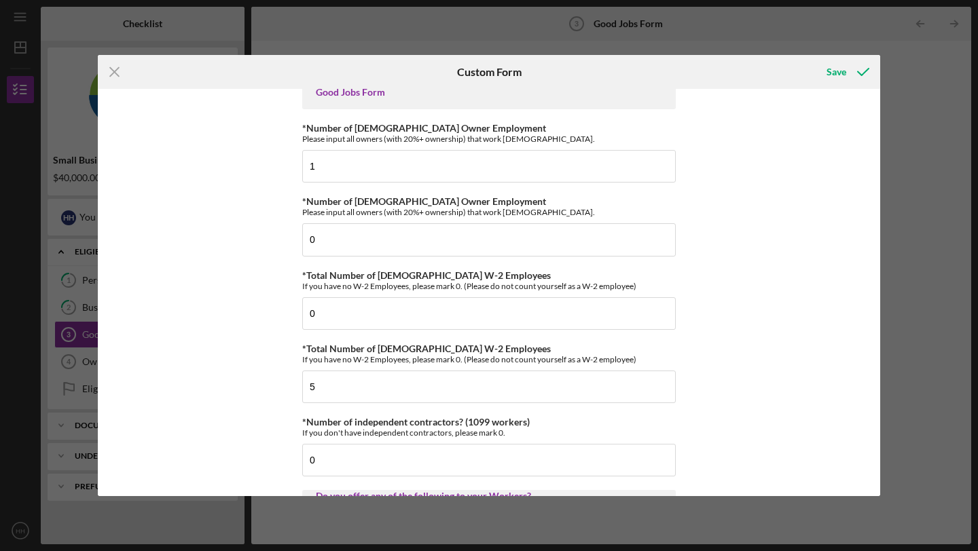
scroll to position [0, 0]
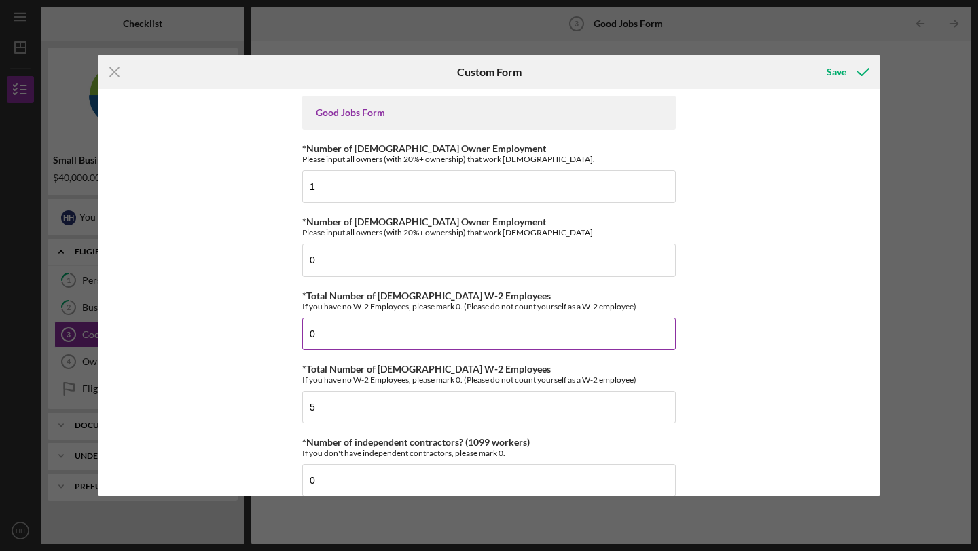
type input "$18.20"
click at [367, 332] on input "0" at bounding box center [489, 334] width 374 height 33
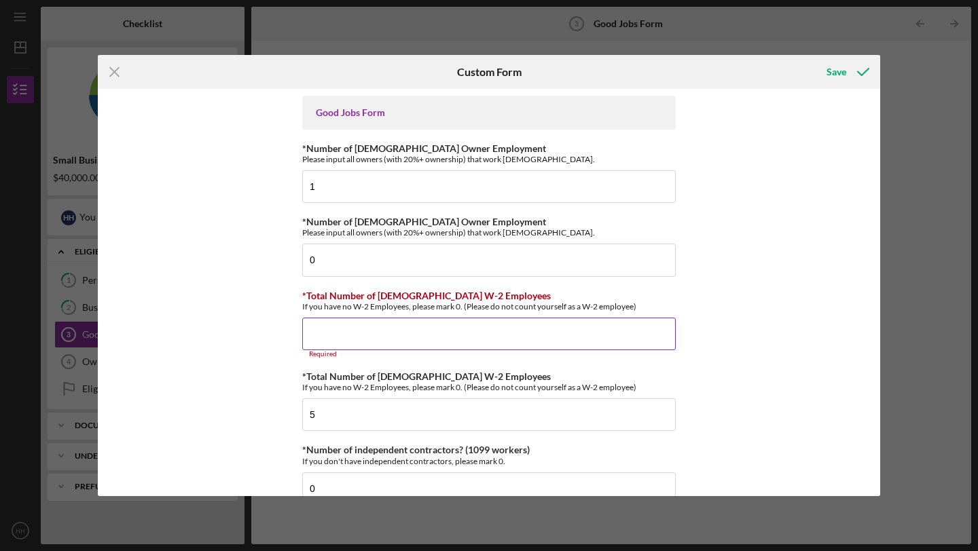
type input "5"
type input "0"
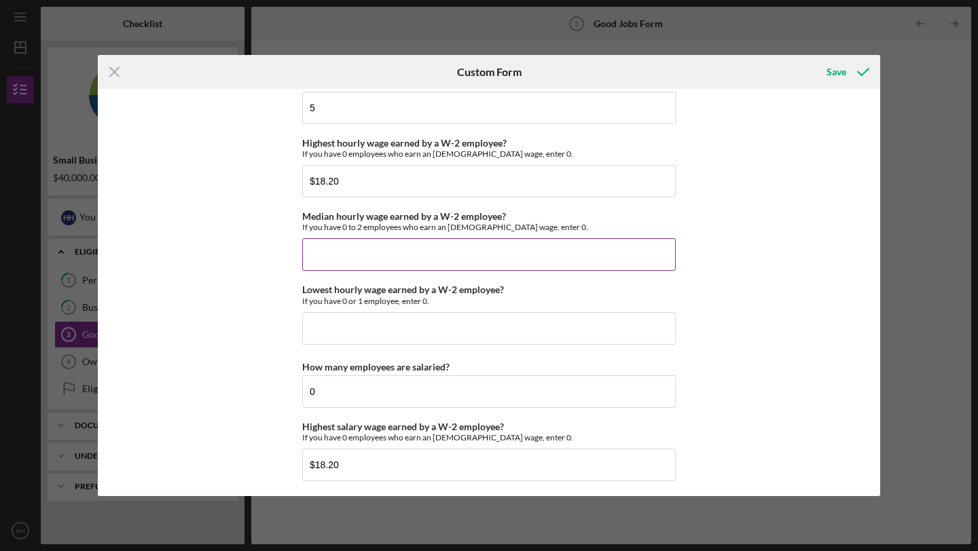
scroll to position [2648, 0]
click at [608, 259] on input "Median hourly wage earned by a W-2 employee?" at bounding box center [489, 255] width 374 height 33
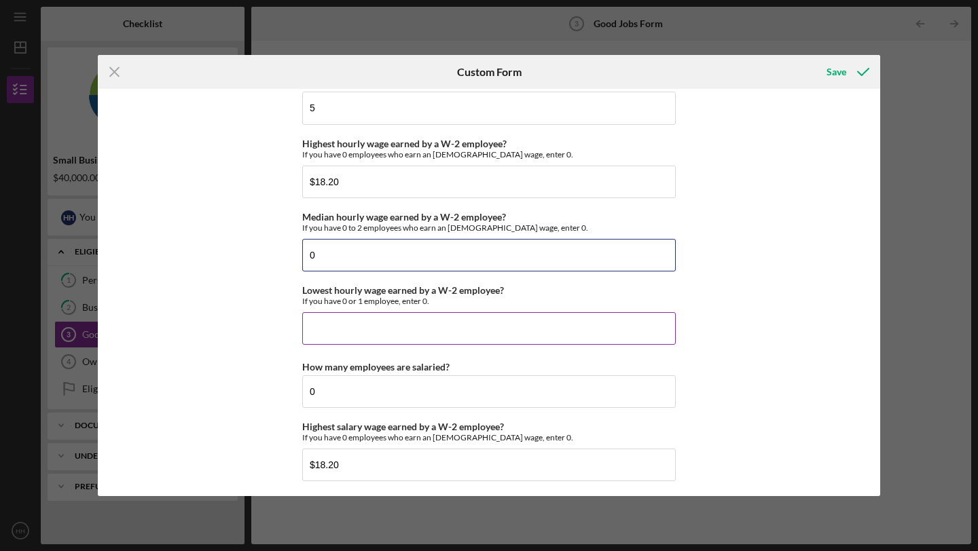
type input "$0"
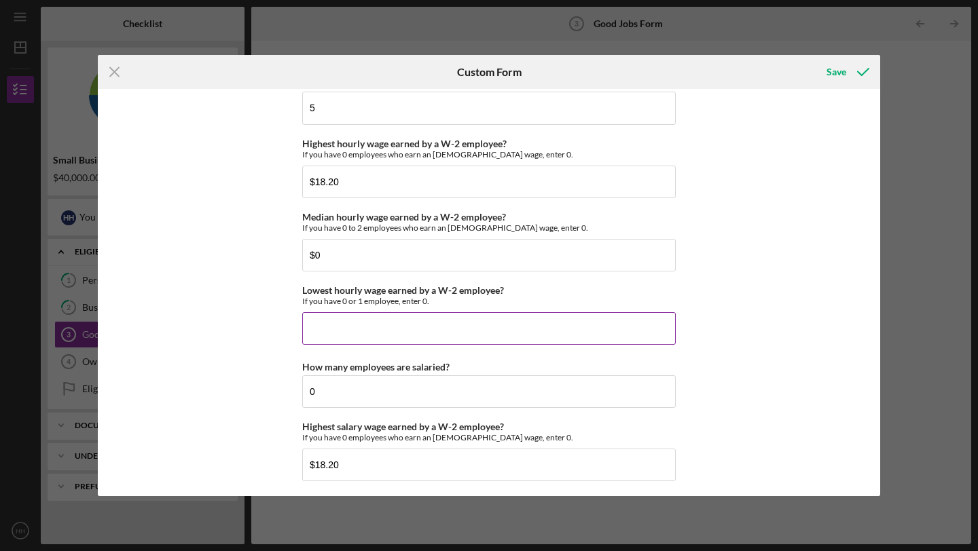
click at [491, 326] on input "Lowest hourly wage earned by a W-2 employee?" at bounding box center [489, 328] width 374 height 33
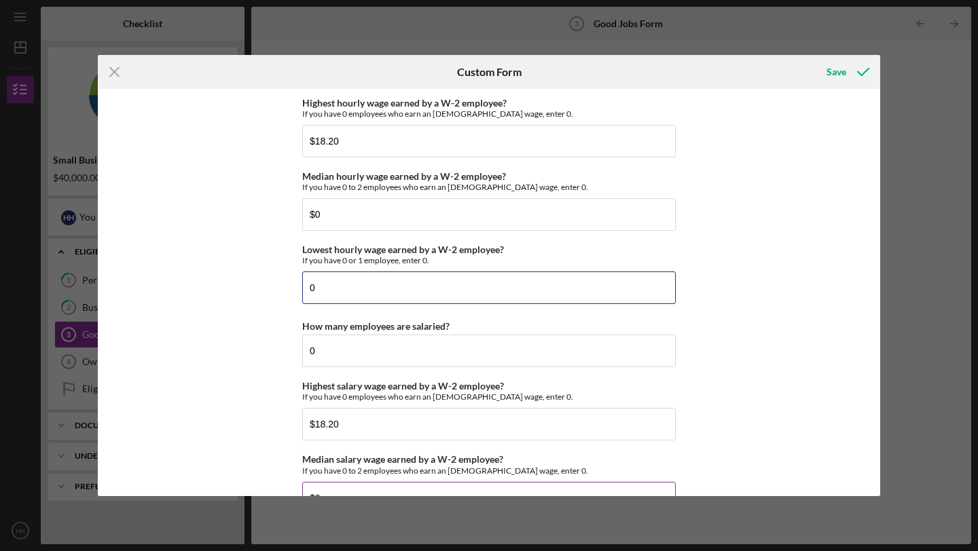
scroll to position [2687, 0]
type input "$0"
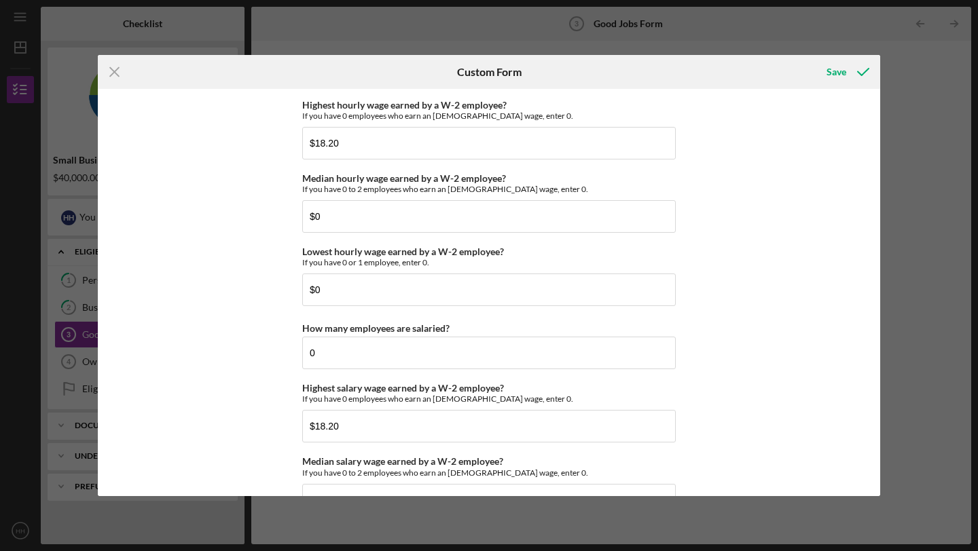
click at [300, 104] on div "Good Jobs Form *Number of [DEMOGRAPHIC_DATA] Owner Employment Please input all …" at bounding box center [489, 292] width 782 height 407
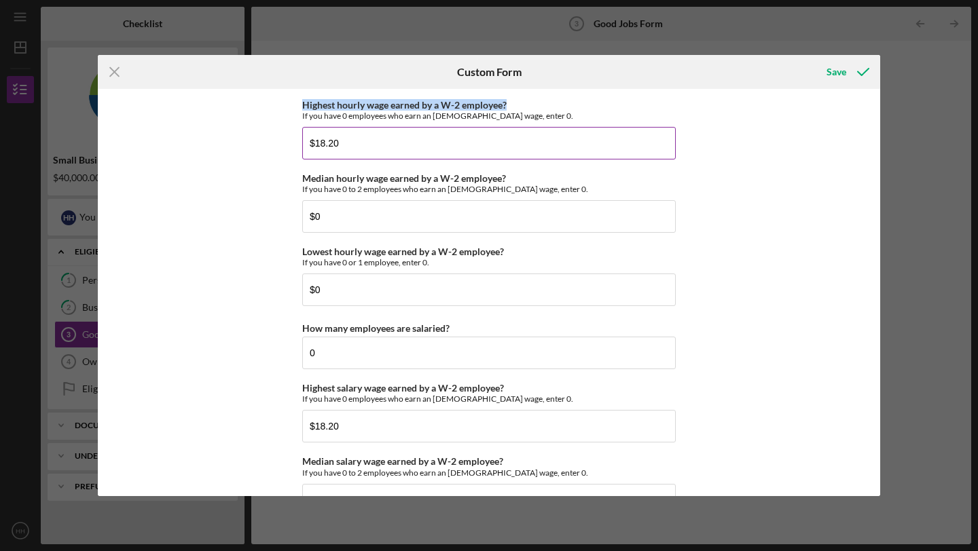
drag, startPoint x: 300, startPoint y: 103, endPoint x: 506, endPoint y: 101, distance: 205.8
click at [506, 101] on div "Highest hourly wage earned by a W-2 employee? If you have 0 employees who earn …" at bounding box center [489, 110] width 374 height 21
copy label "Highest hourly wage earned by a W-2 employee?"
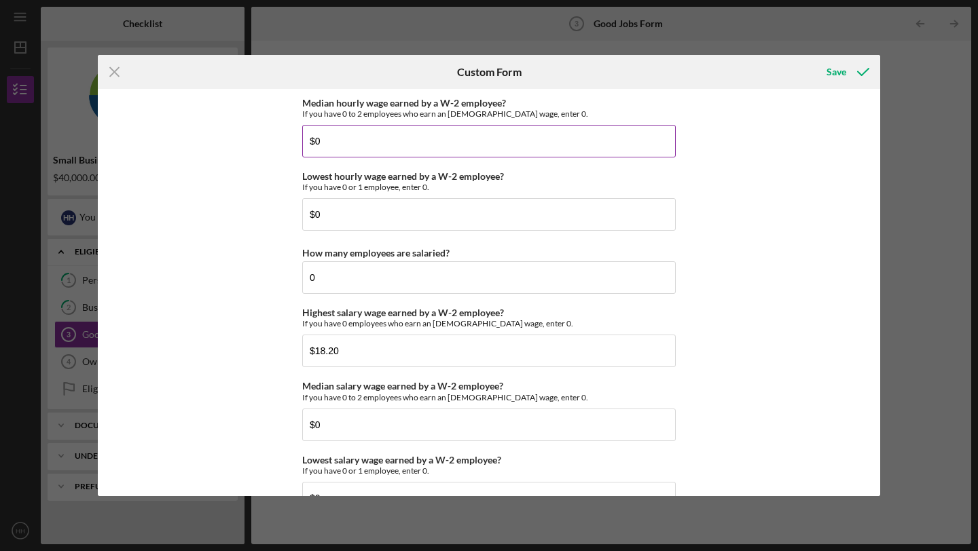
scroll to position [2770, 0]
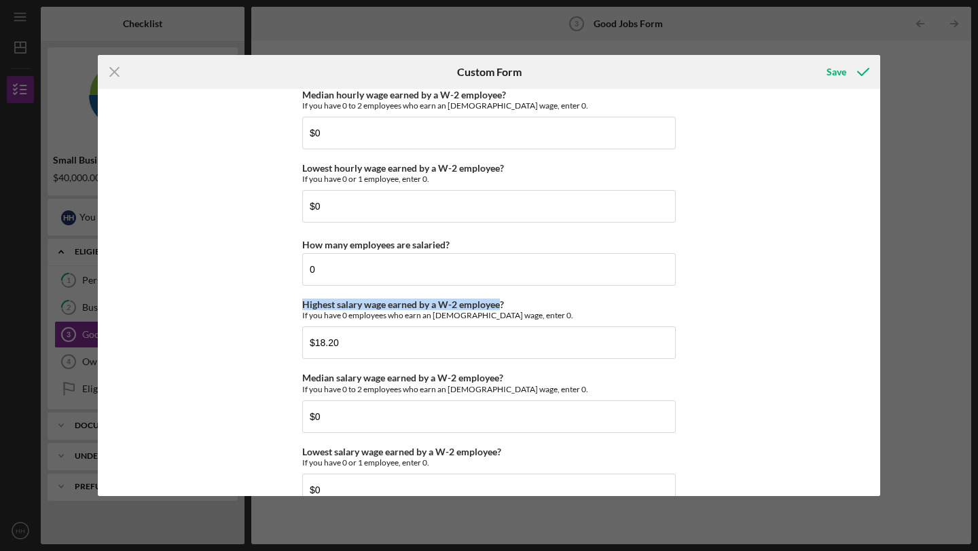
drag, startPoint x: 500, startPoint y: 304, endPoint x: 297, endPoint y: 306, distance: 203.1
click at [297, 306] on div "Good Jobs Form *Number of [DEMOGRAPHIC_DATA] Owner Employment Please input all …" at bounding box center [489, 292] width 782 height 407
copy label "Highest salary wage earned by a W-2 employee"
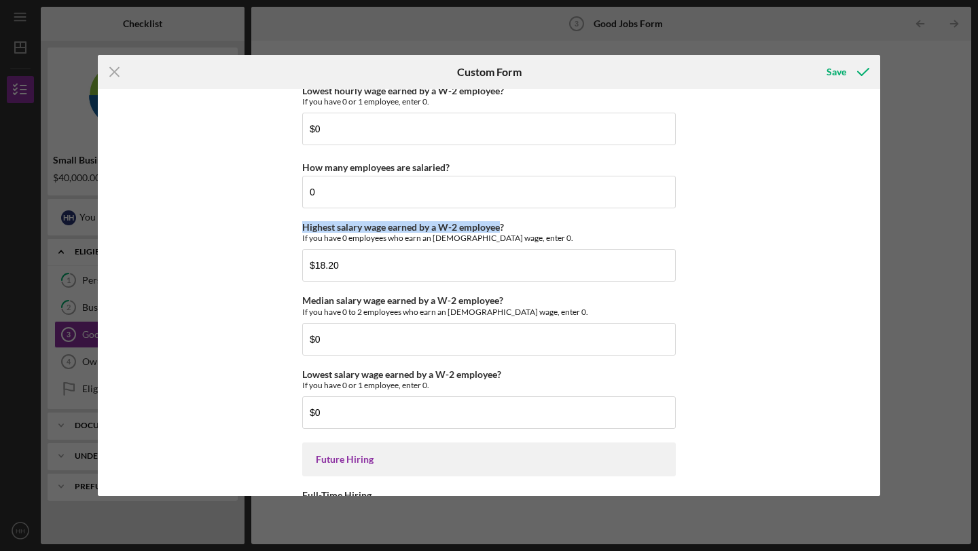
scroll to position [2860, 0]
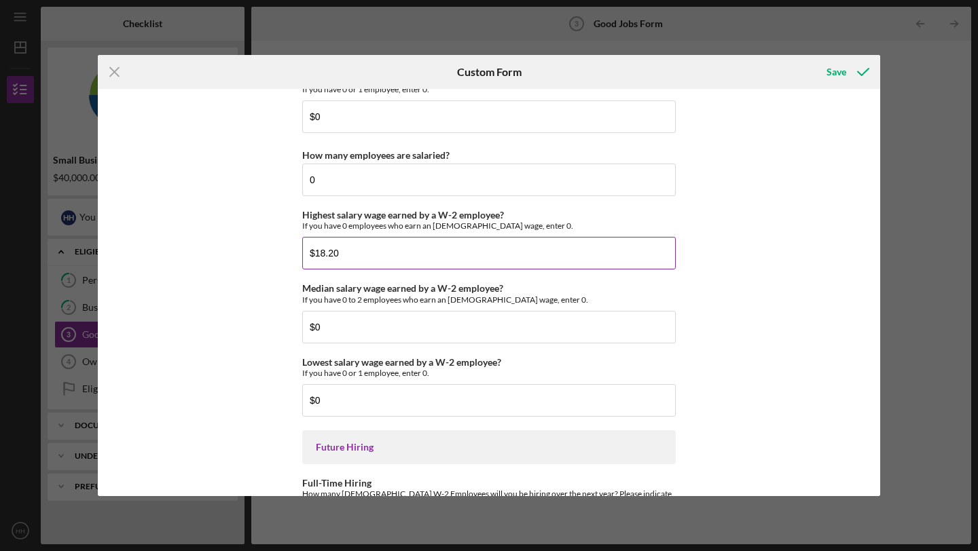
click at [393, 264] on input "$18.20" at bounding box center [489, 253] width 374 height 33
type input "$1"
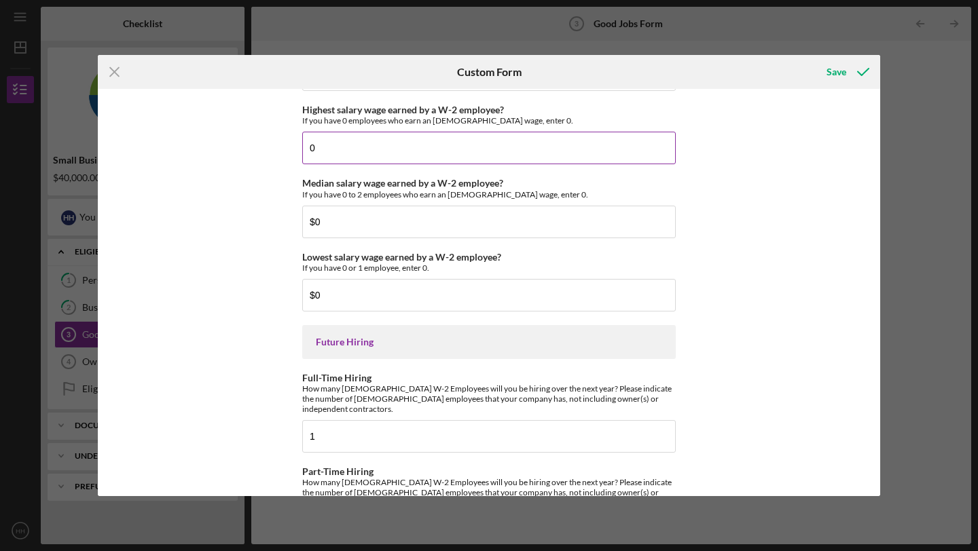
scroll to position [3015, 0]
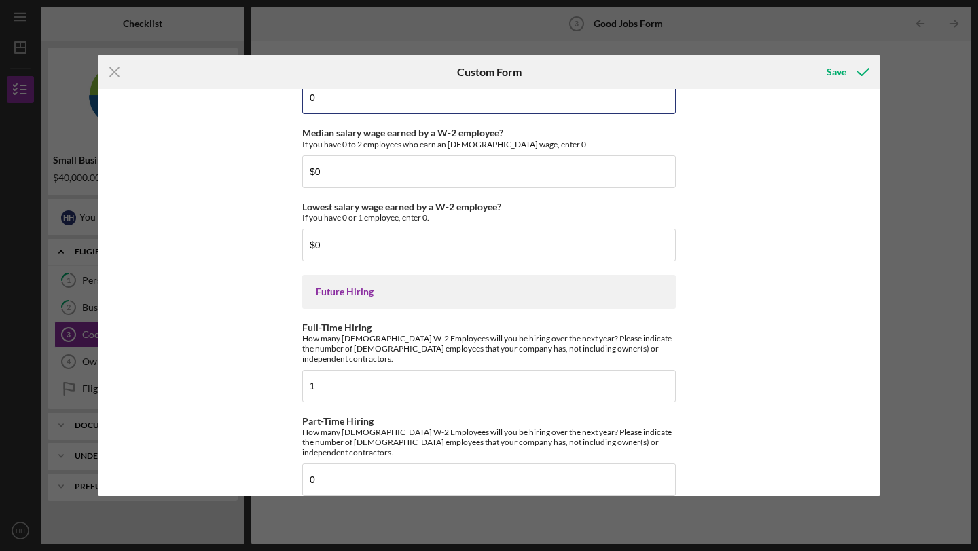
type input "0"
click at [848, 74] on icon "submit" at bounding box center [863, 72] width 34 height 34
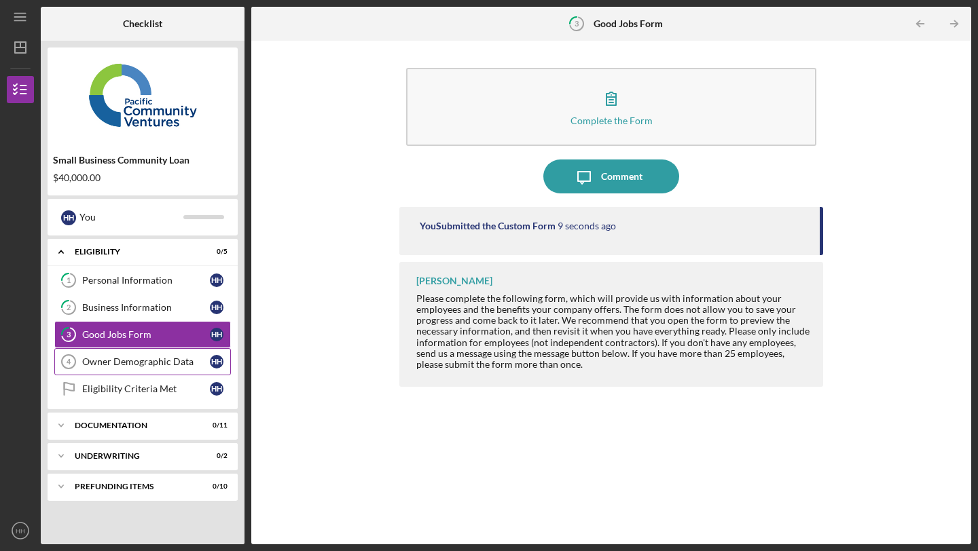
click at [151, 364] on div "Owner Demographic Data" at bounding box center [146, 362] width 128 height 11
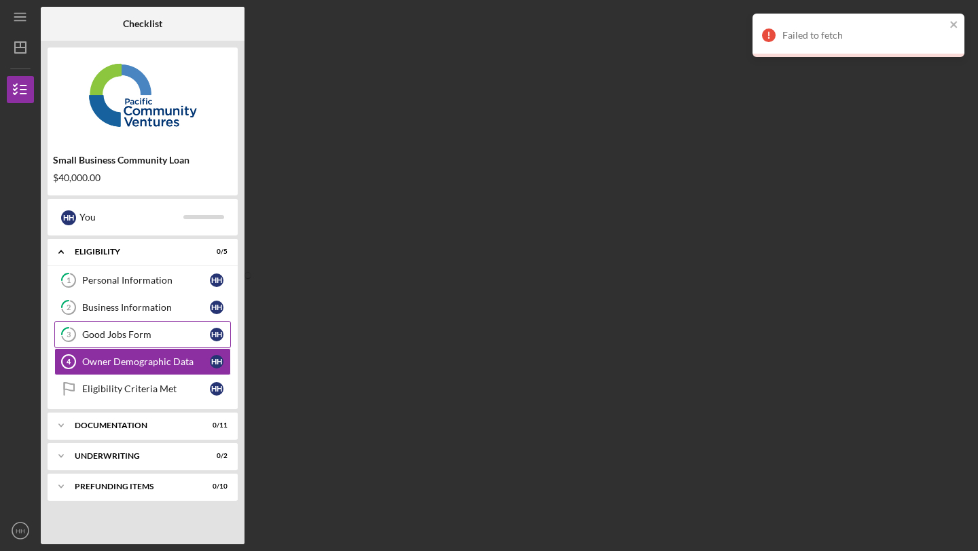
click at [147, 335] on div "Good Jobs Form" at bounding box center [146, 334] width 128 height 11
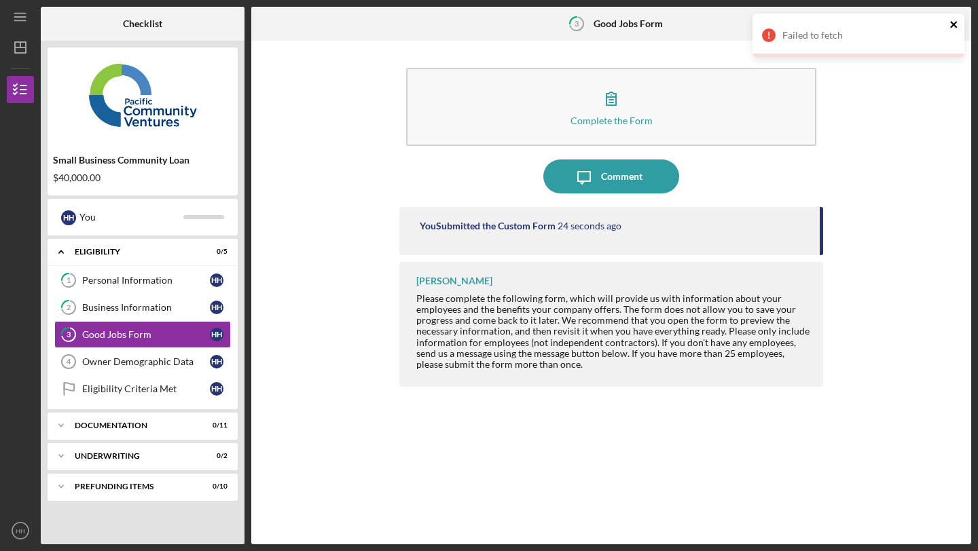
click at [952, 24] on icon "close" at bounding box center [953, 24] width 7 height 7
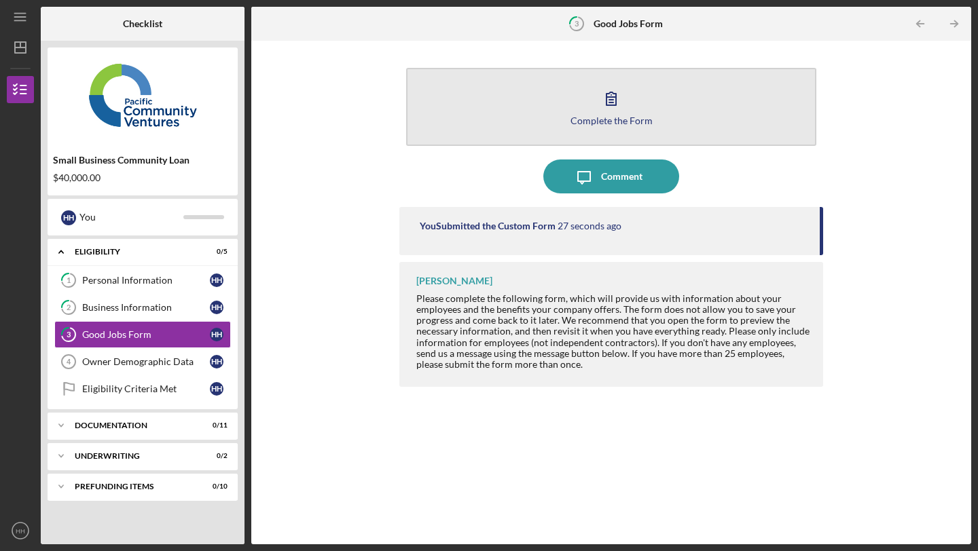
click at [604, 122] on div "Complete the Form" at bounding box center [611, 120] width 82 height 10
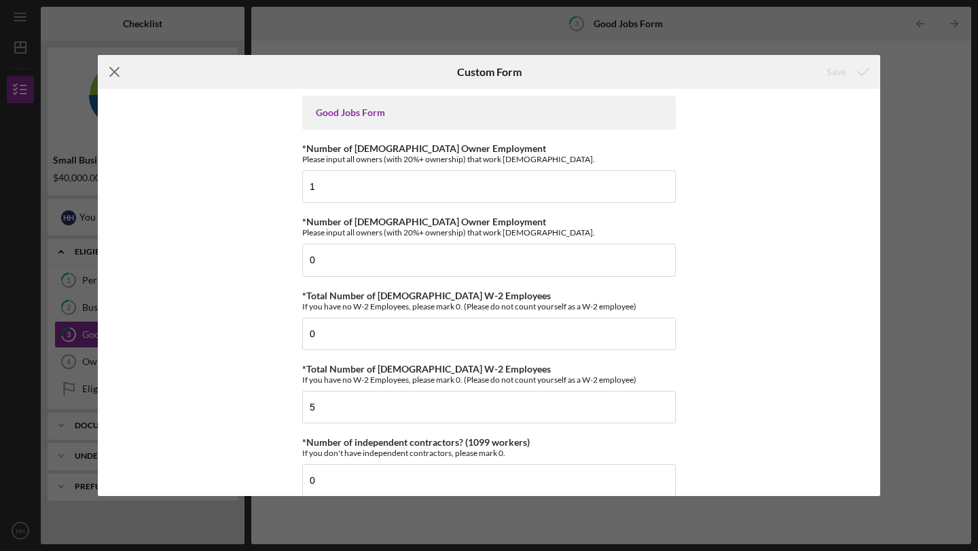
click at [111, 73] on icon "Icon/Menu Close" at bounding box center [115, 72] width 34 height 34
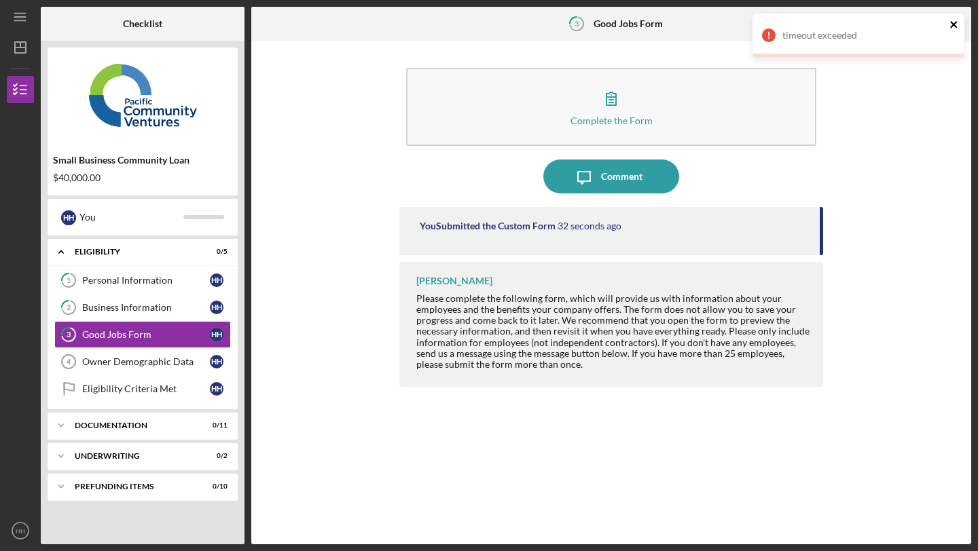
click at [958, 25] on icon "close" at bounding box center [954, 24] width 10 height 11
click at [951, 24] on icon "Icon/Table Pagination Arrow" at bounding box center [954, 24] width 31 height 31
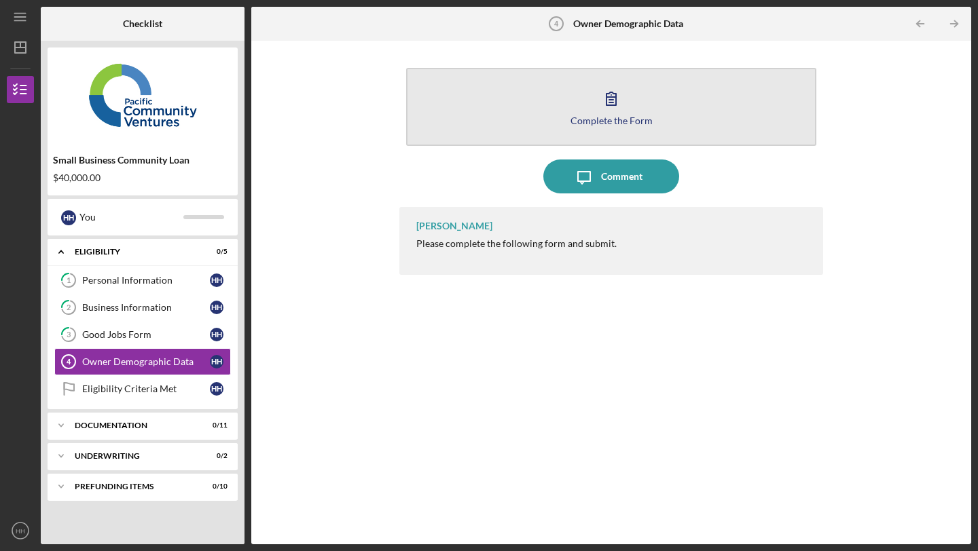
click at [627, 107] on icon "button" at bounding box center [611, 98] width 34 height 34
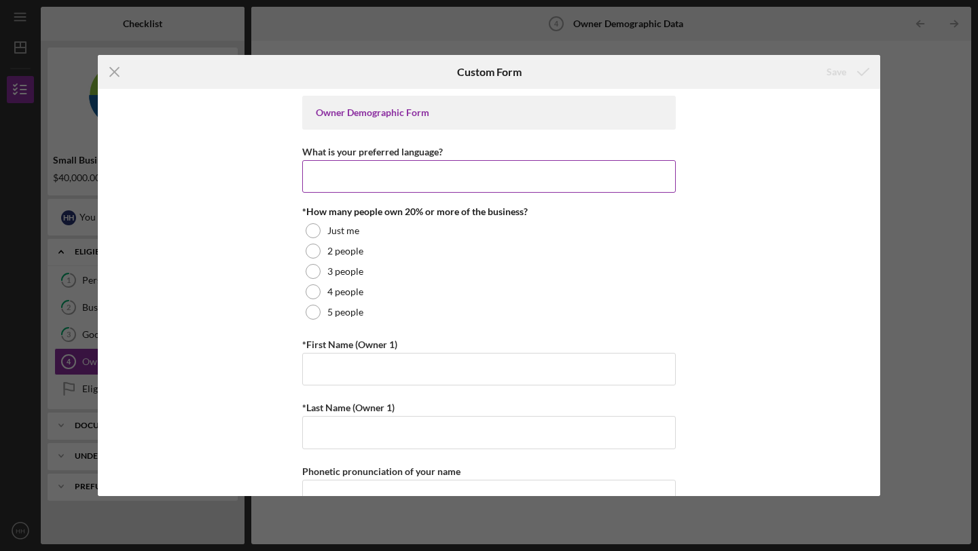
click at [619, 181] on input "What is your preferred language?" at bounding box center [489, 176] width 374 height 33
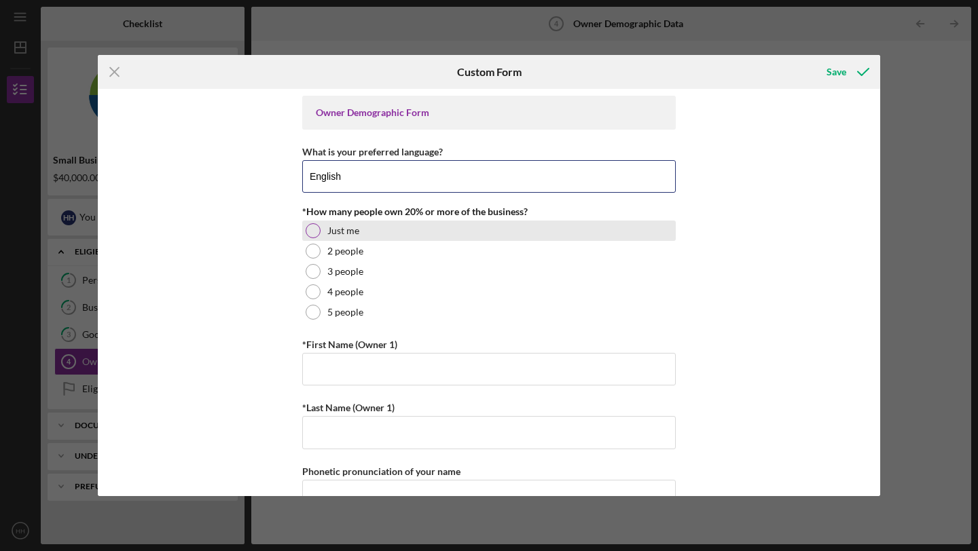
type input "English"
click at [312, 231] on div at bounding box center [313, 230] width 15 height 15
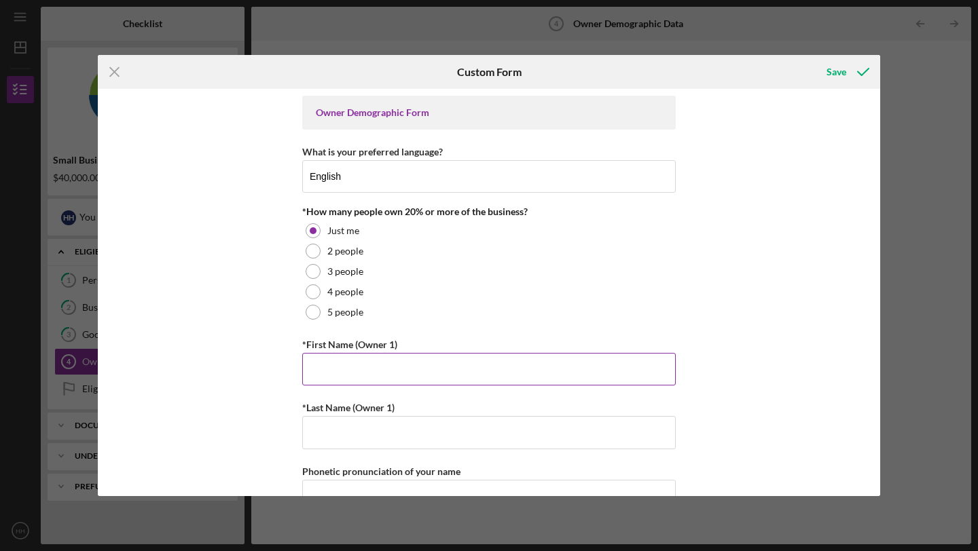
click at [352, 372] on input "*First Name (Owner 1)" at bounding box center [489, 369] width 374 height 33
type input "Ha"
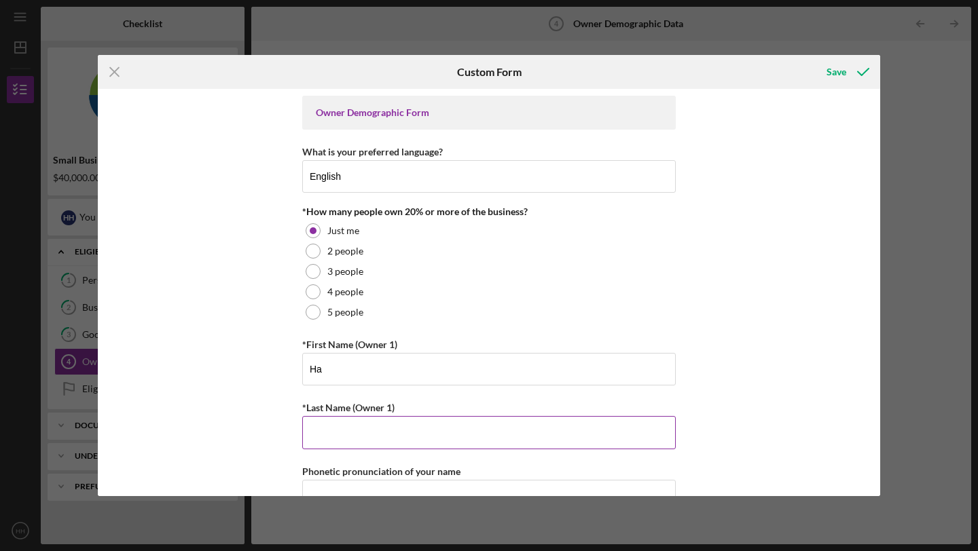
click at [352, 424] on input "*Last Name (Owner 1)" at bounding box center [489, 432] width 374 height 33
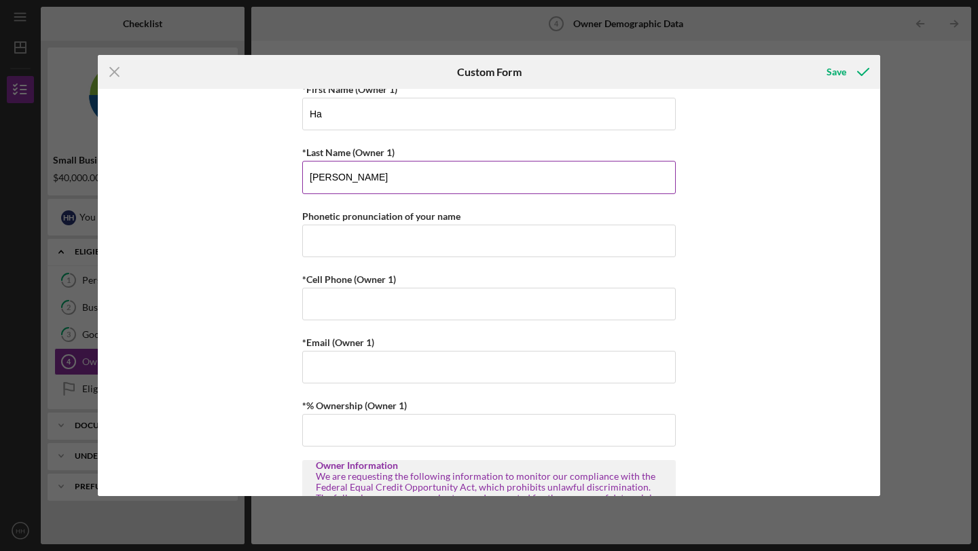
scroll to position [259, 0]
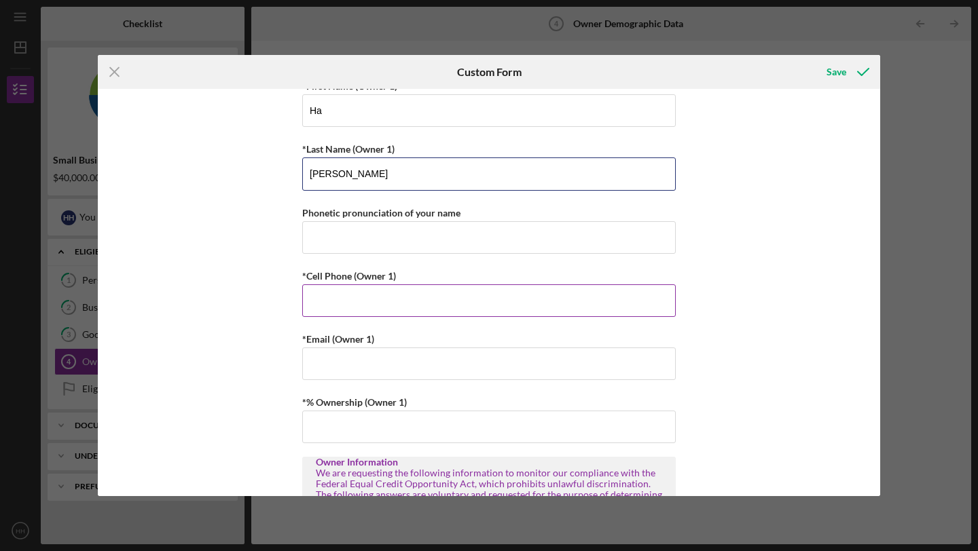
type input "[PERSON_NAME]"
click at [380, 300] on input "*Cell Phone (Owner 1)" at bounding box center [489, 301] width 374 height 33
type input "[PHONE_NUMBER]"
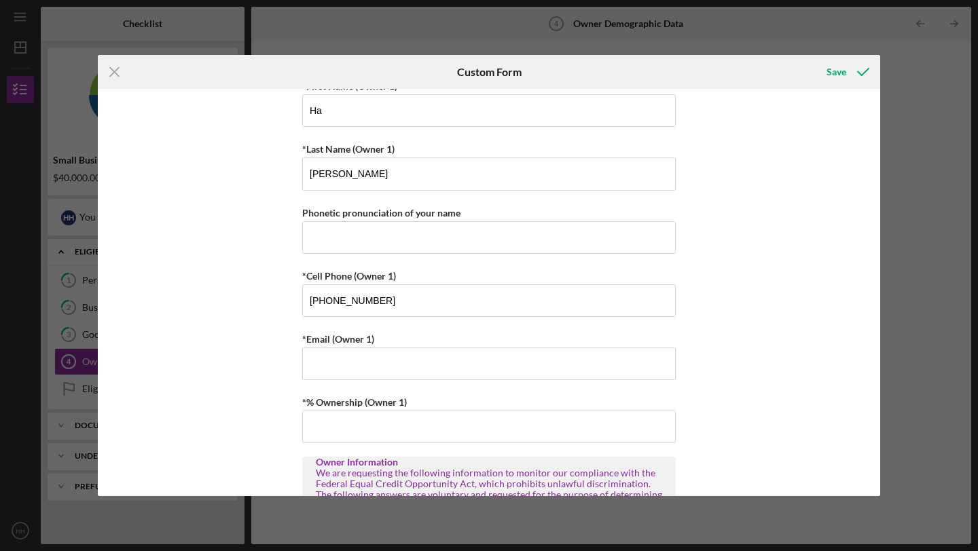
click at [753, 300] on div "Owner Demographic Form What is your preferred language? English *How many peopl…" at bounding box center [489, 292] width 782 height 407
click at [554, 376] on input "*Email (Owner 1)" at bounding box center [489, 364] width 374 height 33
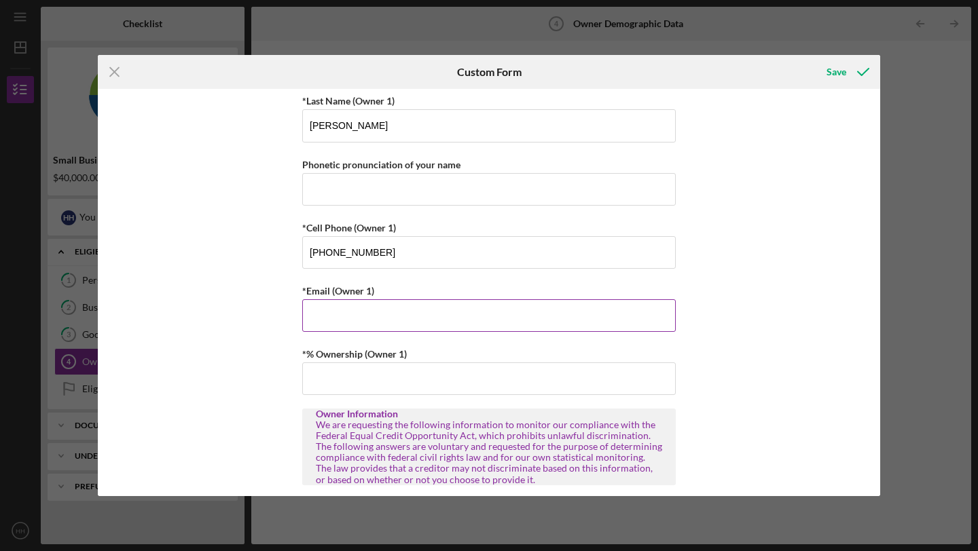
scroll to position [308, 0]
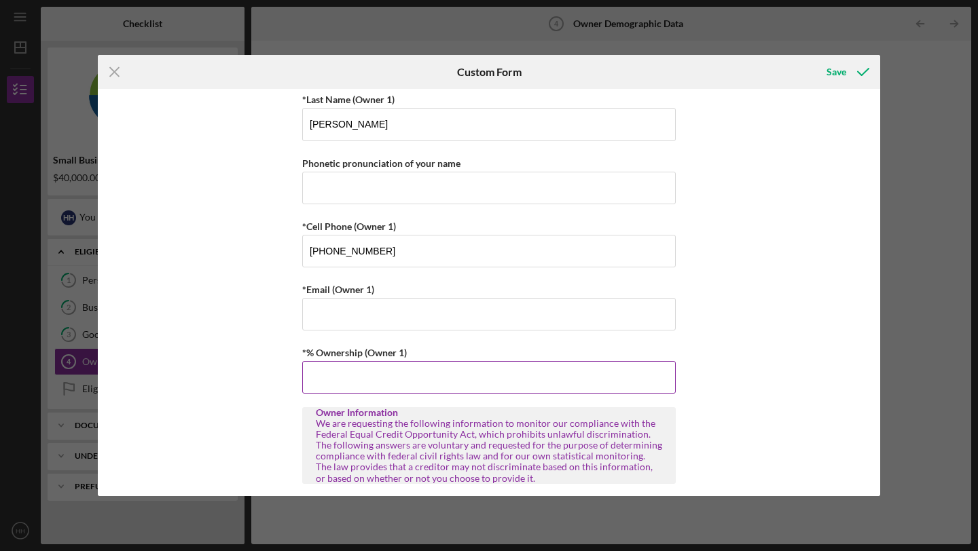
click at [553, 376] on input "*% Ownership (Owner 1)" at bounding box center [489, 377] width 374 height 33
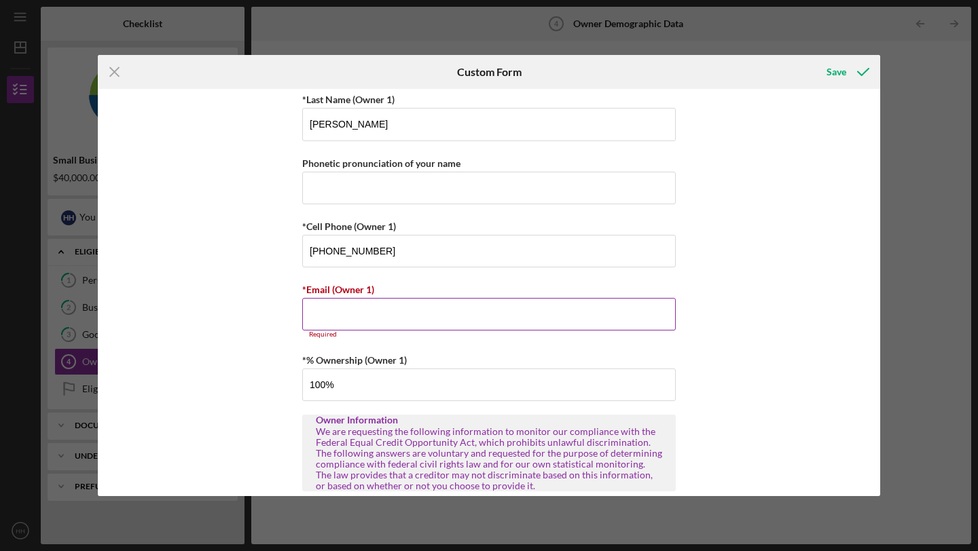
type input "100.00000%"
click at [520, 321] on input "*Email (Owner 1)" at bounding box center [489, 314] width 374 height 33
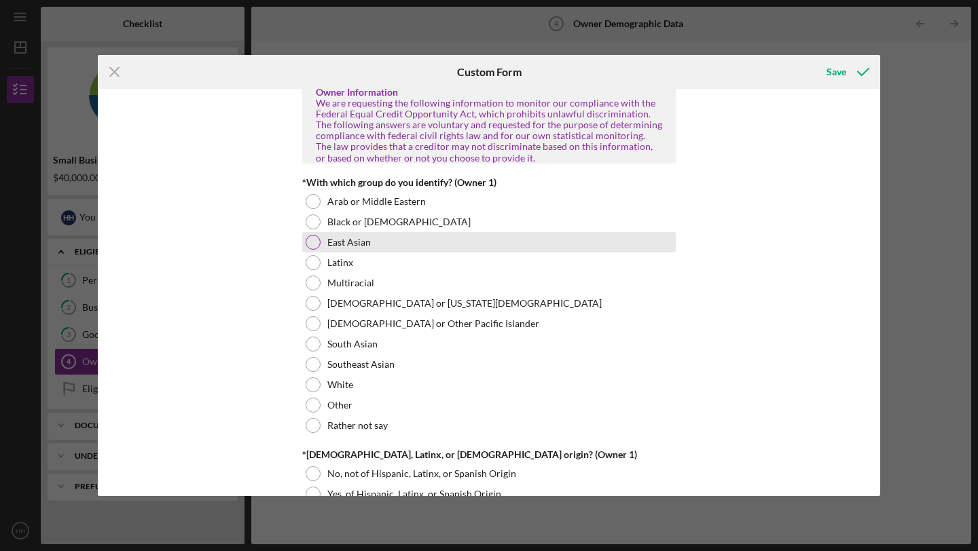
scroll to position [632, 0]
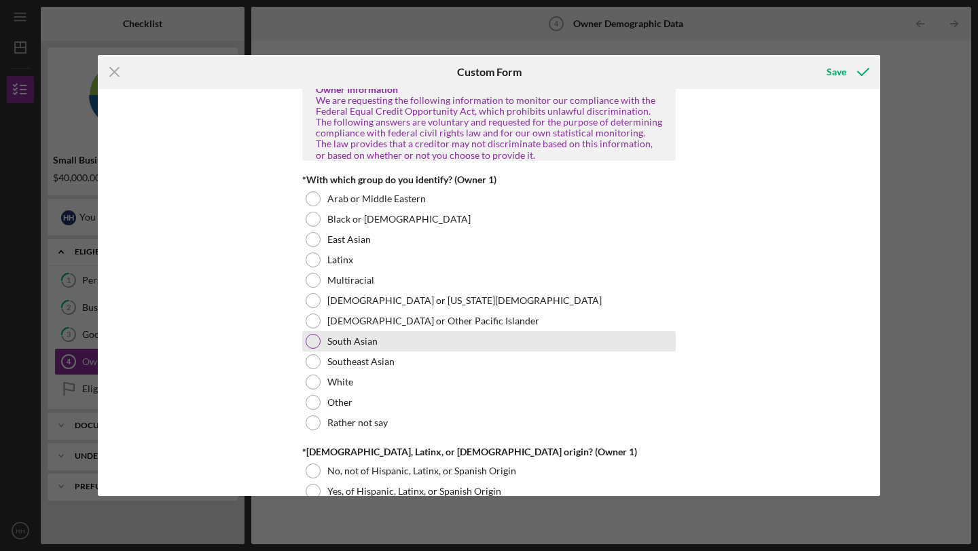
type input "[DATE][DOMAIN_NAME][EMAIL_ADDRESS][DOMAIN_NAME]"
click at [315, 341] on div at bounding box center [313, 341] width 15 height 15
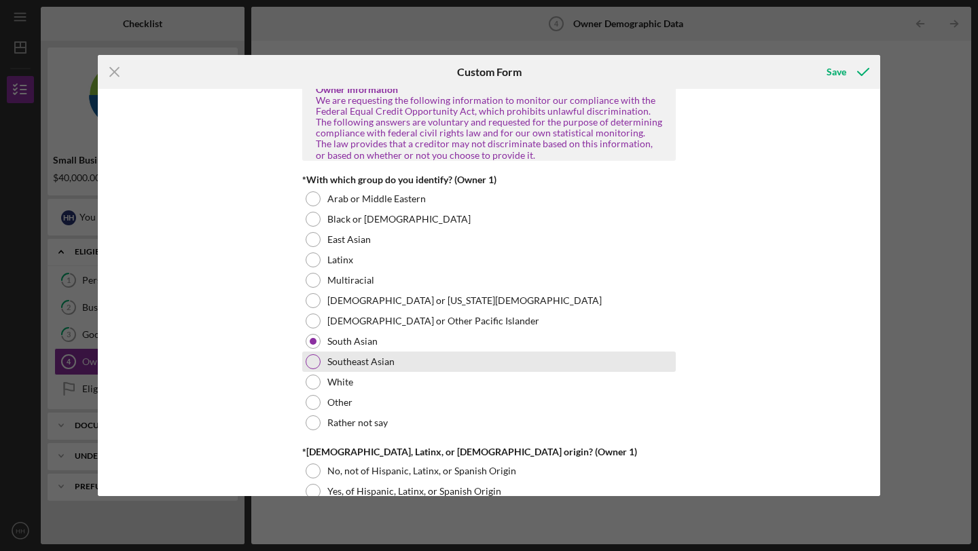
click at [310, 364] on div at bounding box center [313, 362] width 15 height 15
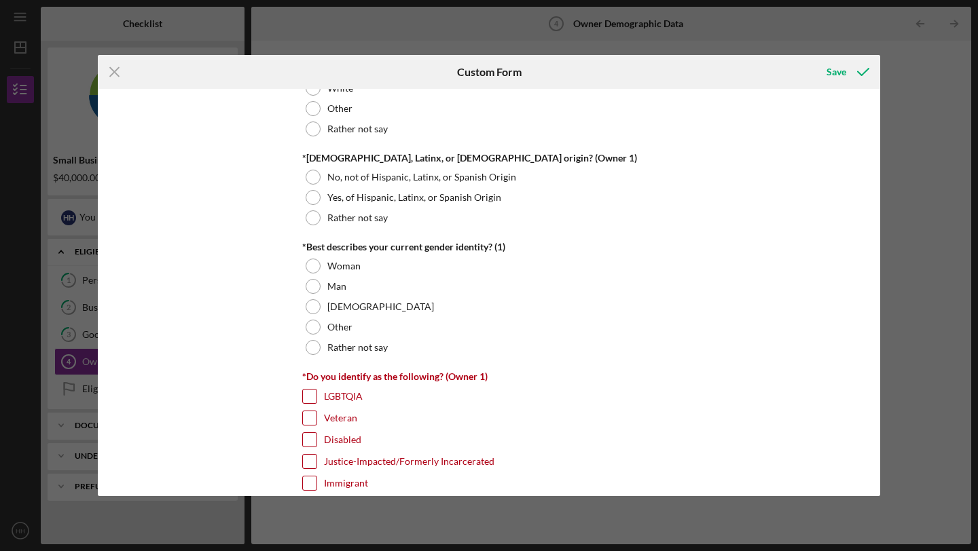
scroll to position [928, 0]
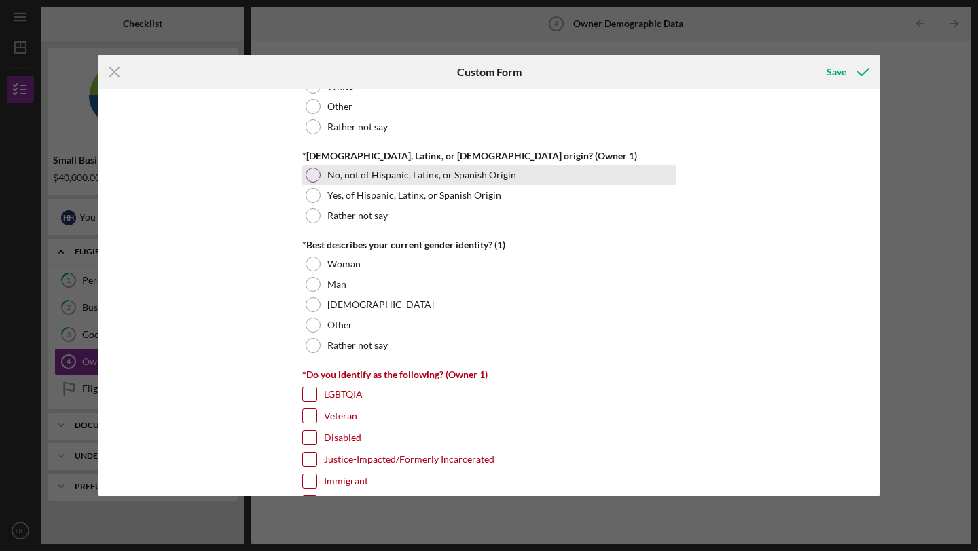
click at [315, 178] on div at bounding box center [313, 175] width 15 height 15
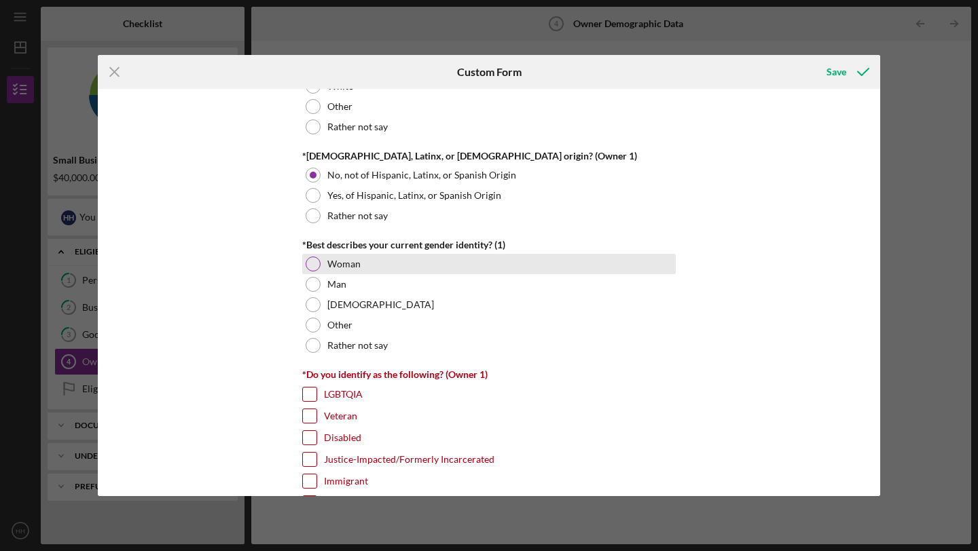
click at [308, 269] on div at bounding box center [313, 264] width 15 height 15
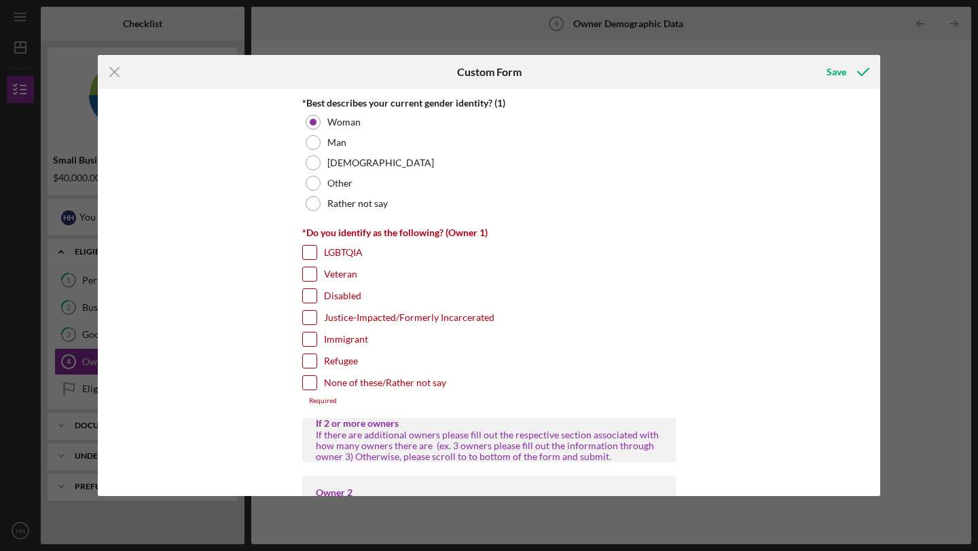
scroll to position [1076, 0]
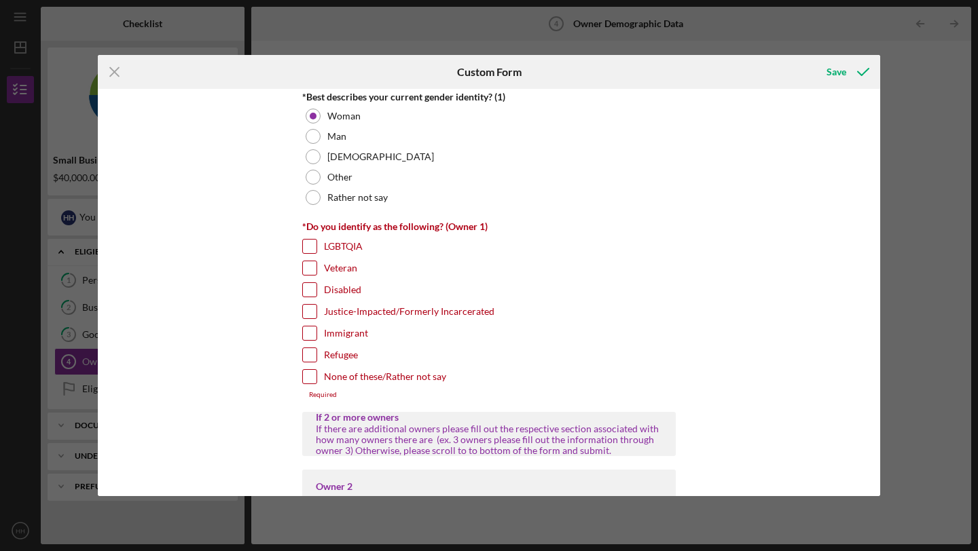
click at [306, 329] on input "Immigrant" at bounding box center [310, 334] width 14 height 14
checkbox input "true"
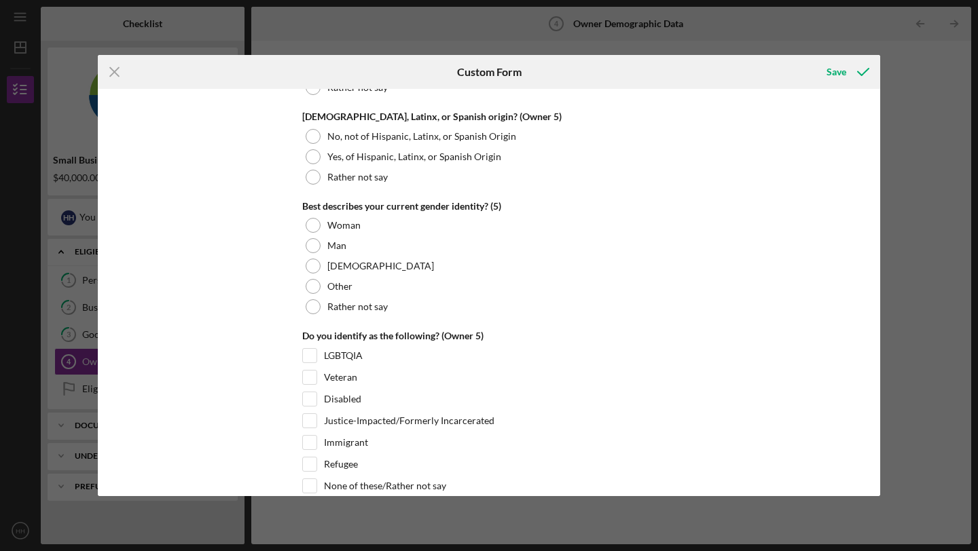
scroll to position [5201, 0]
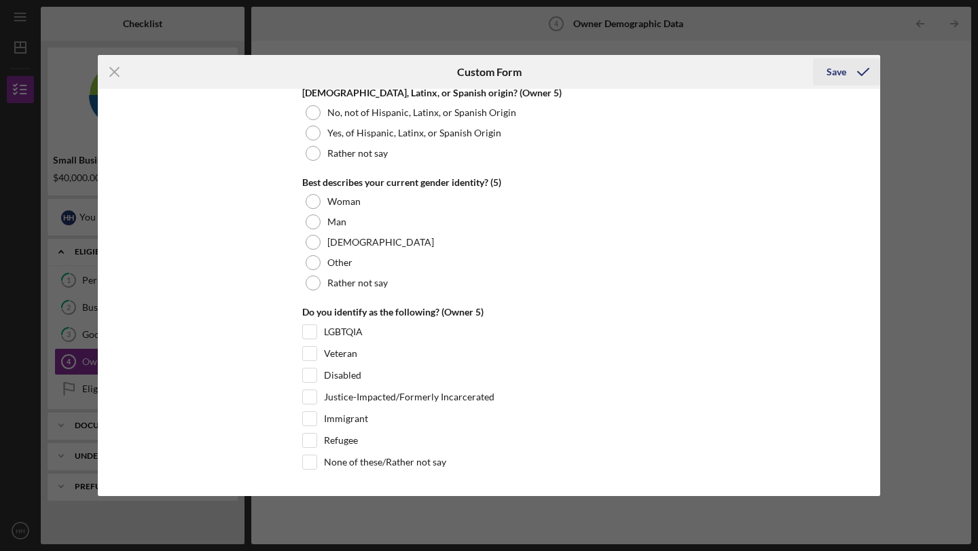
click at [837, 72] on div "Save" at bounding box center [837, 71] width 20 height 27
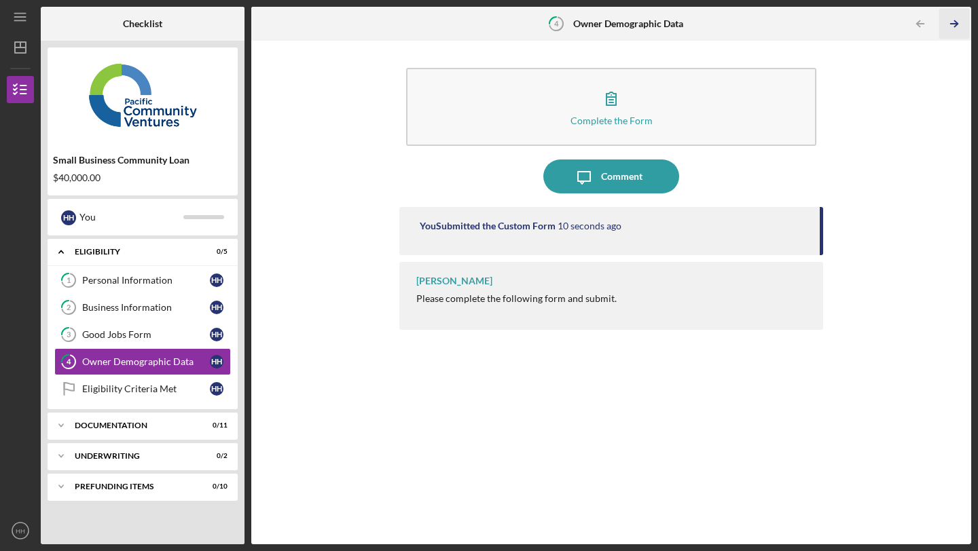
click at [952, 22] on icon "Icon/Table Pagination Arrow" at bounding box center [954, 24] width 31 height 31
